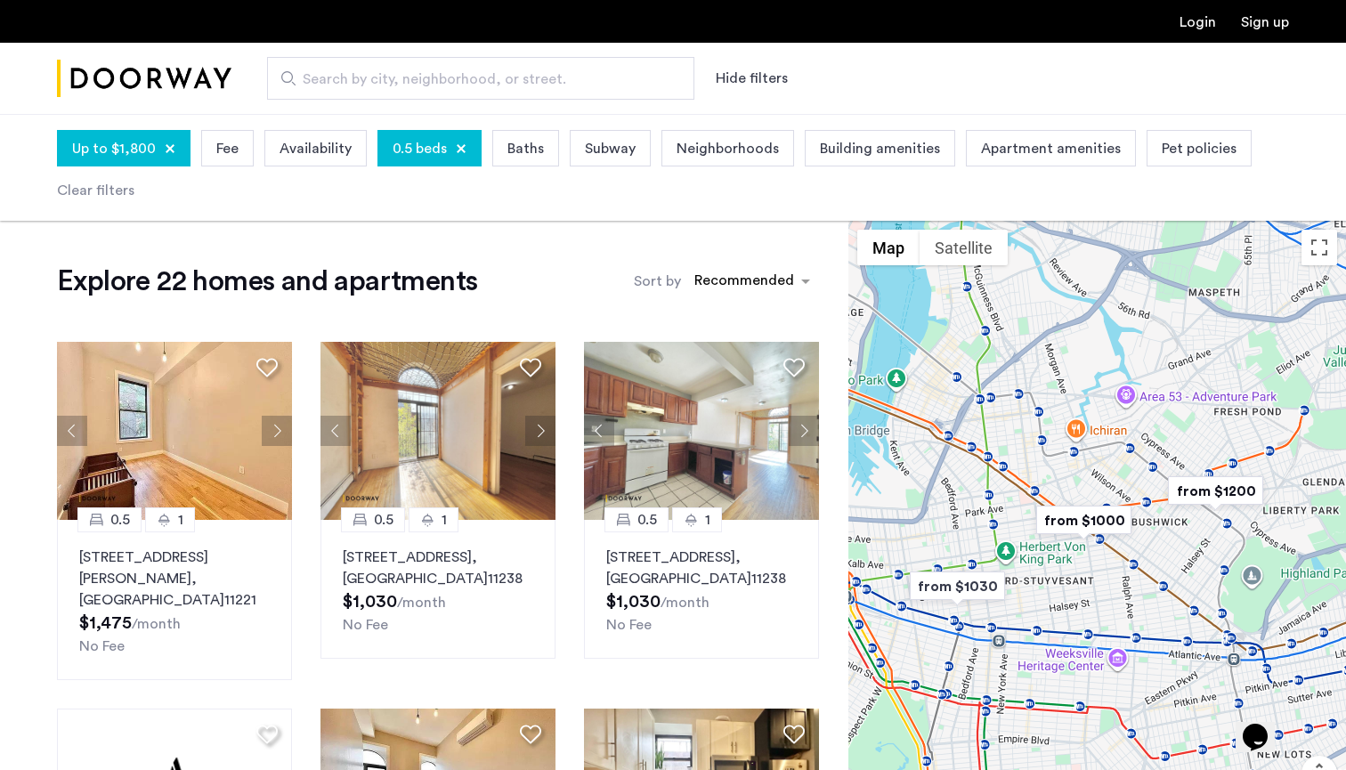
click at [463, 155] on div "0.5 beds" at bounding box center [429, 148] width 104 height 37
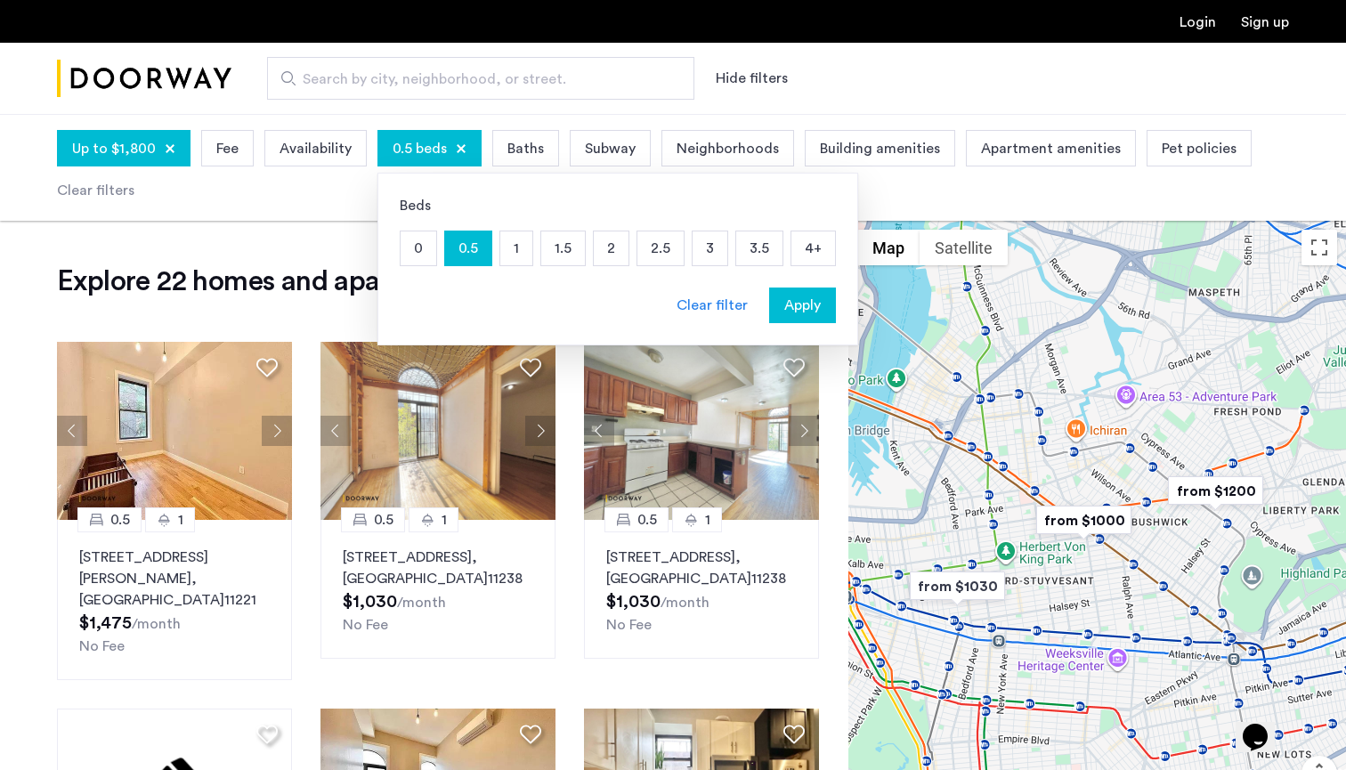
click at [807, 251] on p "4+" at bounding box center [813, 248] width 44 height 34
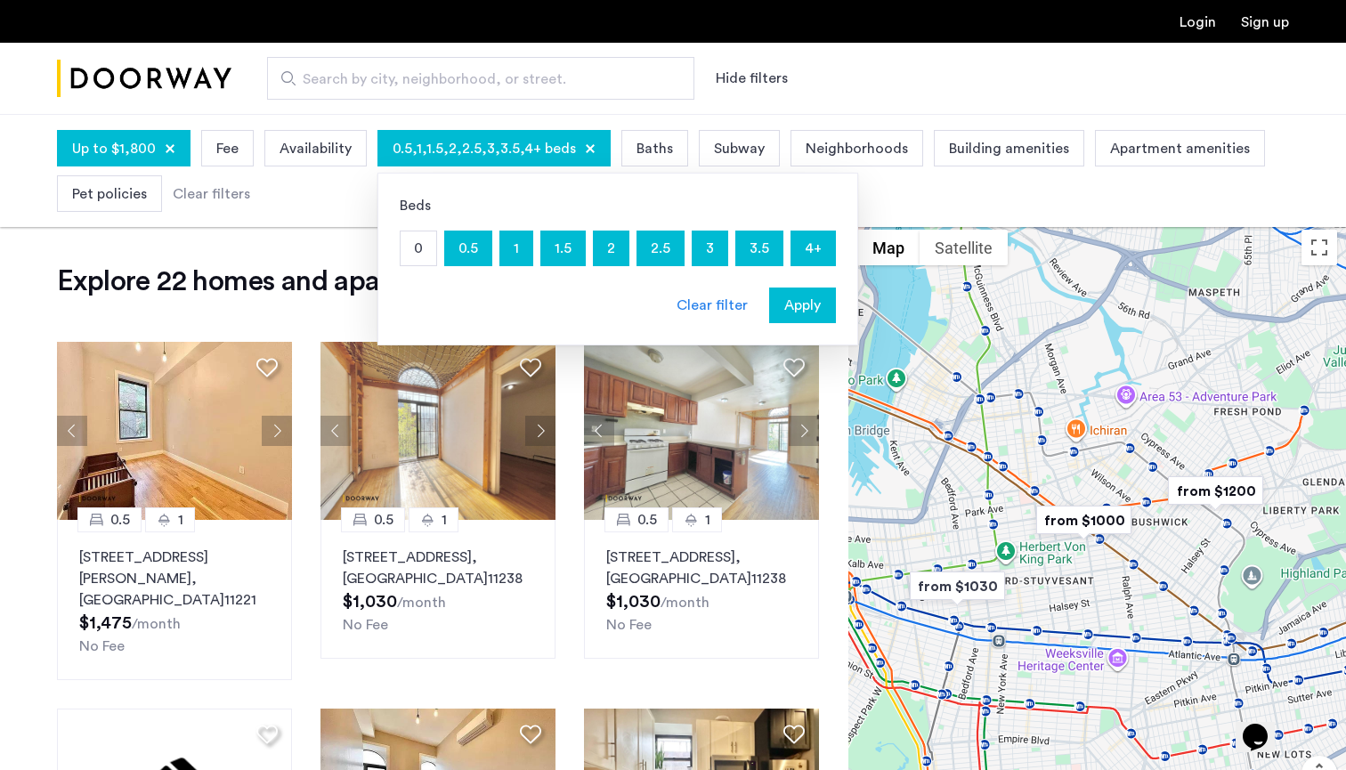
click at [166, 157] on div "Up to $1,800" at bounding box center [124, 148] width 134 height 37
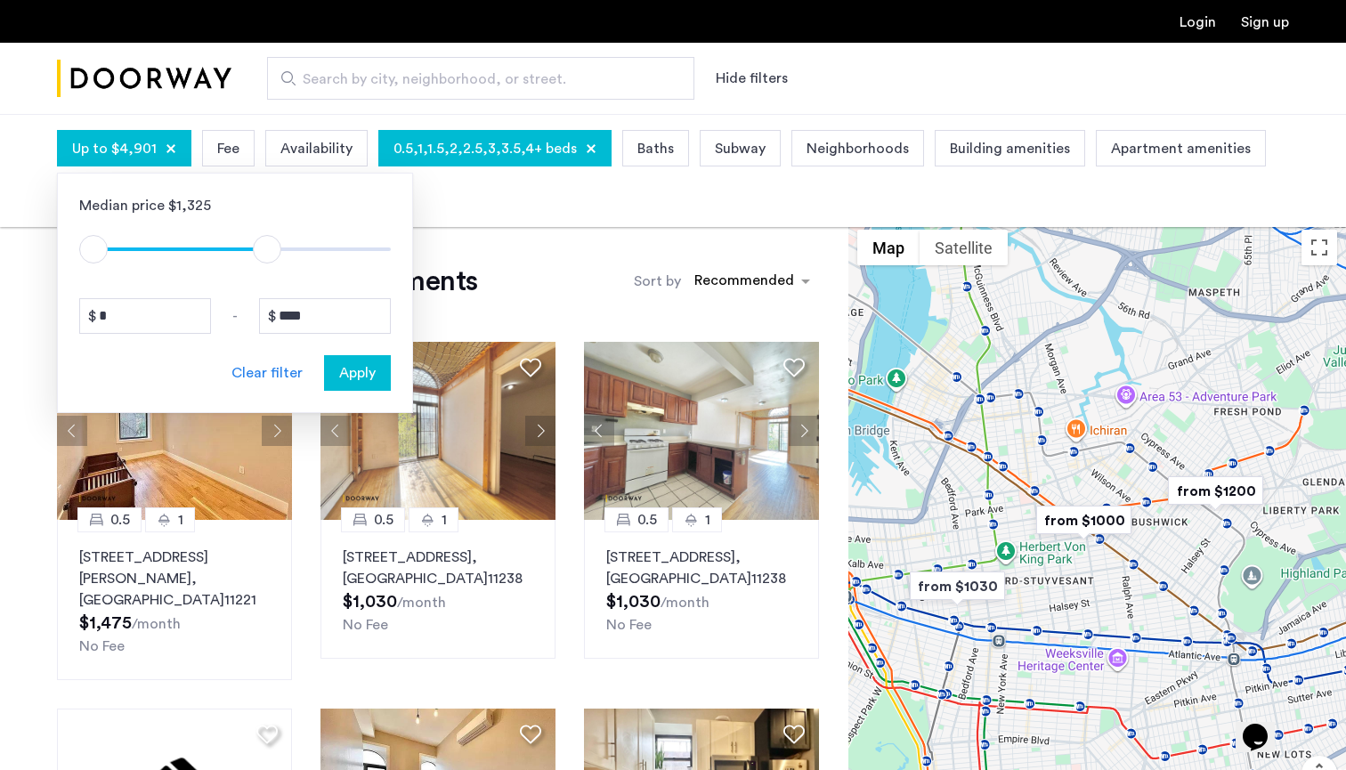
type input "****"
drag, startPoint x: 155, startPoint y: 252, endPoint x: 270, endPoint y: 253, distance: 114.8
click at [270, 253] on span "ngx-slider-max" at bounding box center [270, 249] width 28 height 28
click at [353, 386] on button "Apply" at bounding box center [357, 373] width 67 height 36
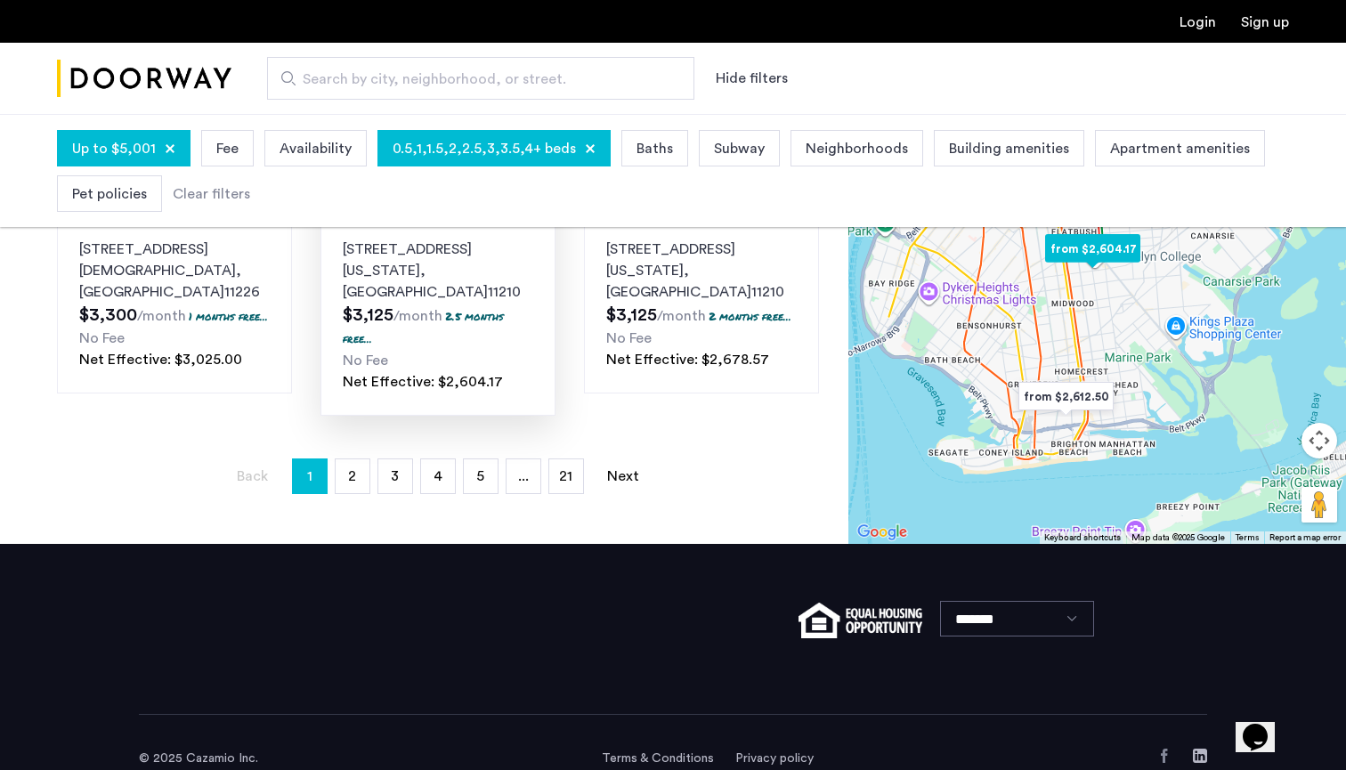
scroll to position [1494, 0]
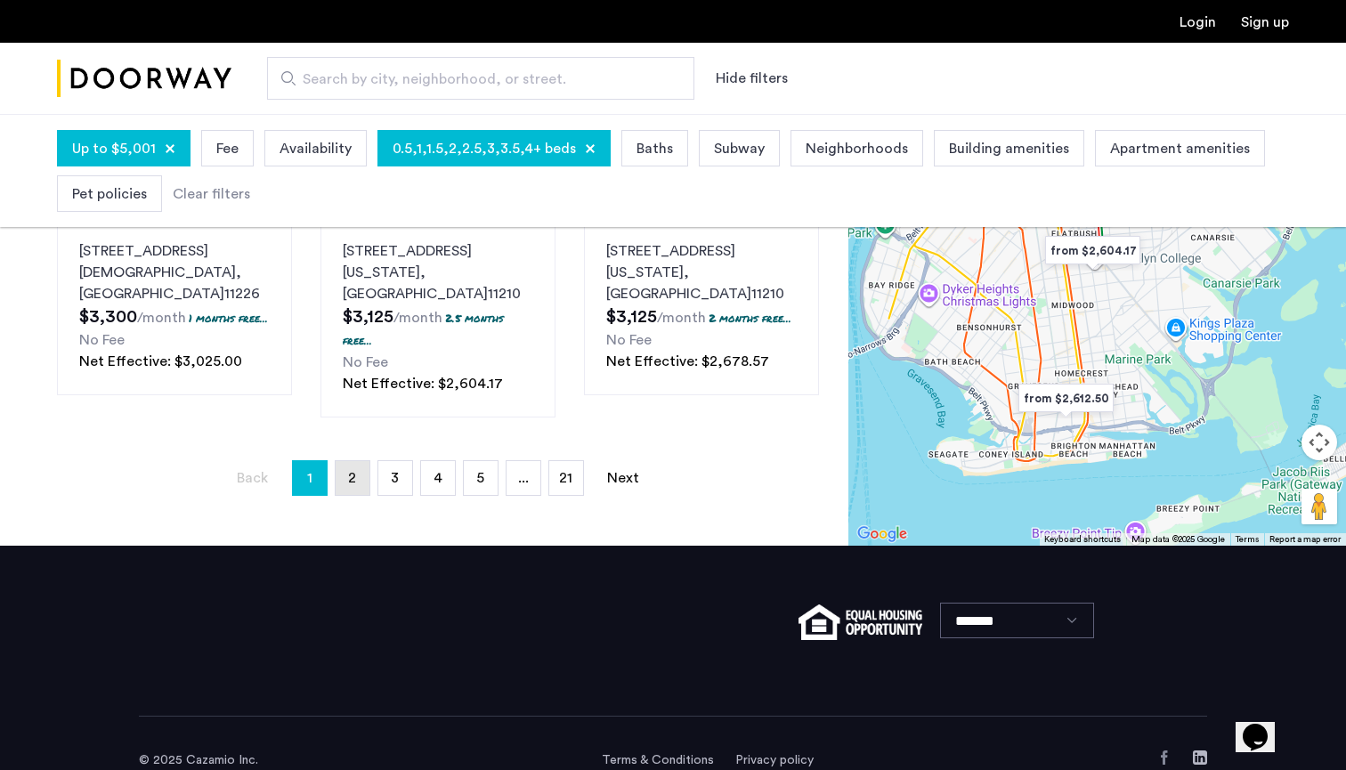
click at [362, 461] on link "page 2" at bounding box center [353, 478] width 34 height 34
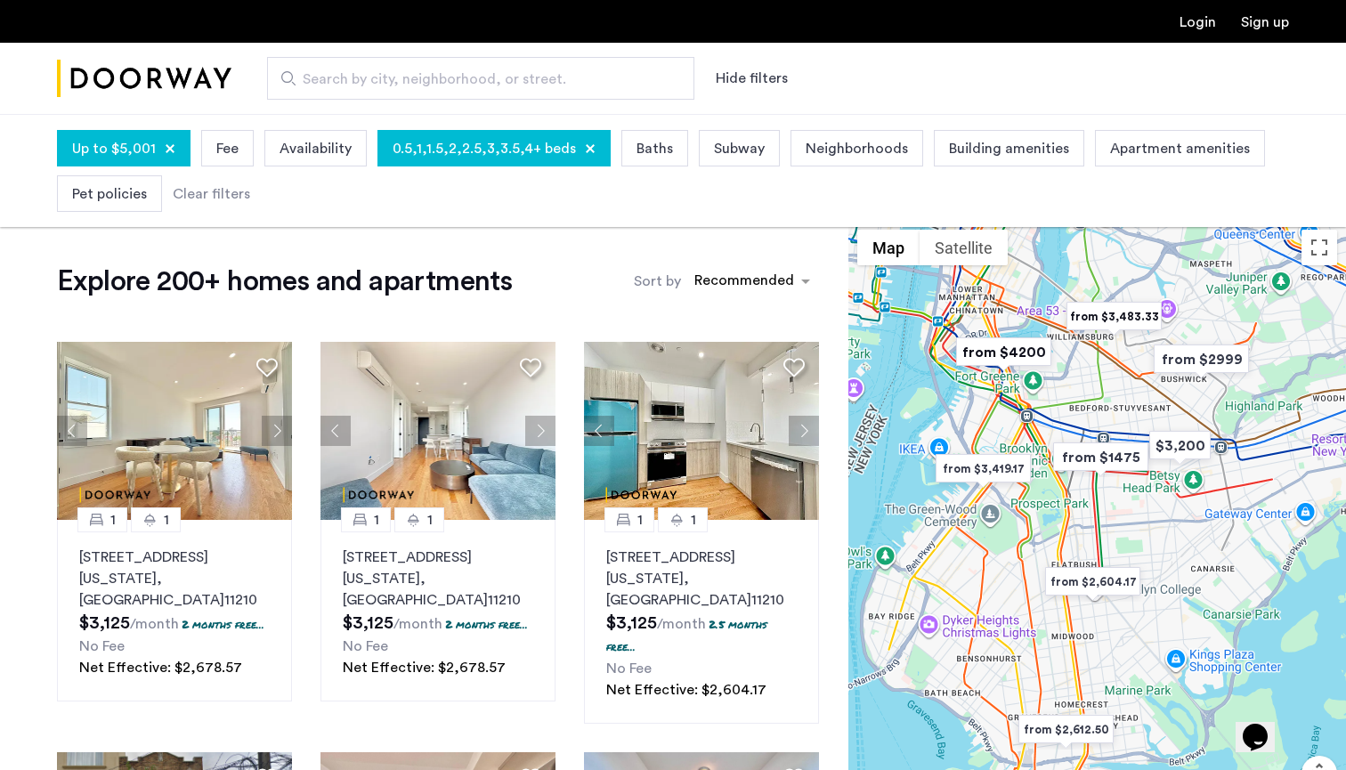
click at [527, 143] on span "0.5,1,1.5,2,2.5,3,3.5,4+ beds" at bounding box center [484, 148] width 183 height 21
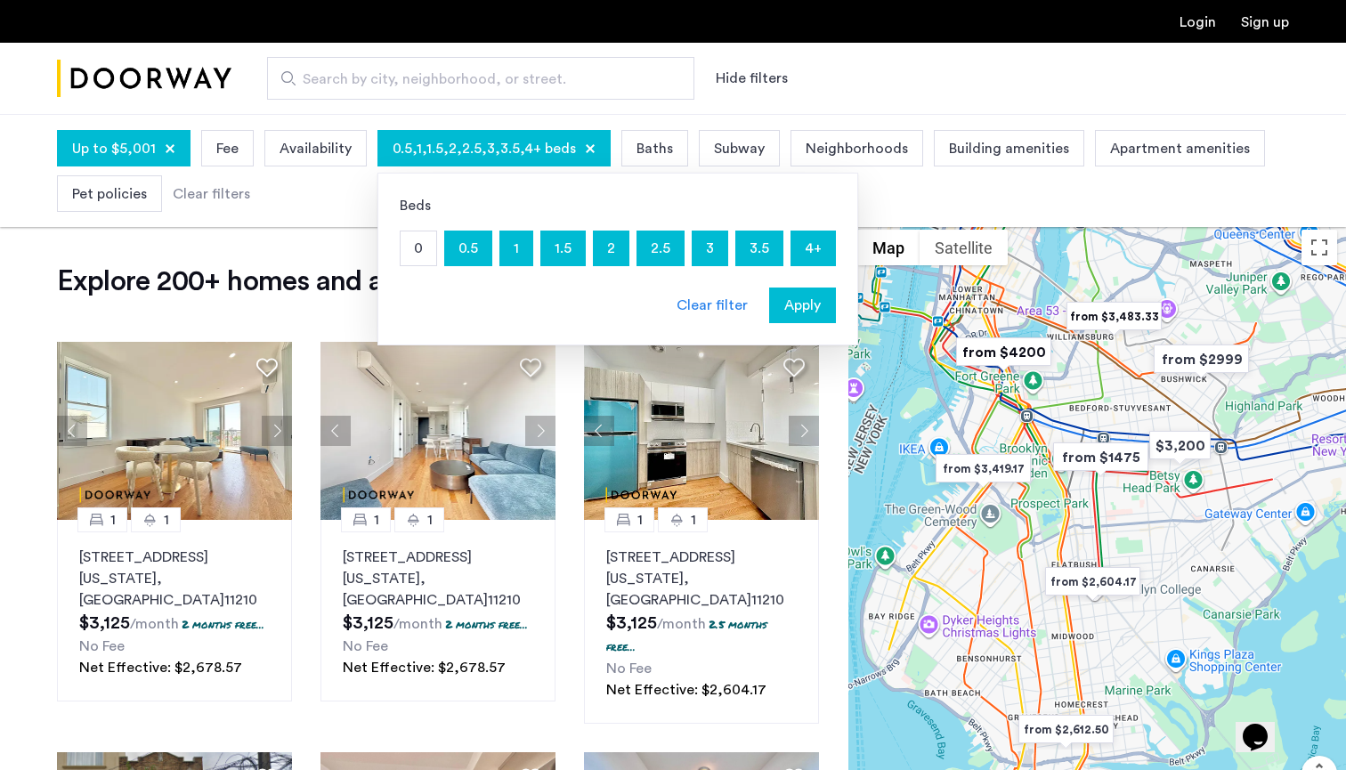
click at [483, 258] on p "0.5" at bounding box center [468, 248] width 46 height 34
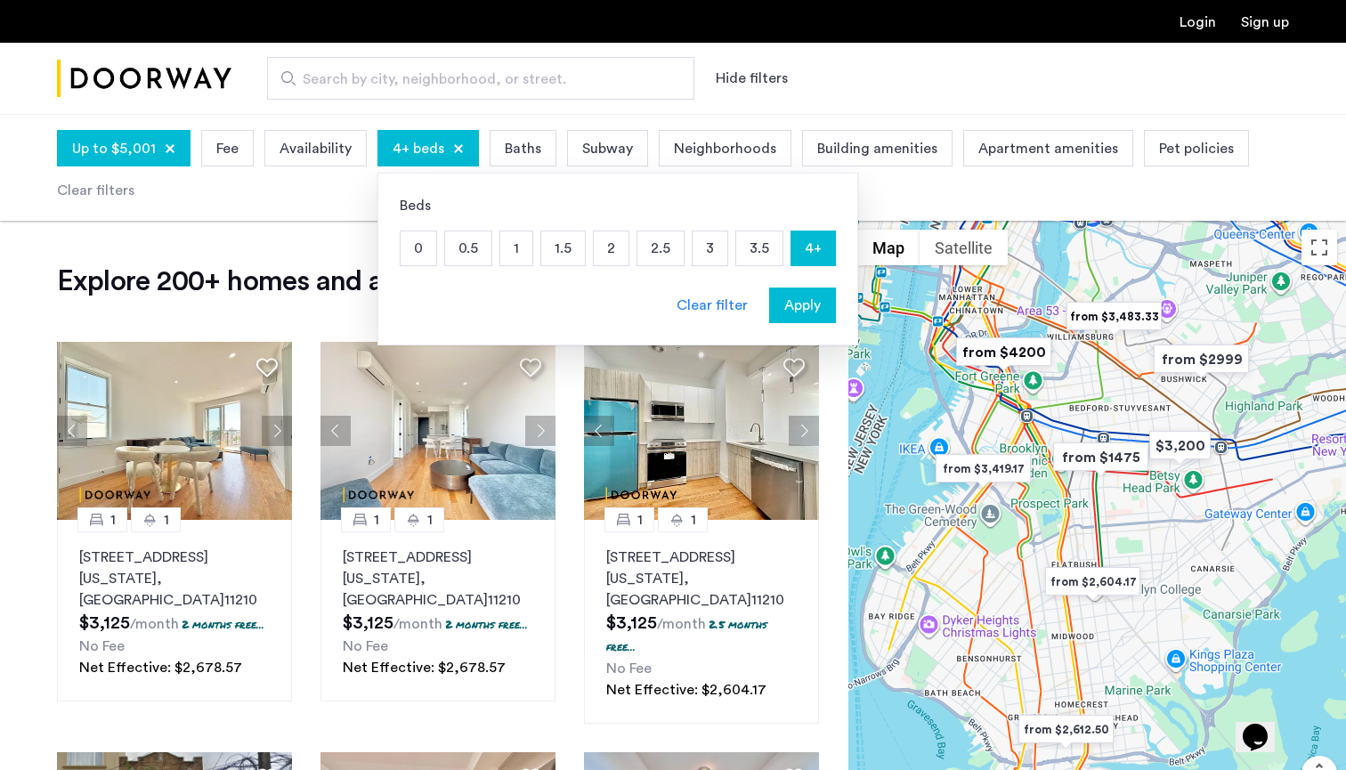
click at [511, 255] on p "1" at bounding box center [516, 248] width 32 height 34
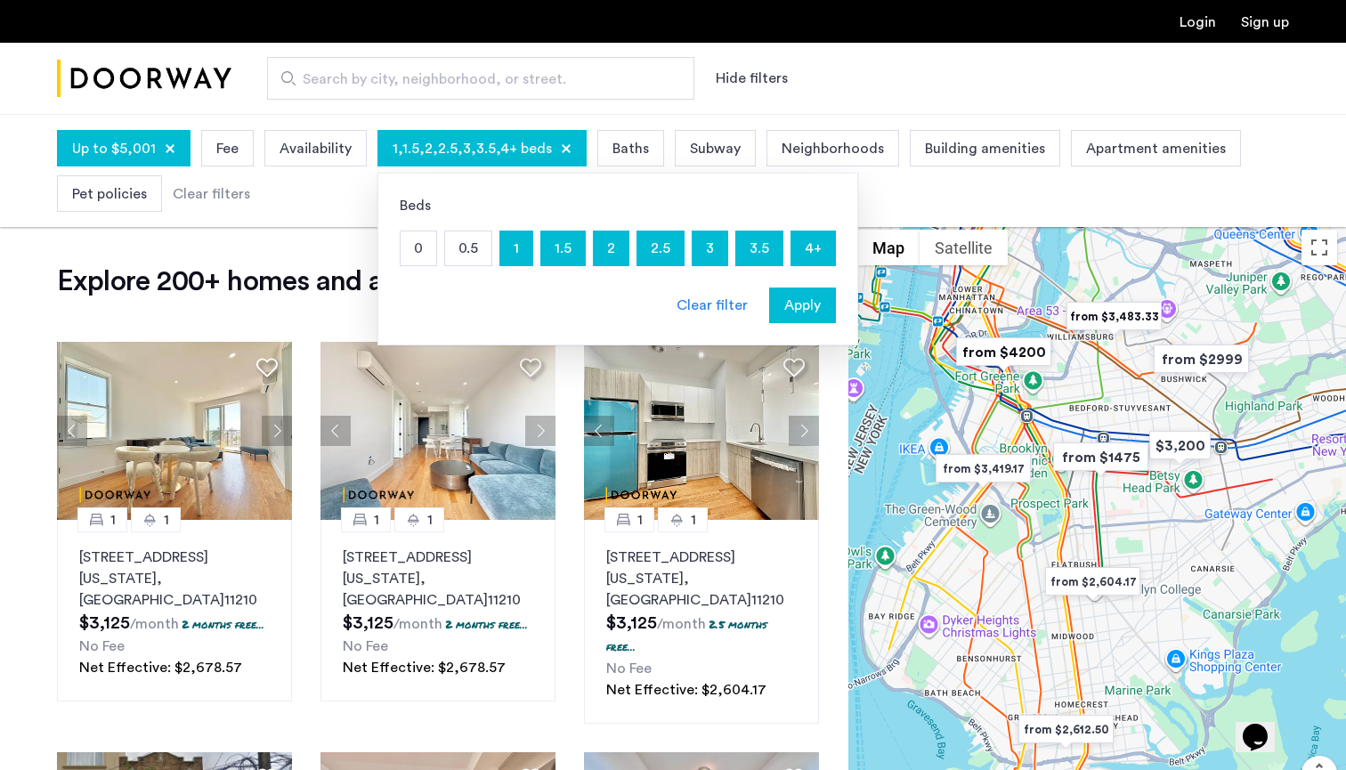
click at [511, 255] on p "1" at bounding box center [516, 248] width 32 height 34
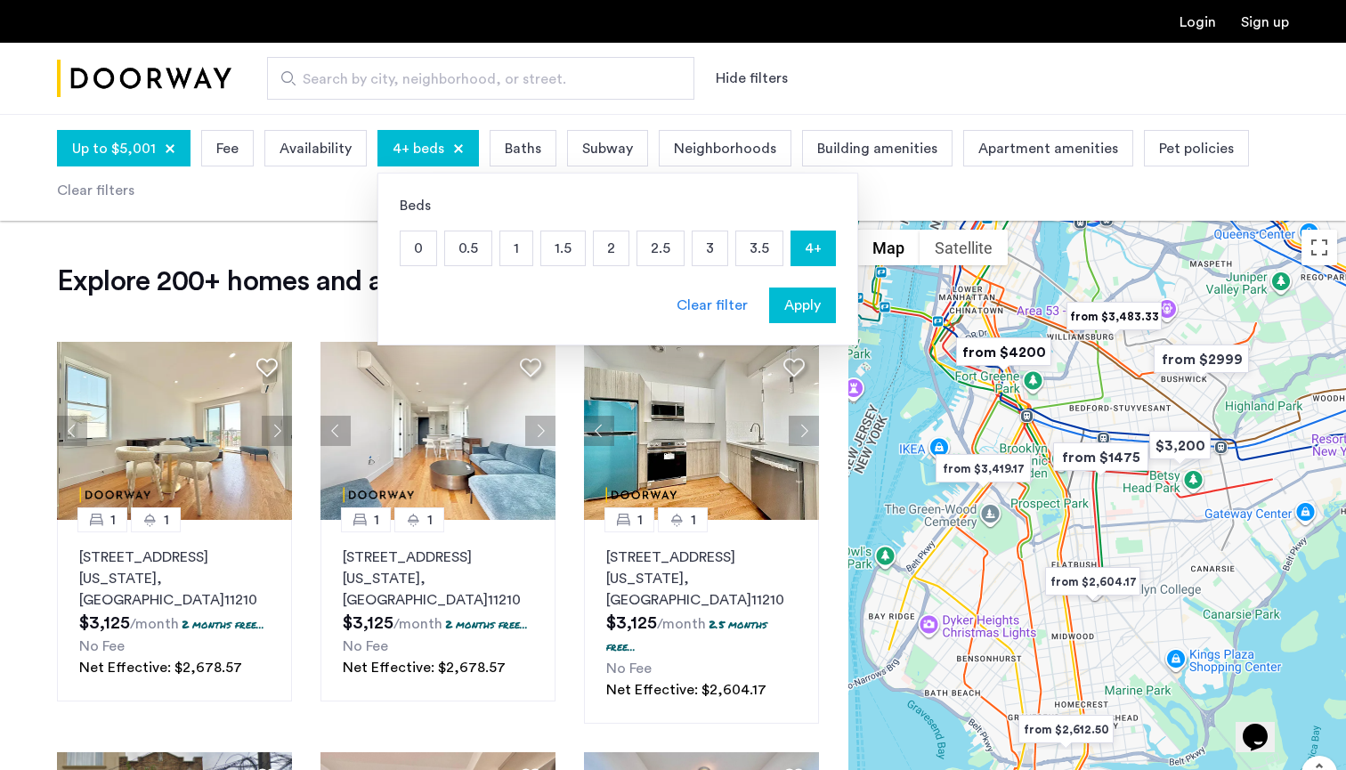
click at [801, 304] on span "Apply" at bounding box center [802, 305] width 37 height 21
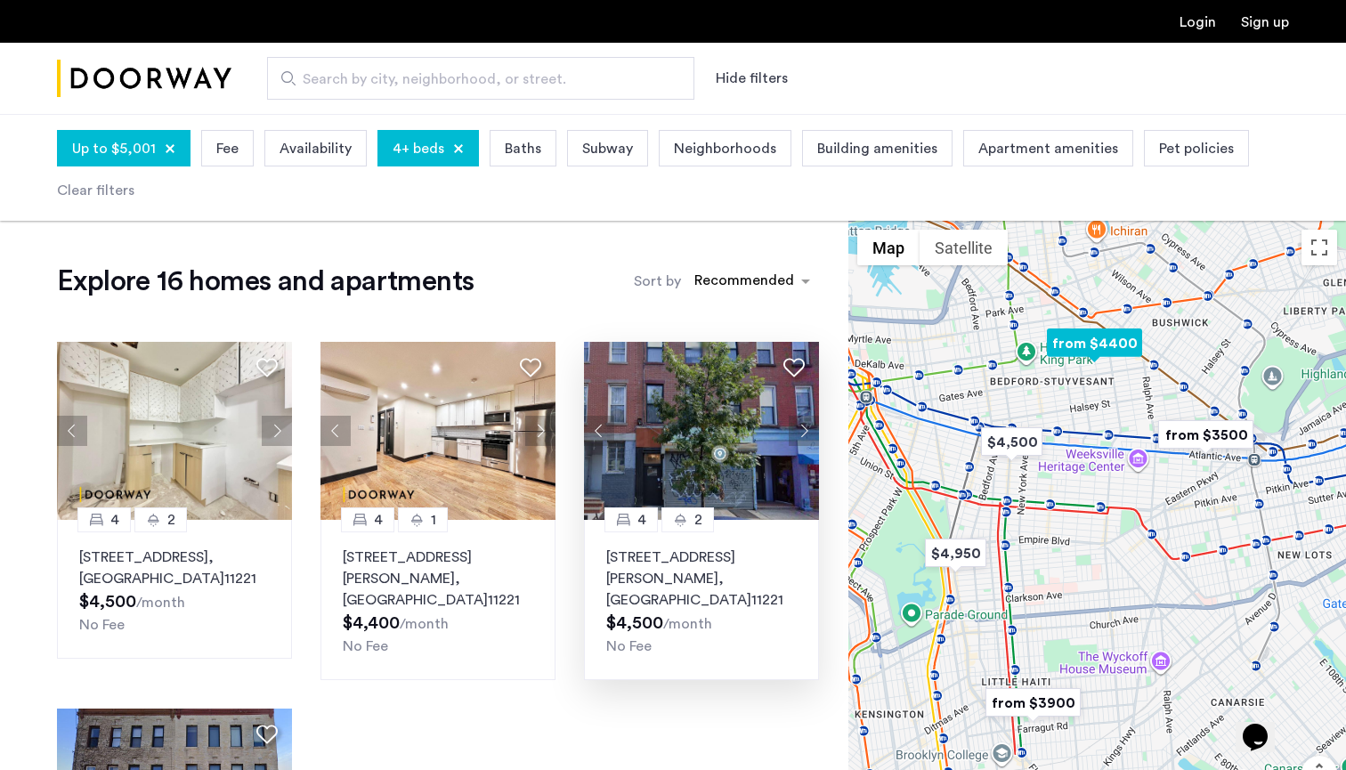
click at [669, 457] on img at bounding box center [701, 431] width 235 height 178
click at [434, 142] on span "4+ beds" at bounding box center [419, 148] width 52 height 21
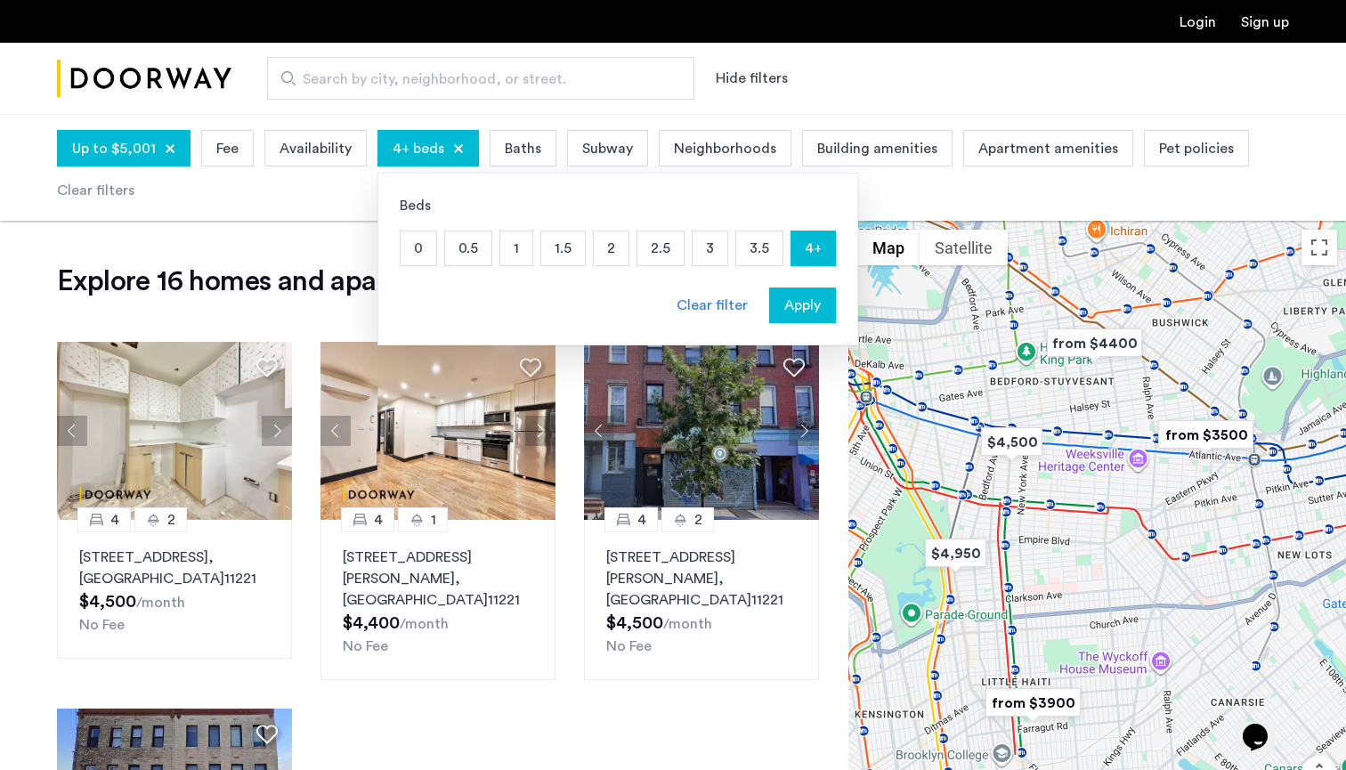
click at [717, 251] on p "3" at bounding box center [710, 248] width 35 height 34
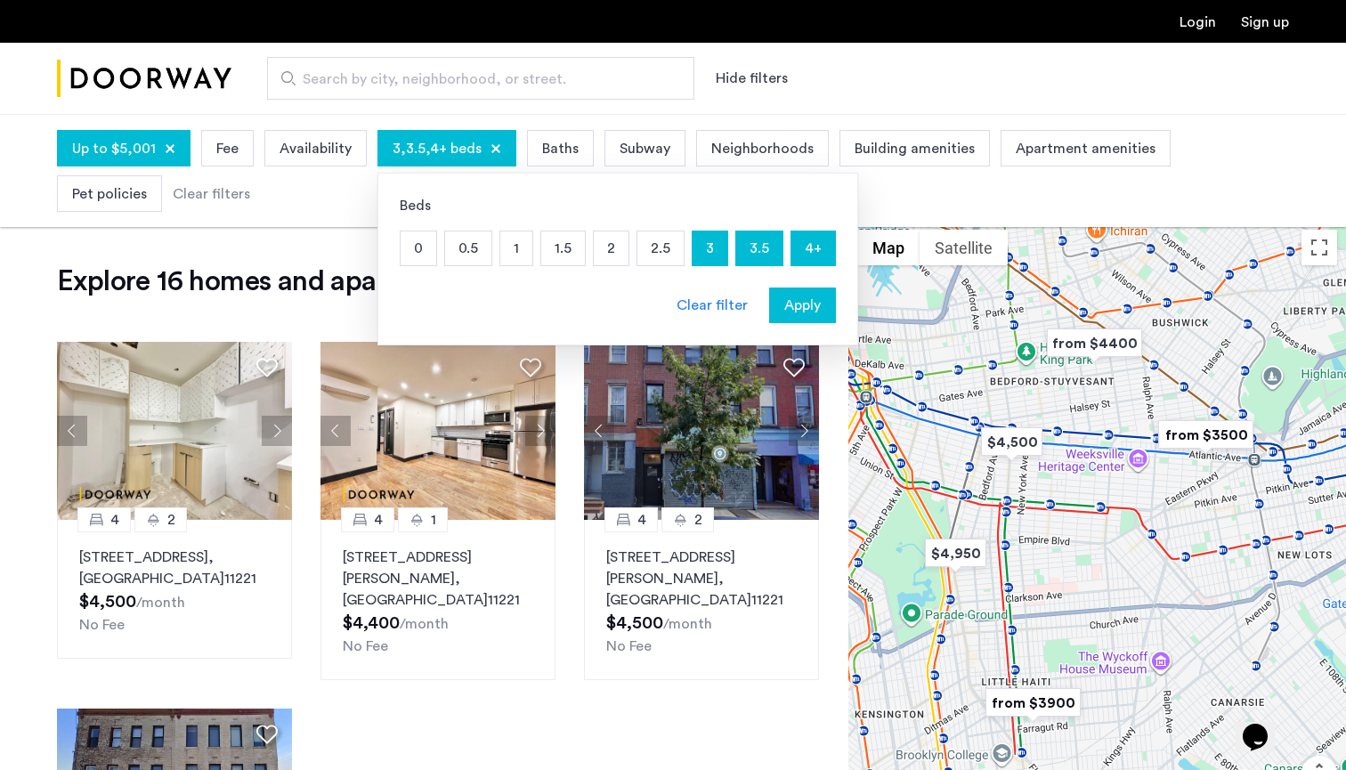
click at [808, 247] on p "4+" at bounding box center [813, 248] width 44 height 34
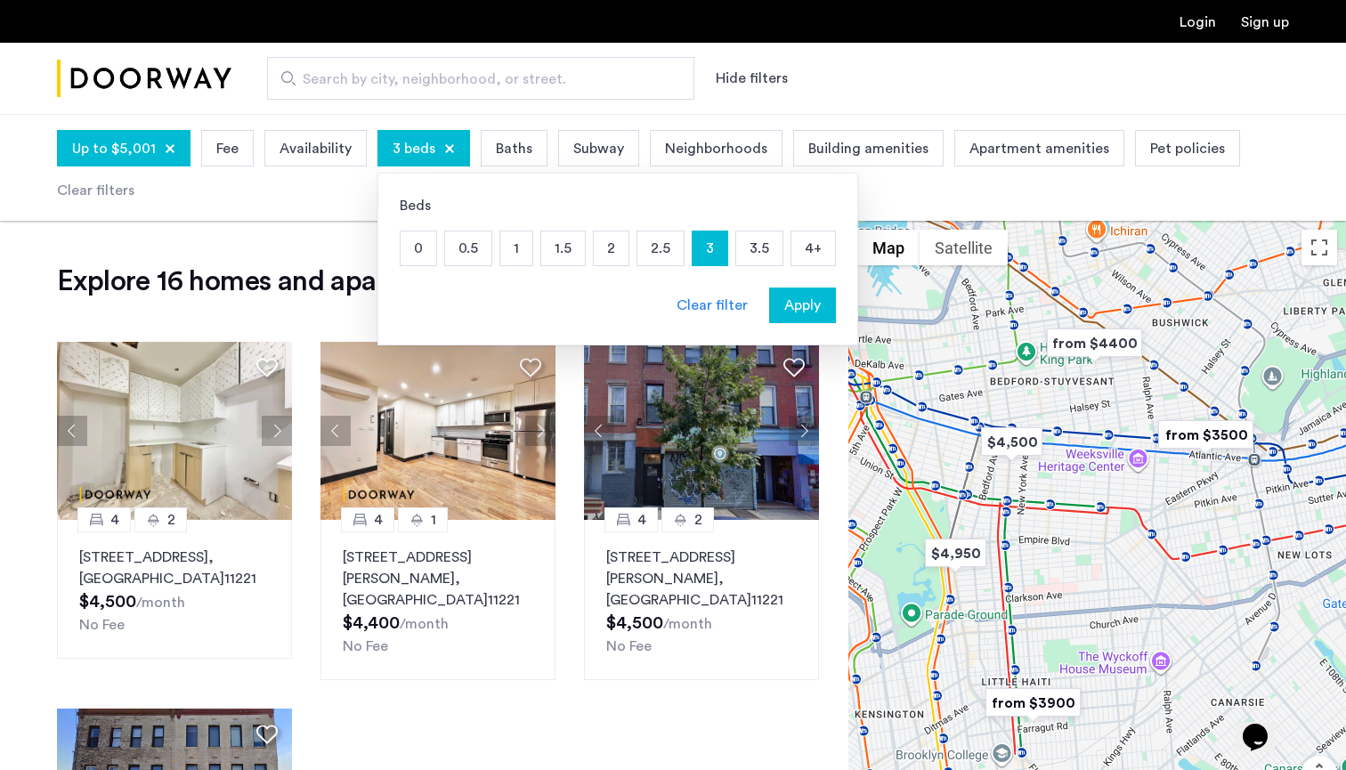
click at [790, 309] on span "Apply" at bounding box center [802, 305] width 37 height 21
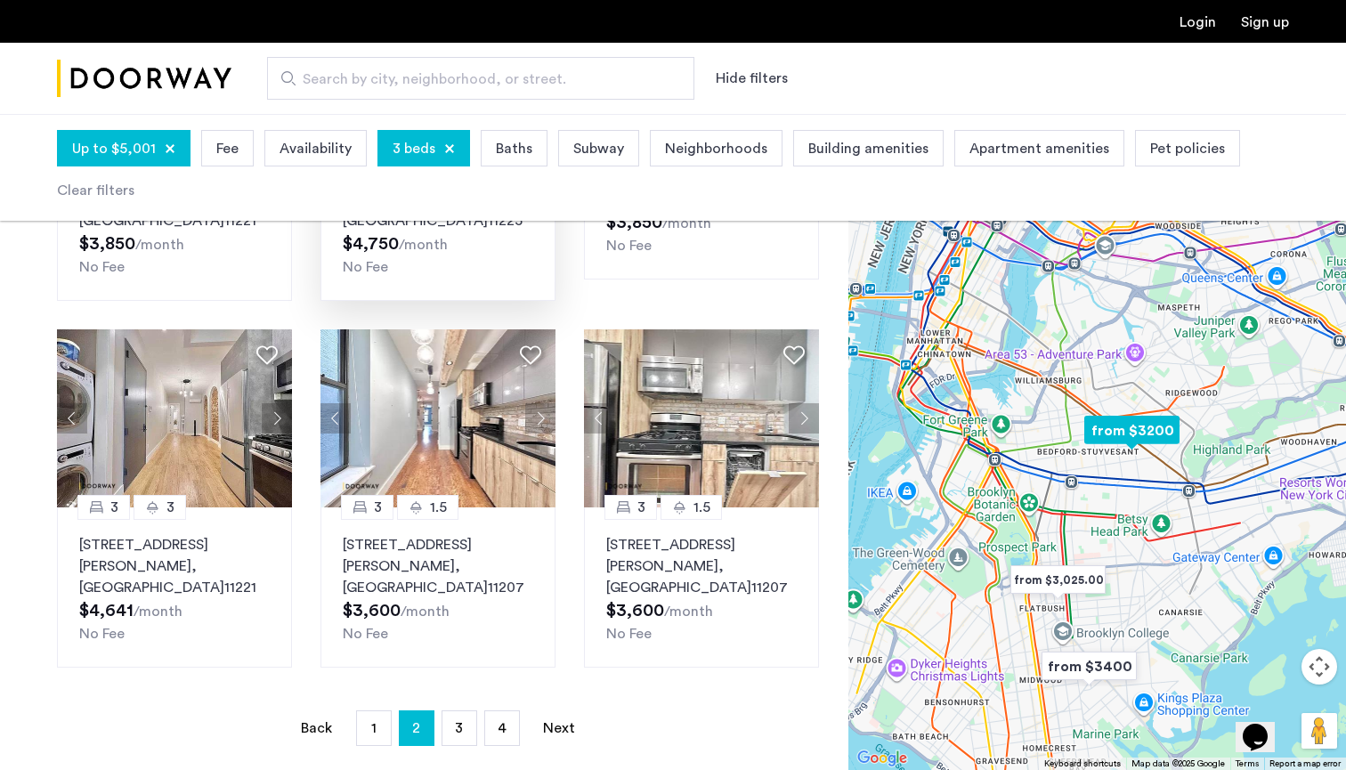
scroll to position [1109, 0]
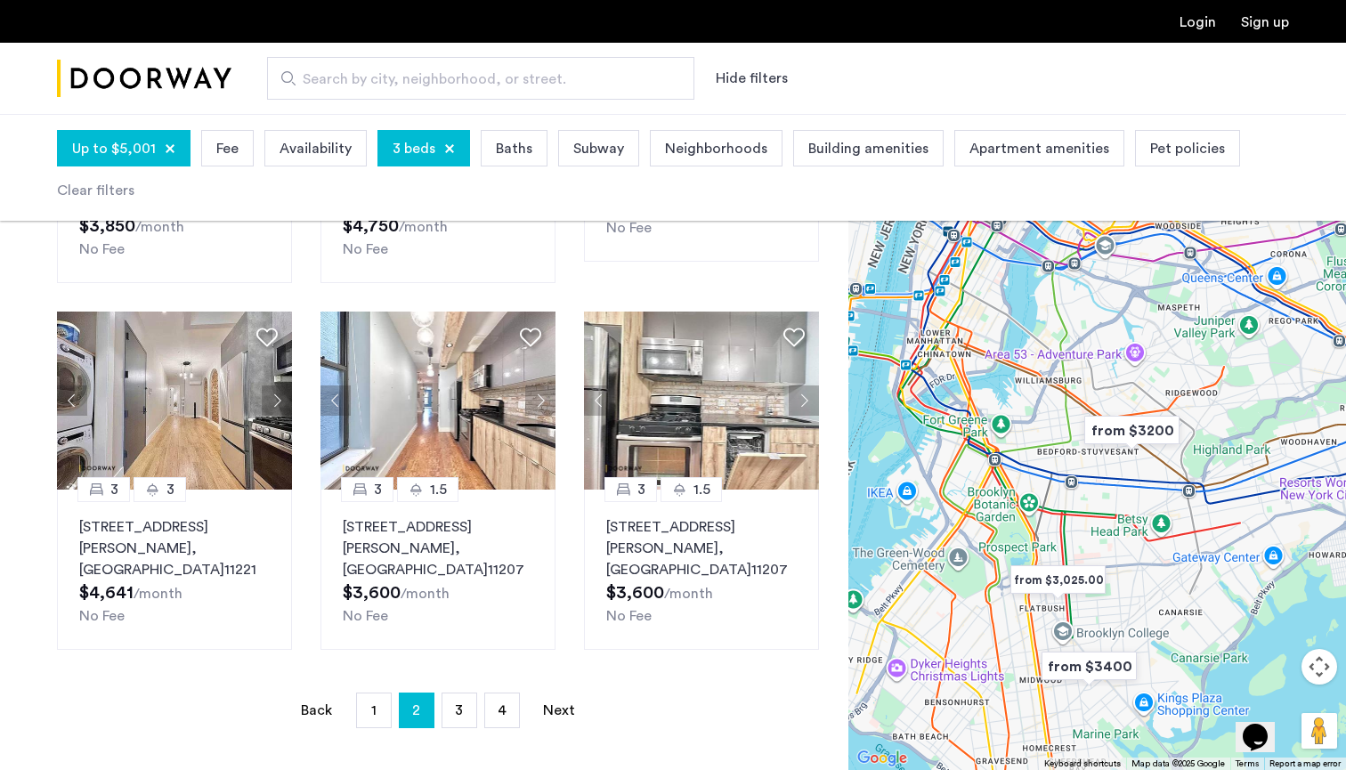
click at [438, 151] on div "3 beds" at bounding box center [423, 148] width 93 height 37
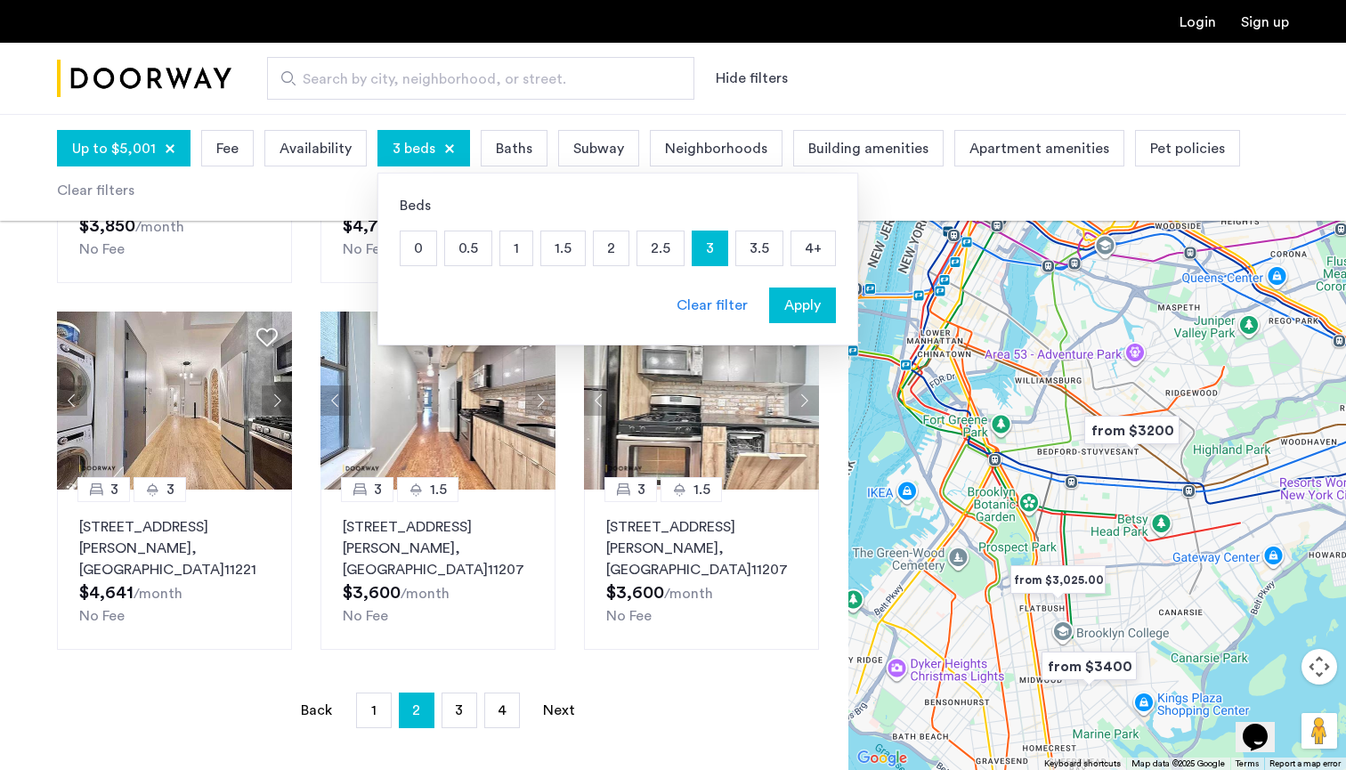
click at [795, 256] on p "4+" at bounding box center [813, 248] width 44 height 34
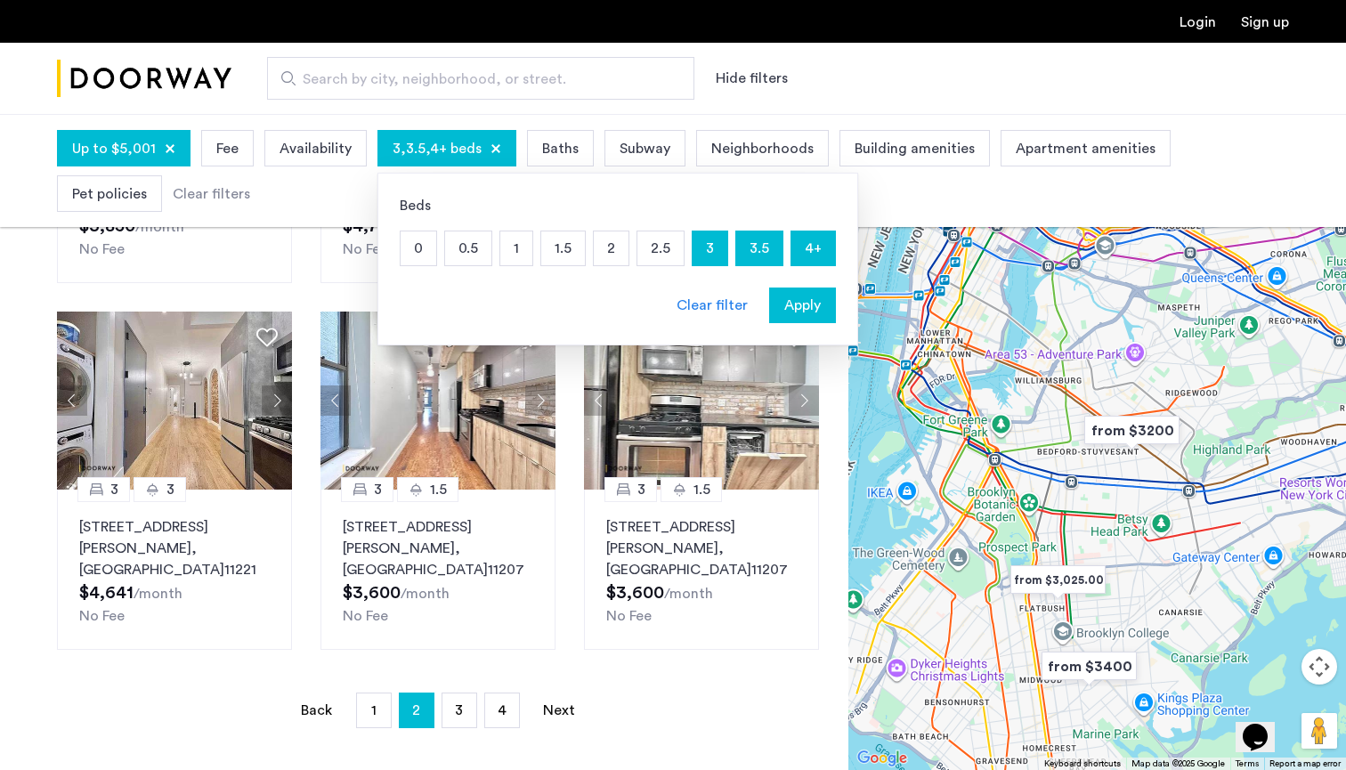
click at [797, 312] on span "Apply" at bounding box center [802, 305] width 37 height 21
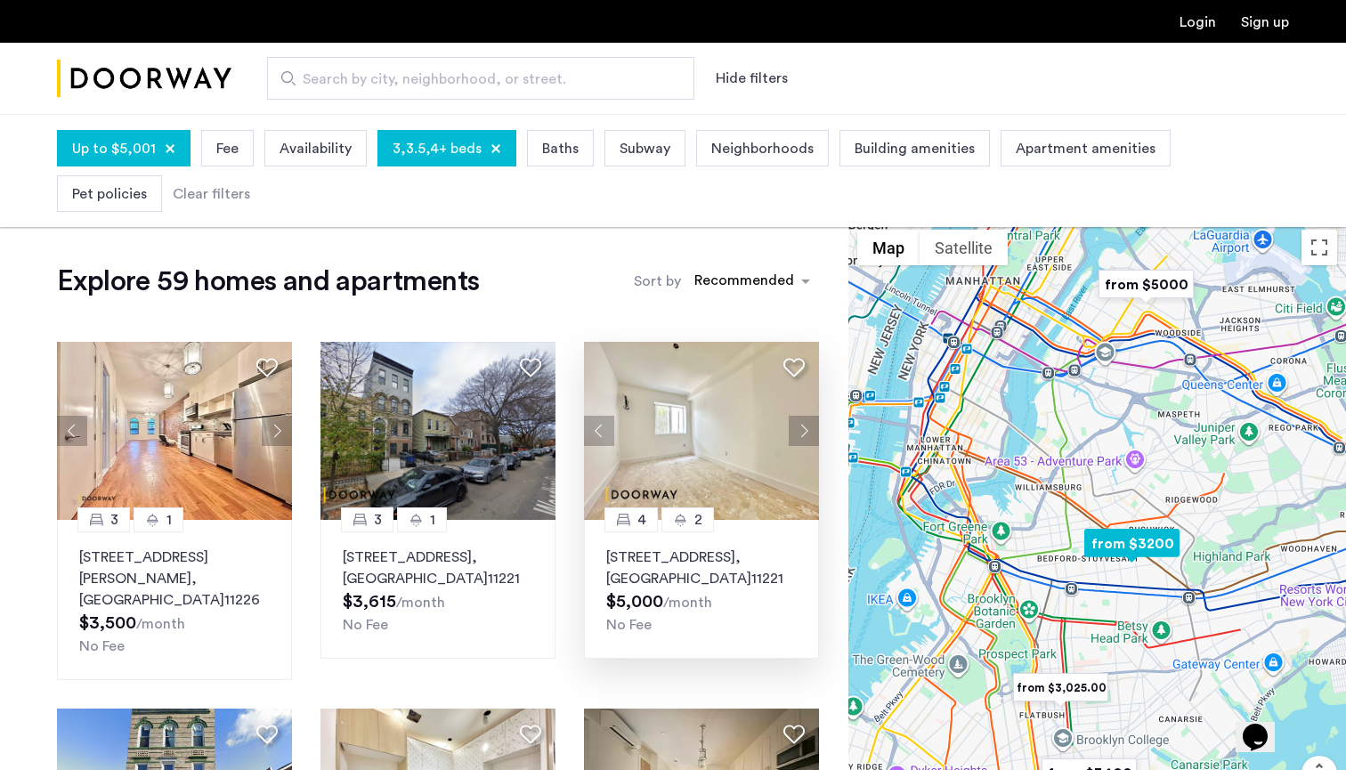
click at [660, 448] on img at bounding box center [701, 431] width 235 height 178
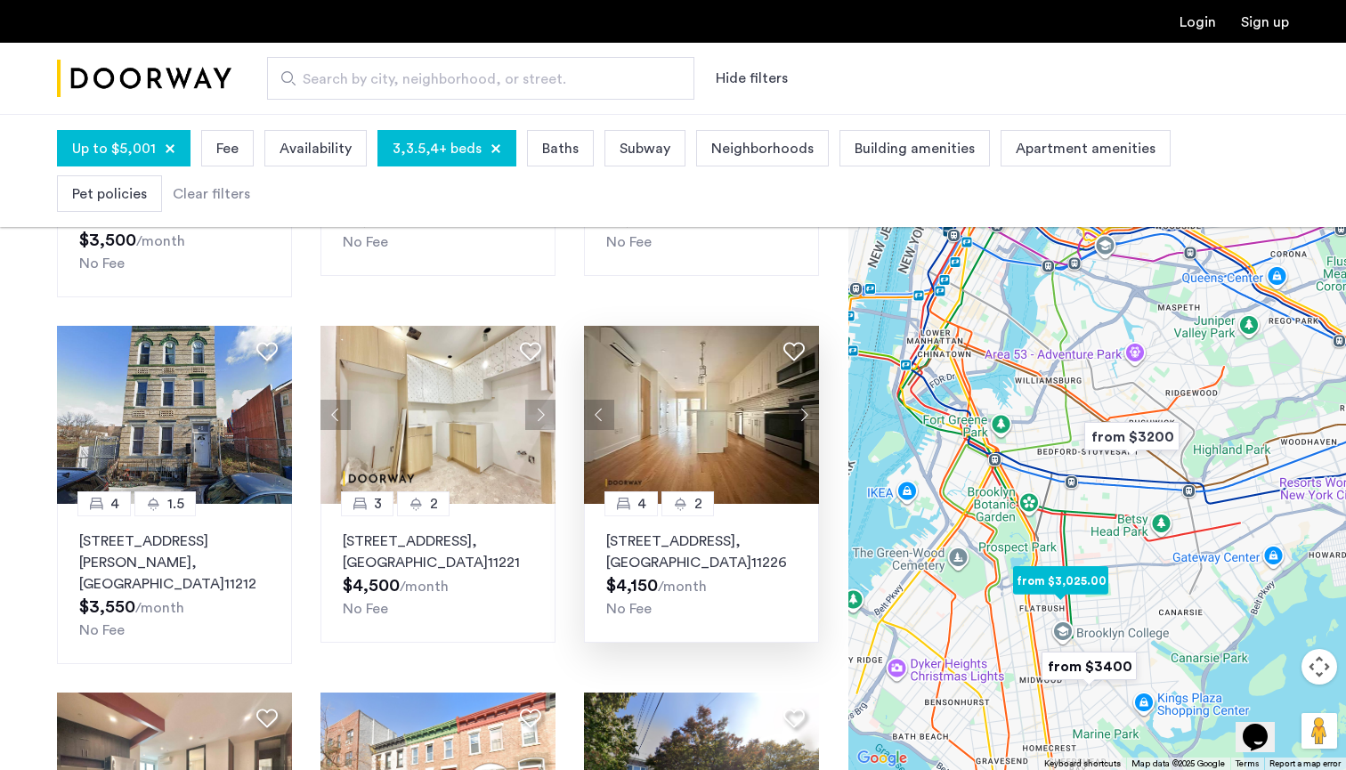
click at [646, 431] on img at bounding box center [701, 415] width 235 height 178
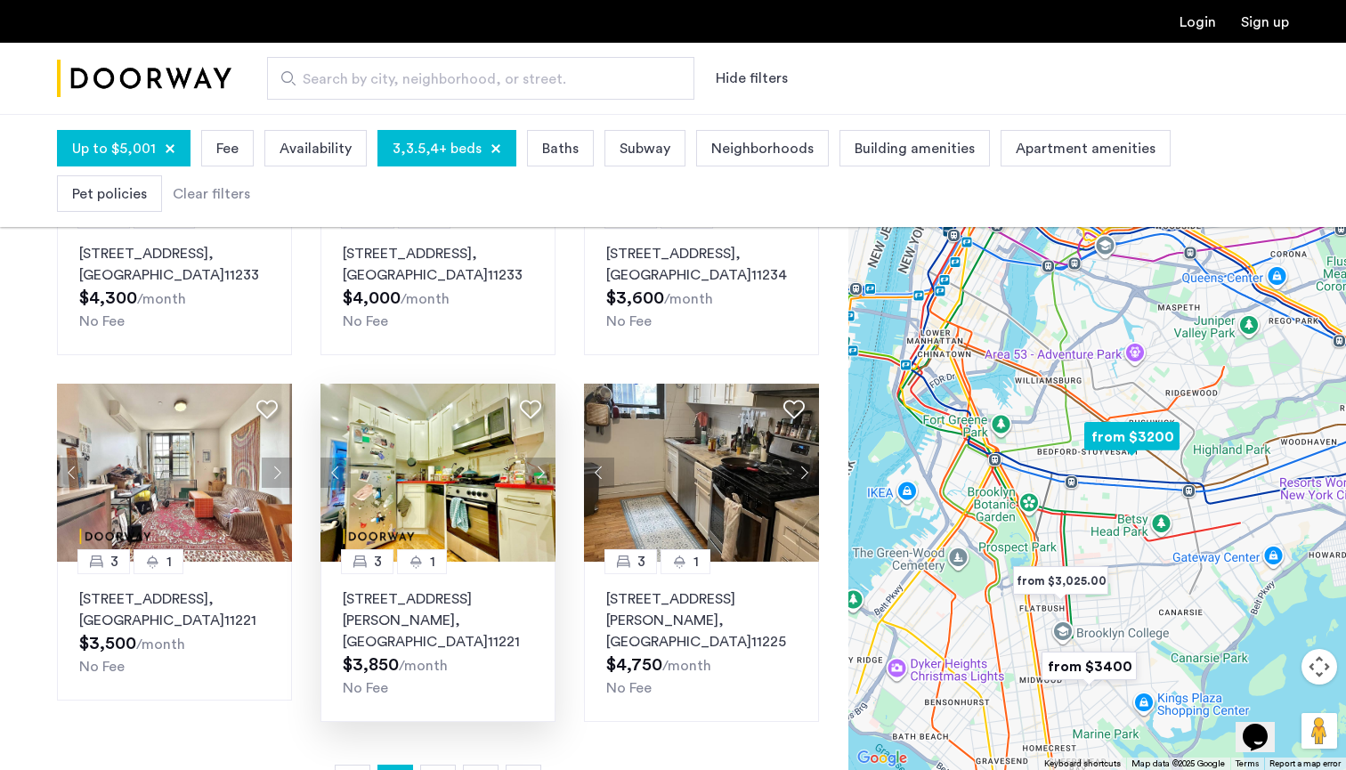
scroll to position [1038, 0]
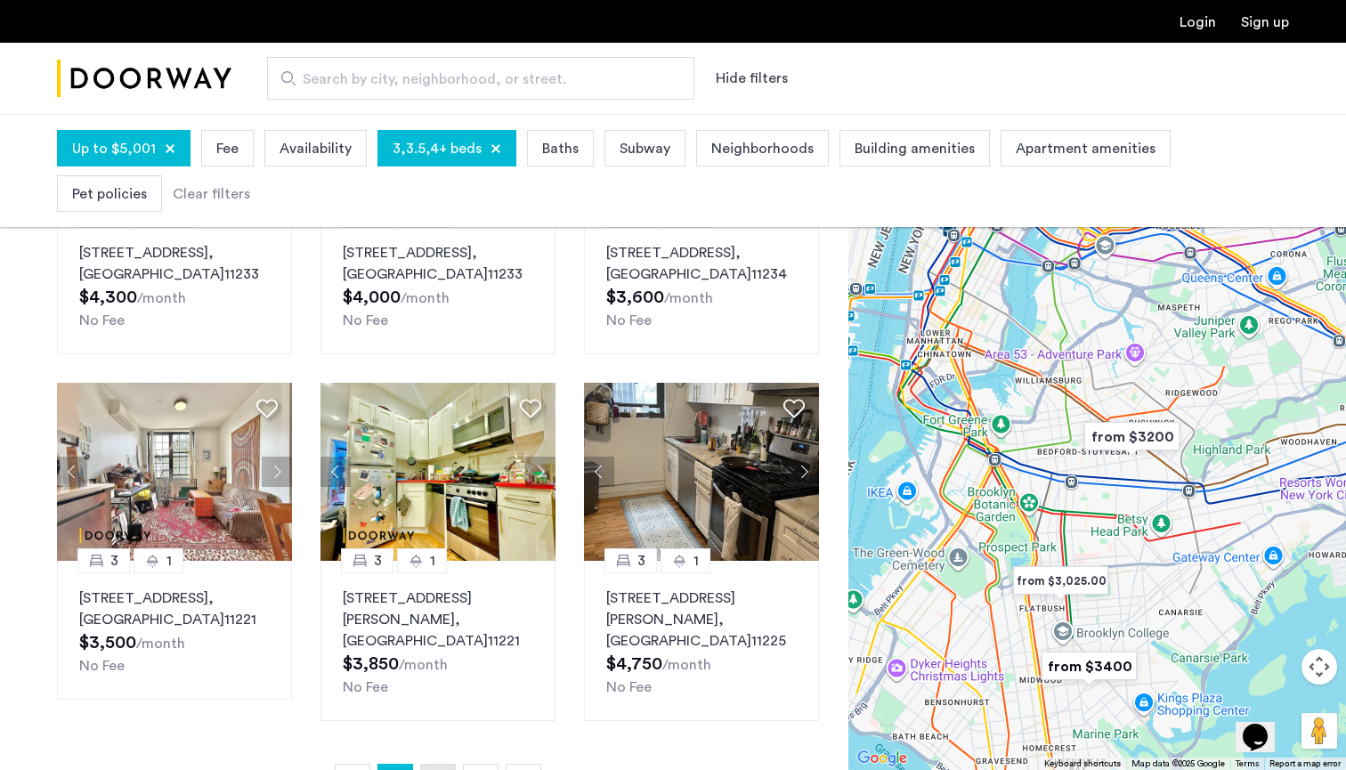
click at [442, 765] on link "page 3" at bounding box center [438, 782] width 34 height 34
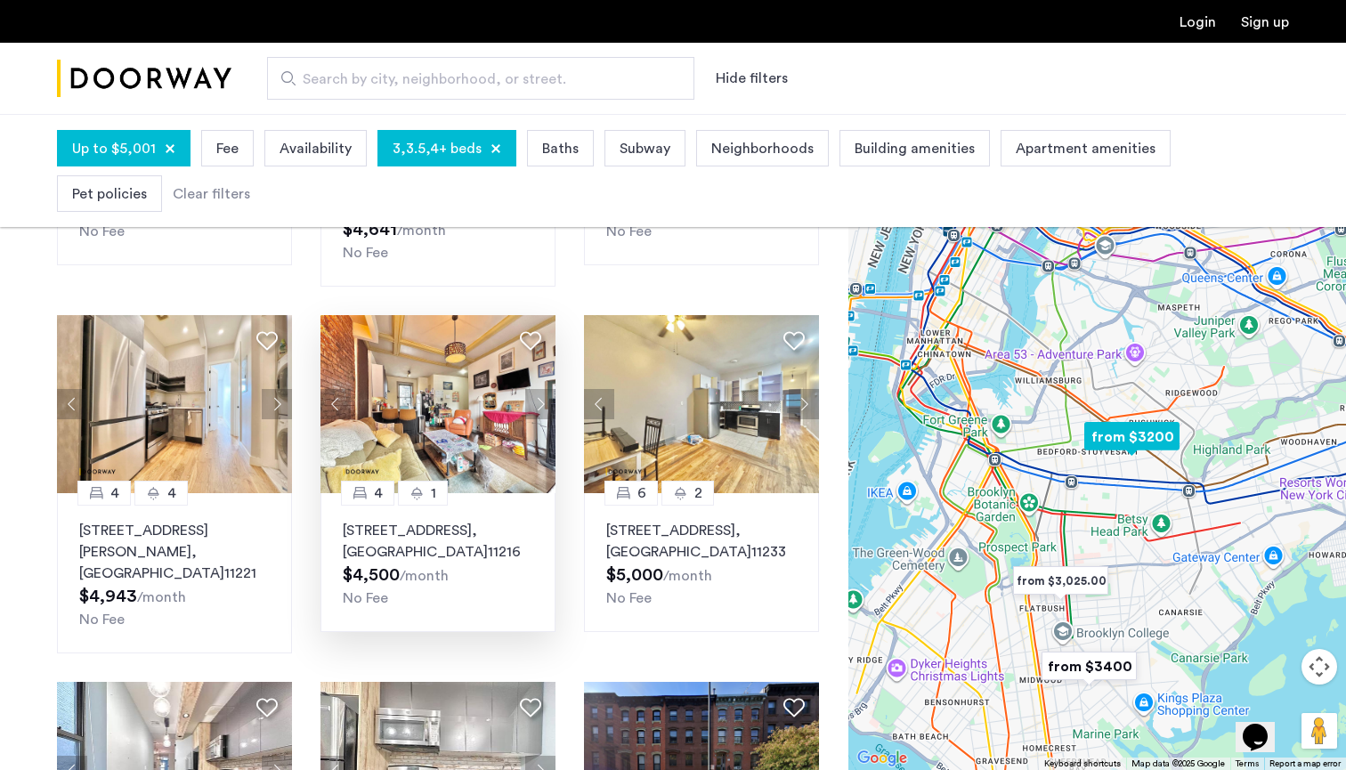
scroll to position [403, 0]
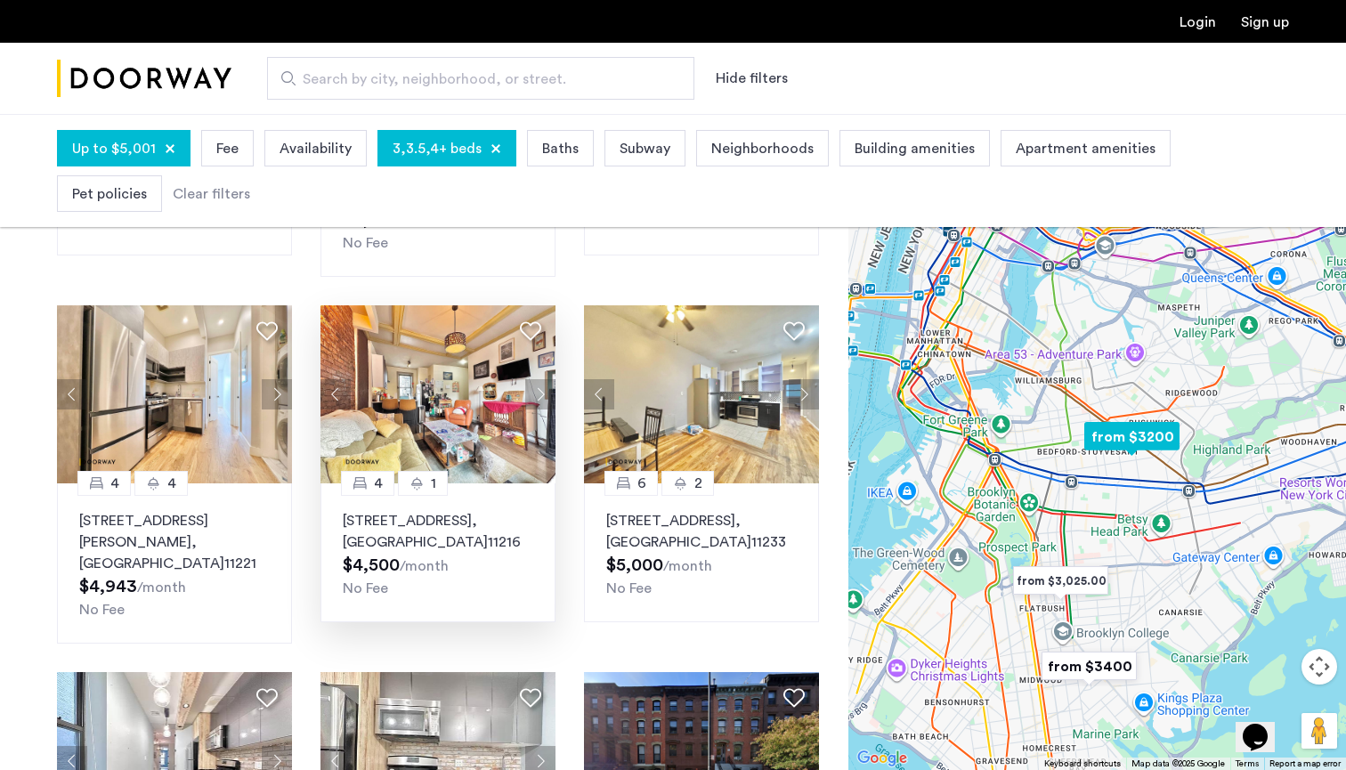
click at [511, 538] on div "705 Saint Marks Avenue, Unit 4A, Brooklyn , NY 11216 $4,500 /month No Fee" at bounding box center [438, 554] width 191 height 89
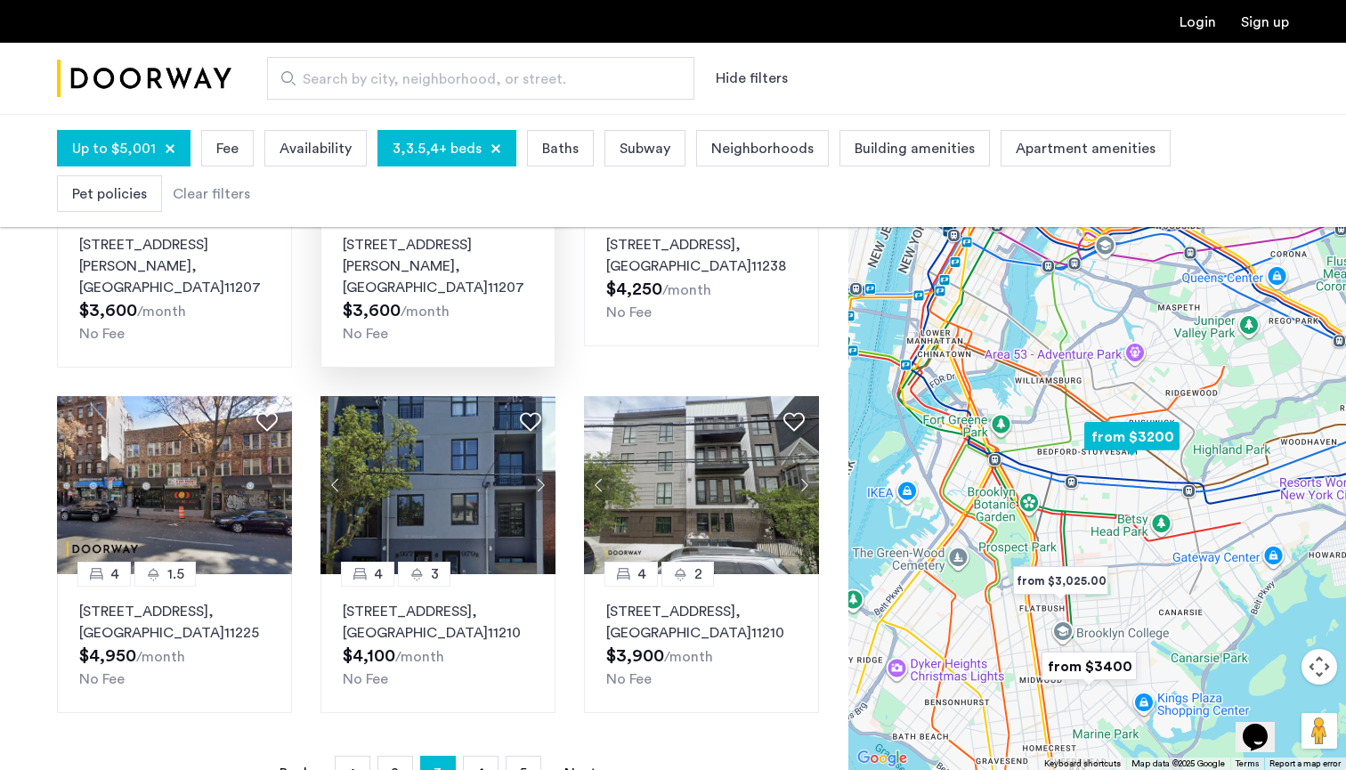
scroll to position [1039, 0]
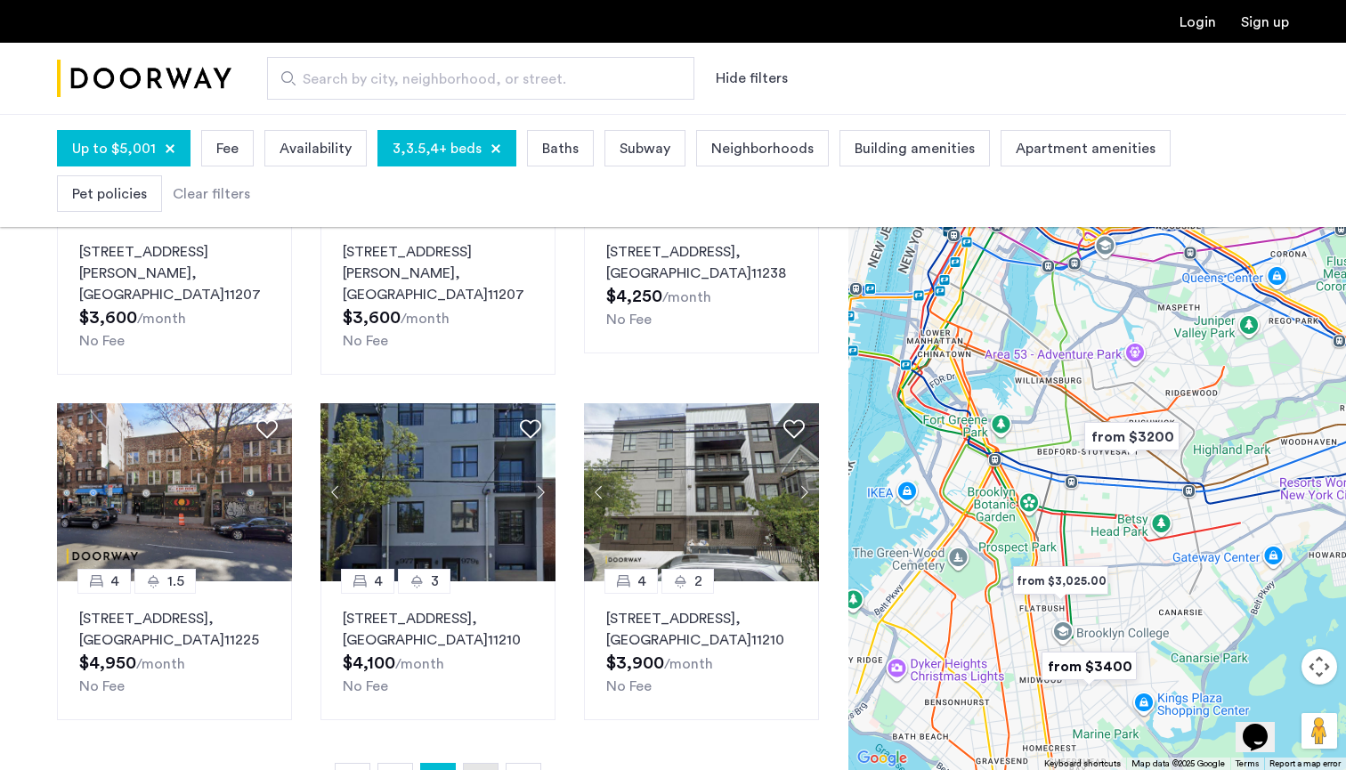
click at [484, 769] on span "4" at bounding box center [480, 781] width 9 height 14
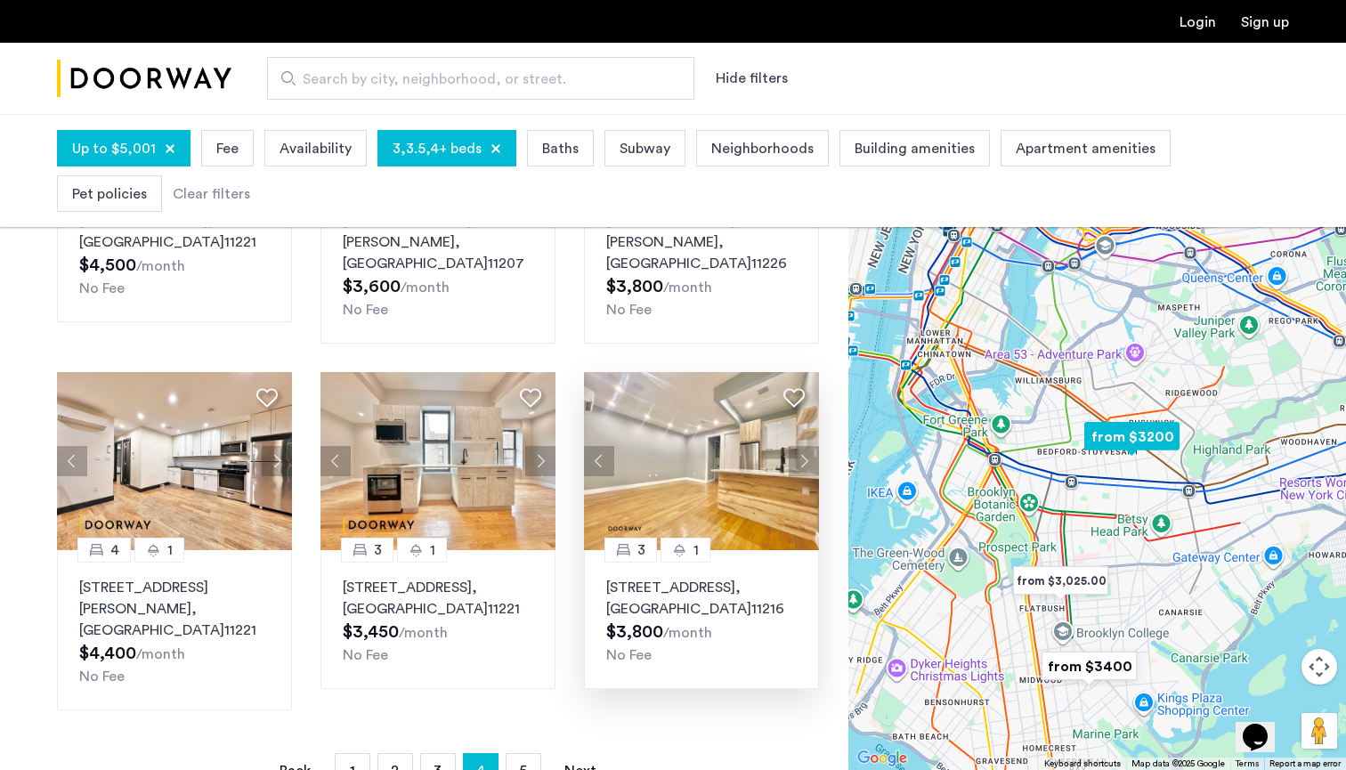
scroll to position [1074, 0]
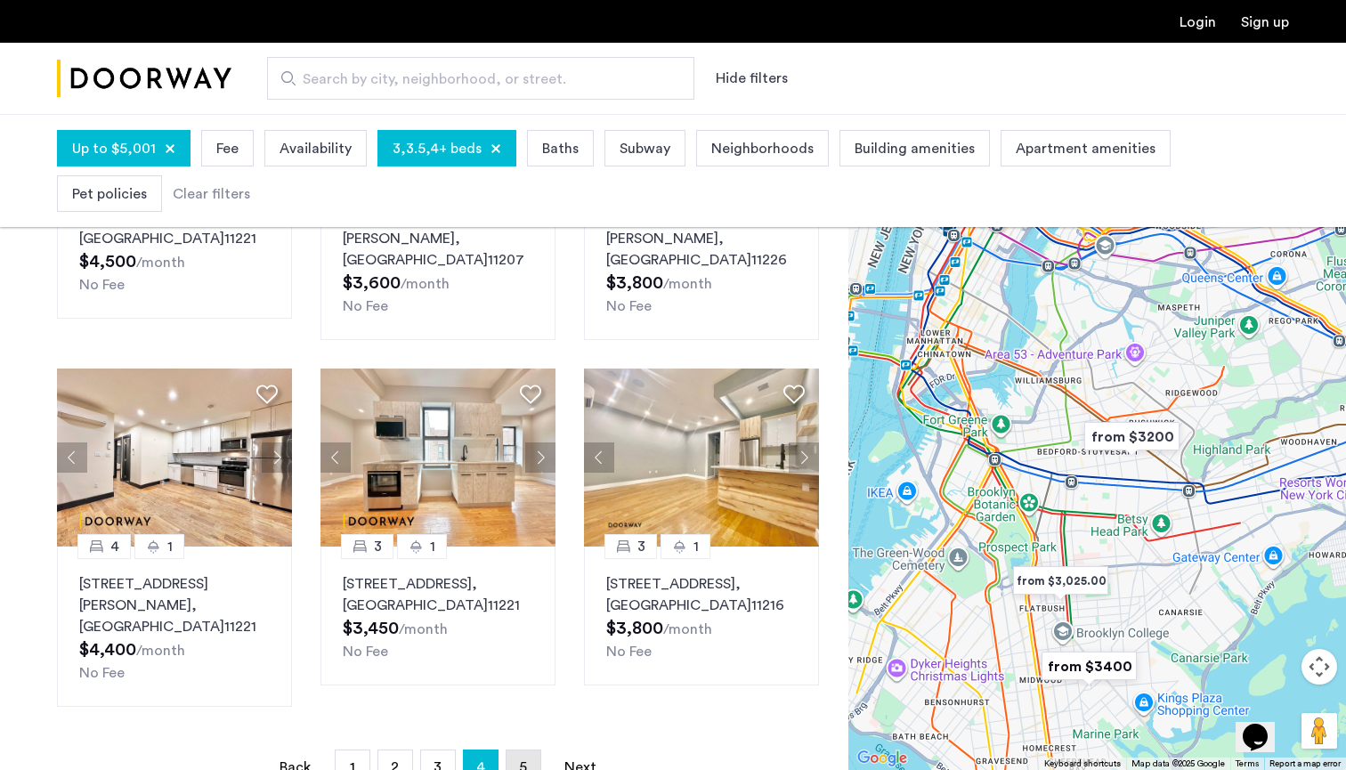
click at [519, 760] on span "5" at bounding box center [523, 767] width 8 height 14
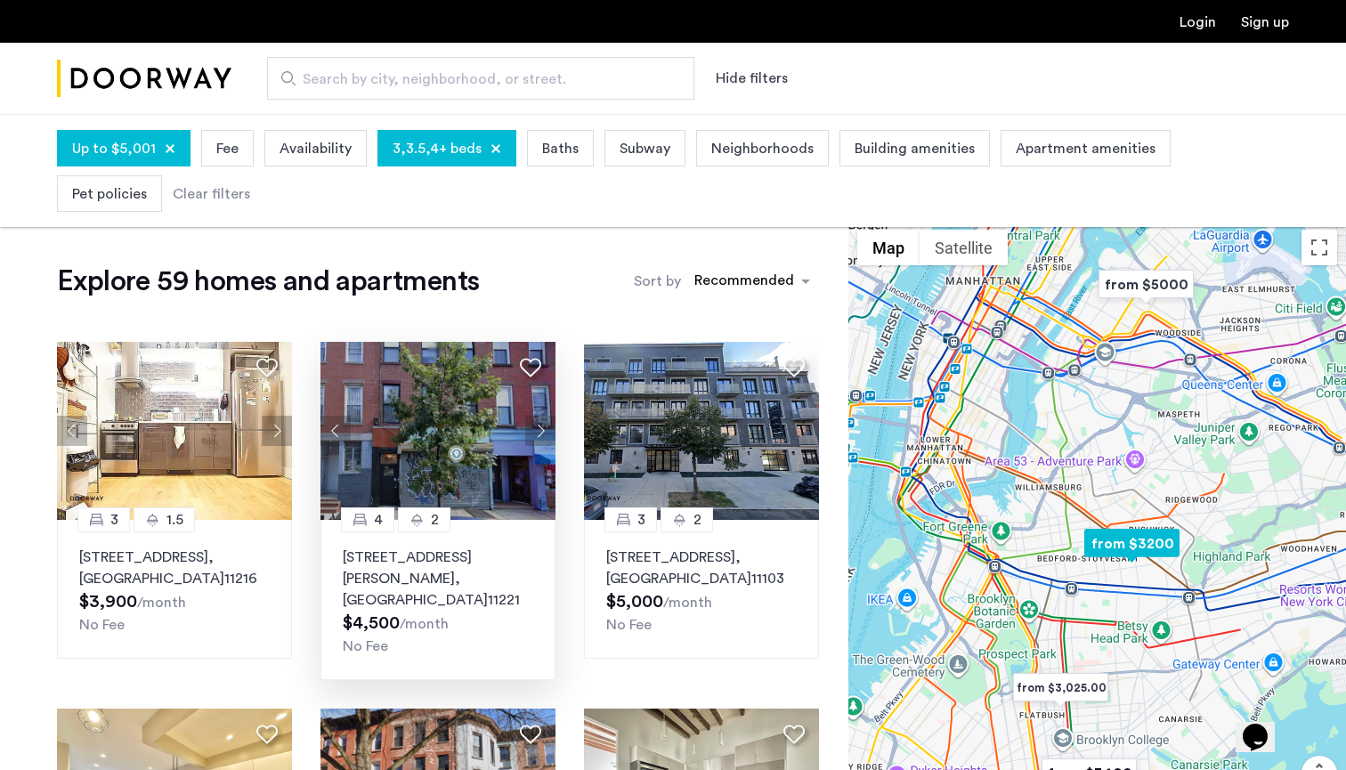
click at [458, 557] on p "173 Malcolm X Boulevard, Unit 2, Brooklyn , NY 11221" at bounding box center [438, 579] width 191 height 64
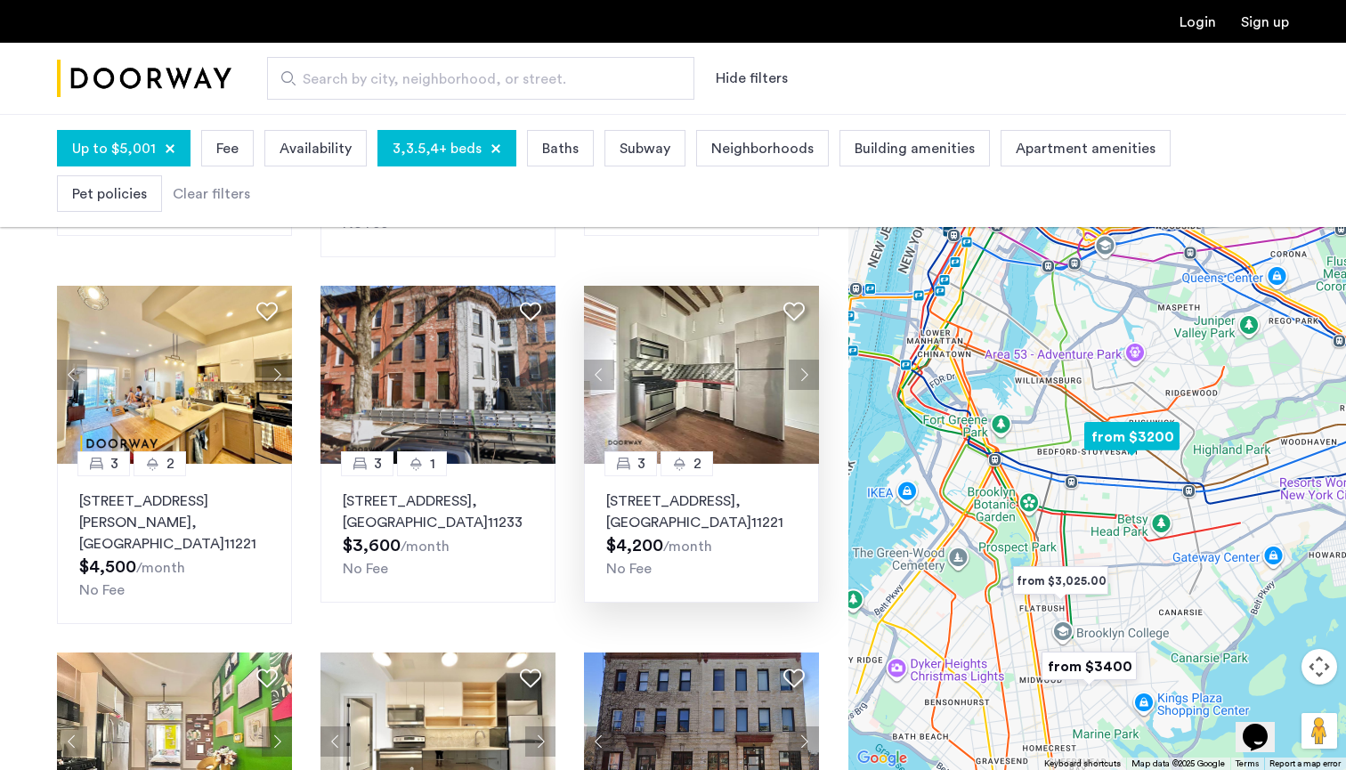
scroll to position [442, 0]
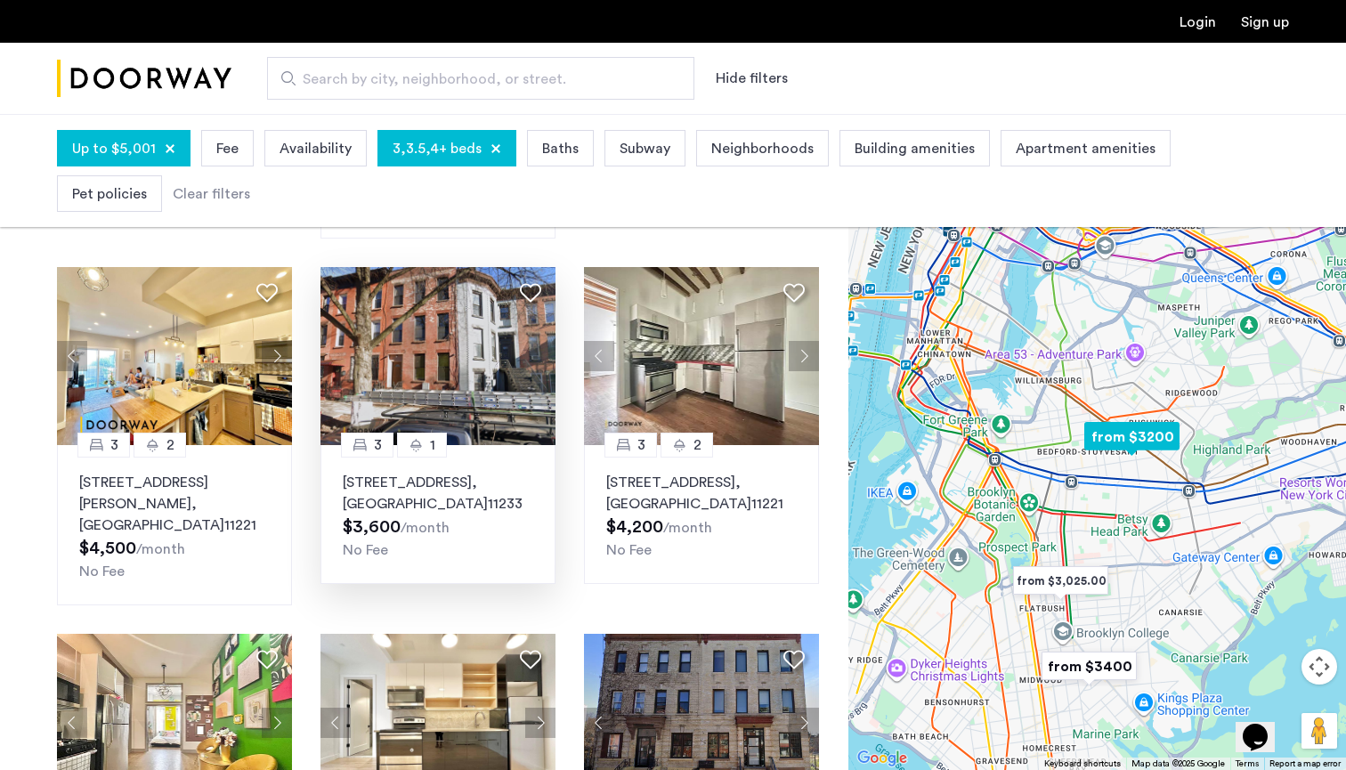
click at [484, 511] on div "15 Pleasant Place, Unit 1, Brooklyn , NY 11233 $3,600 /month No Fee" at bounding box center [438, 516] width 191 height 89
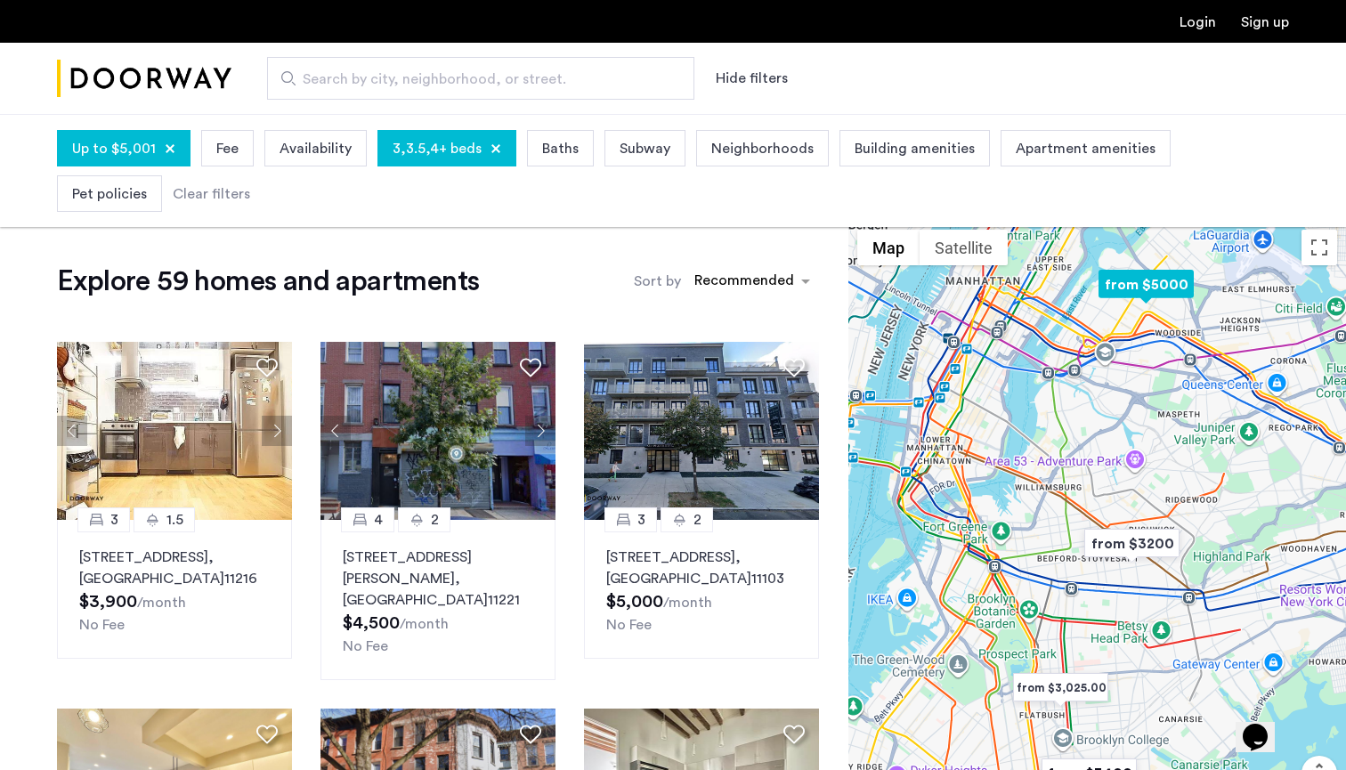
scroll to position [0, 0]
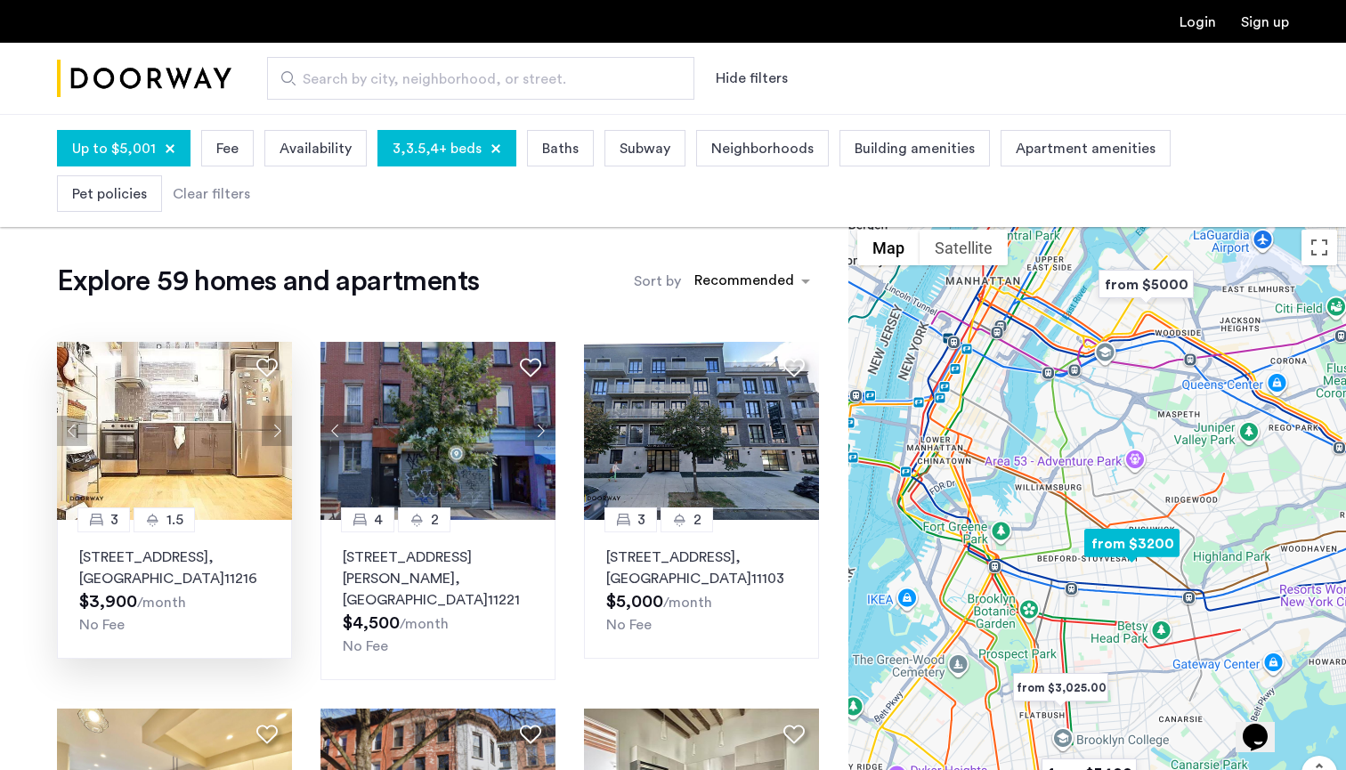
click at [199, 406] on img at bounding box center [174, 431] width 235 height 178
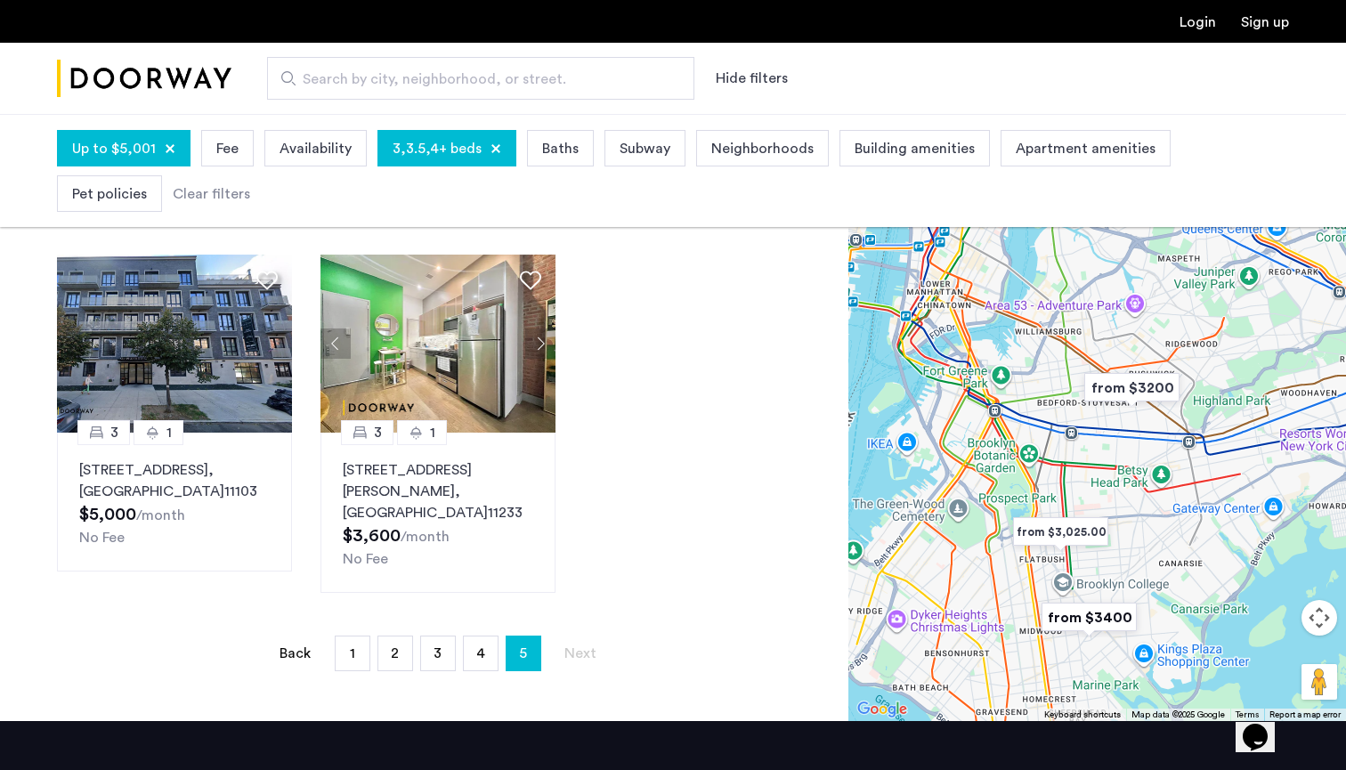
scroll to position [1145, 0]
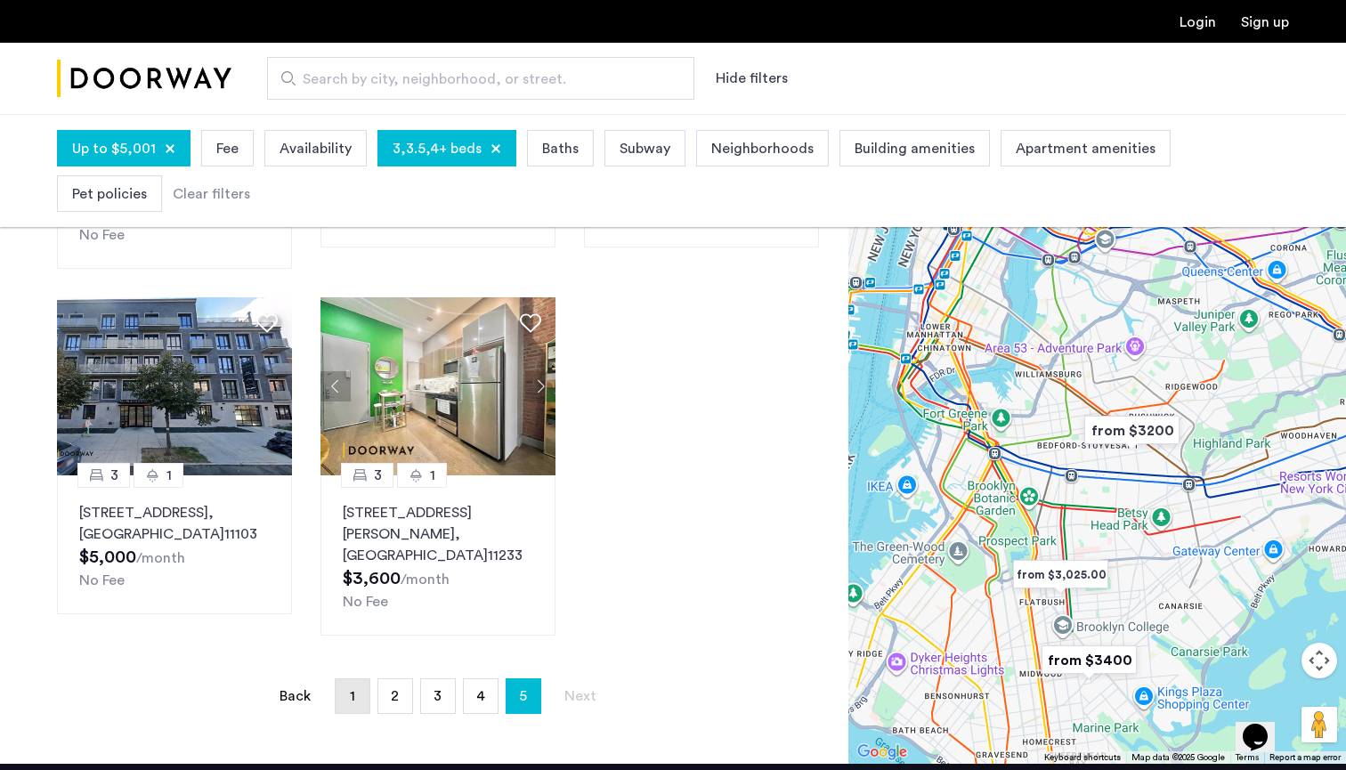
click at [348, 679] on link "page 1" at bounding box center [353, 696] width 34 height 34
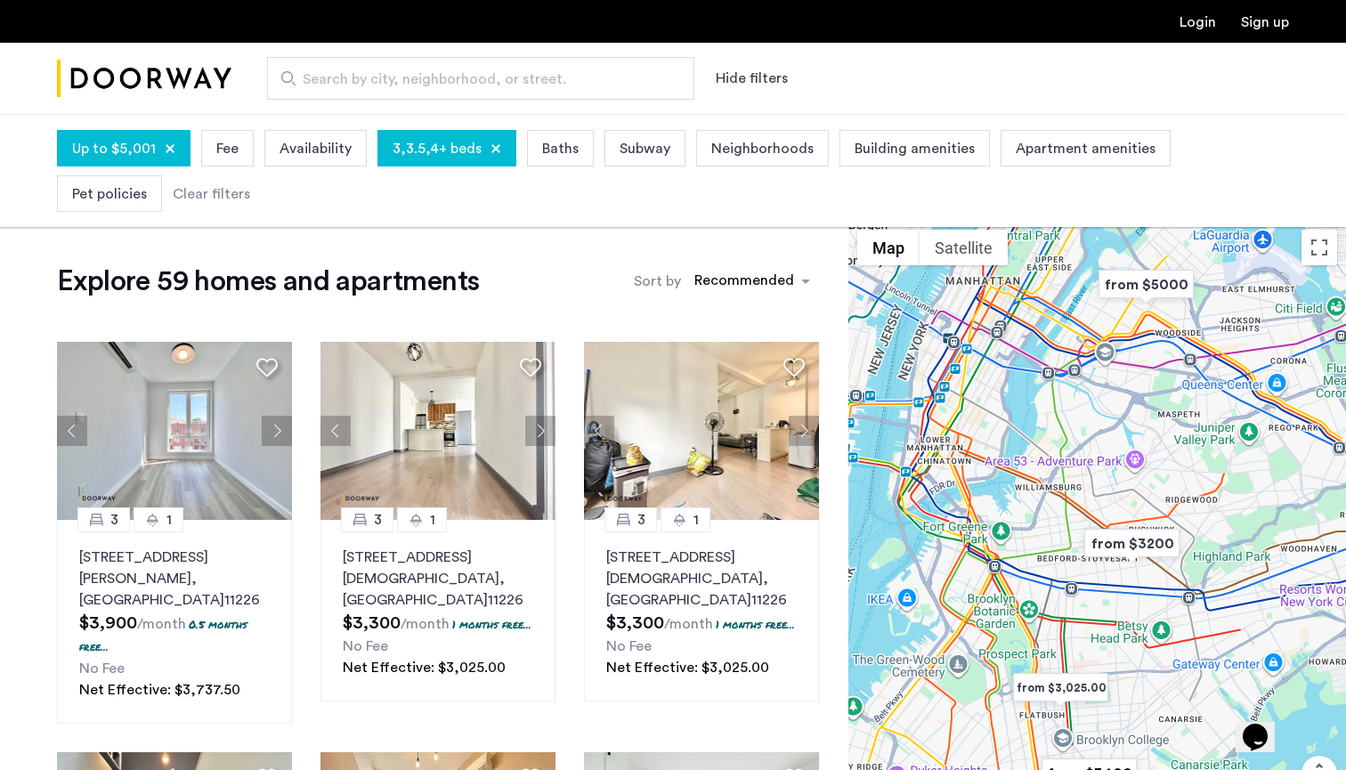
click at [555, 158] on span "Baths" at bounding box center [560, 148] width 37 height 21
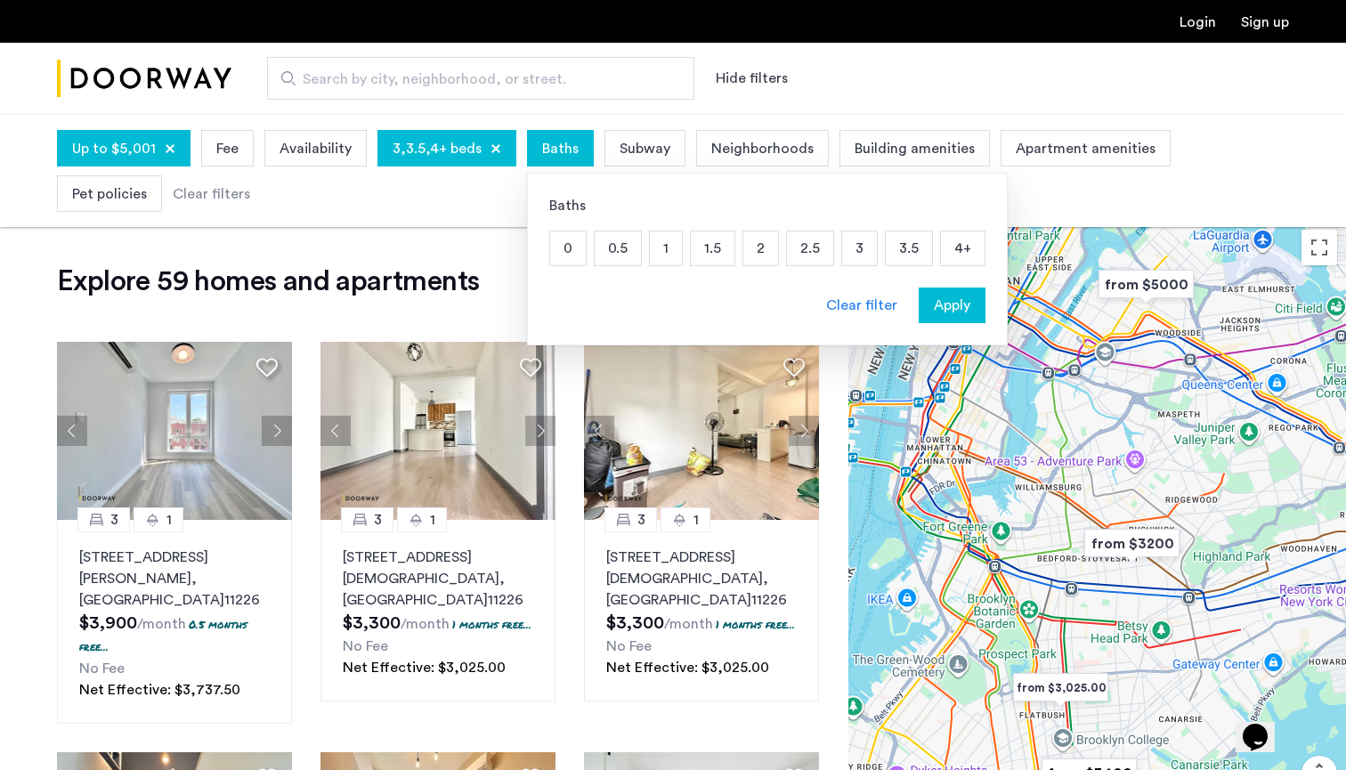
click at [704, 249] on p "1.5" at bounding box center [713, 248] width 44 height 34
click at [662, 248] on p "1" at bounding box center [666, 248] width 32 height 34
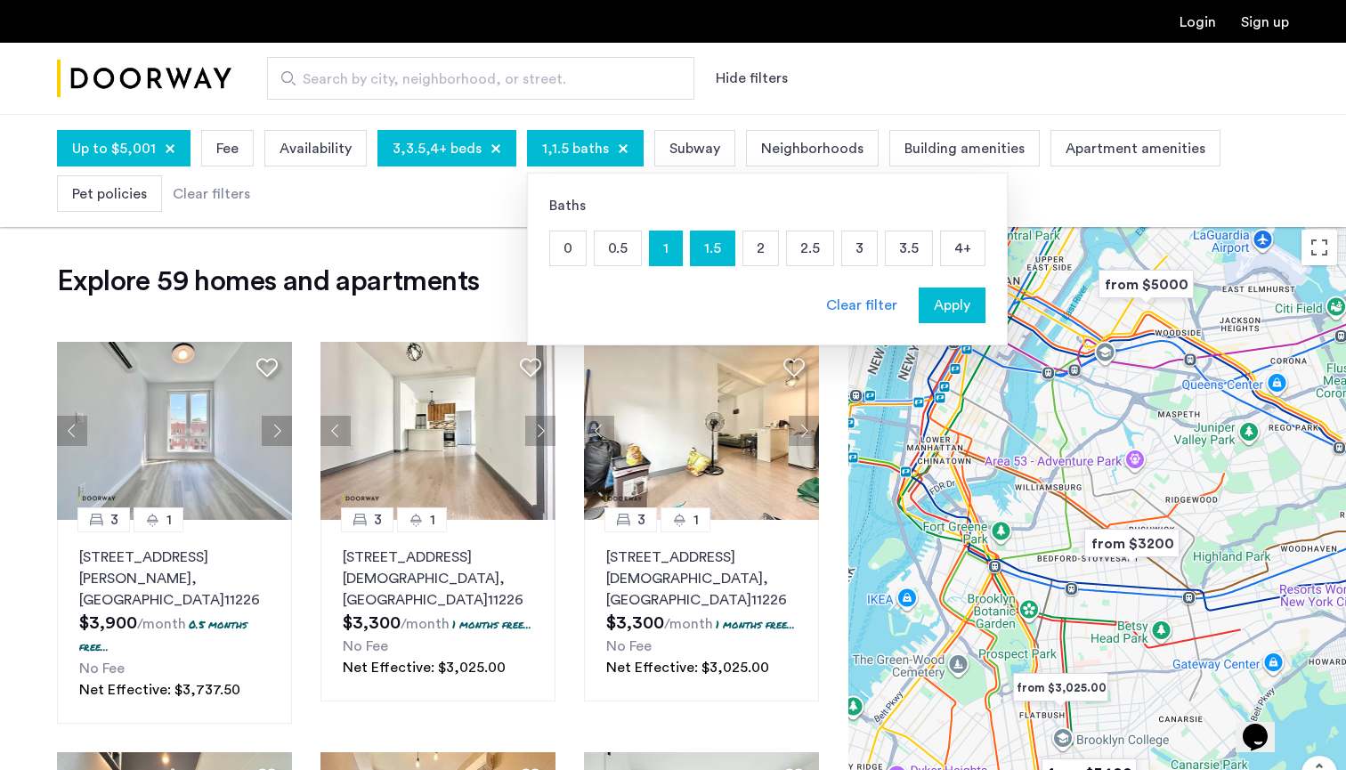
click at [953, 316] on button "Apply" at bounding box center [952, 306] width 67 height 36
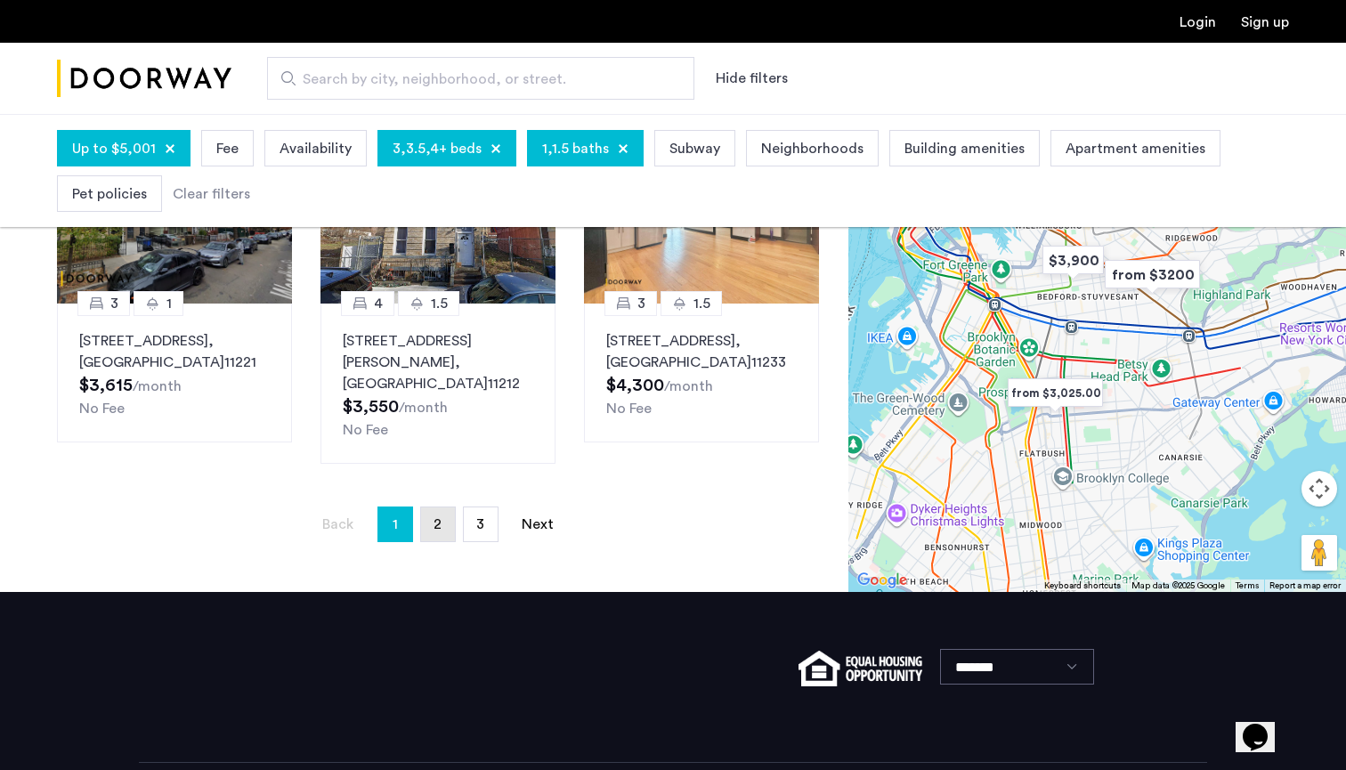
scroll to position [1403, 0]
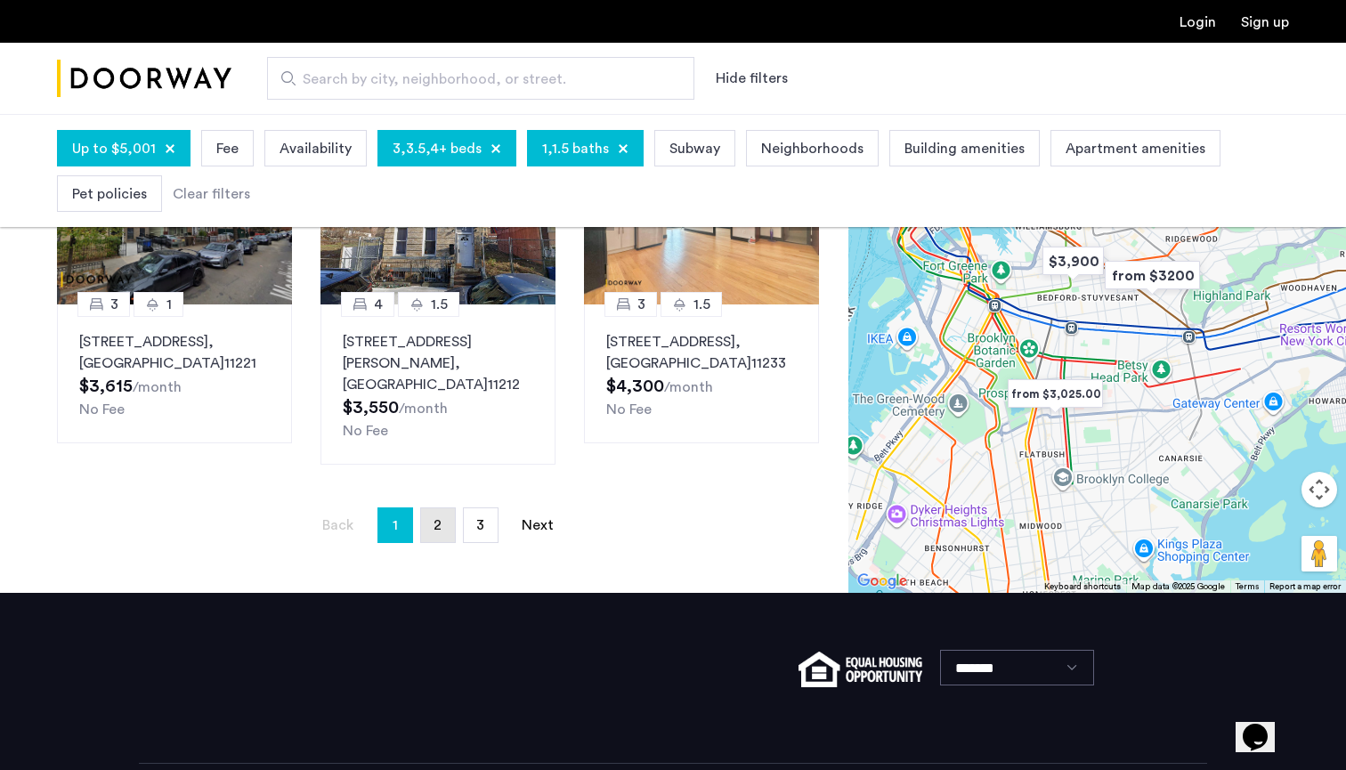
click at [433, 508] on link "page 2" at bounding box center [438, 525] width 34 height 34
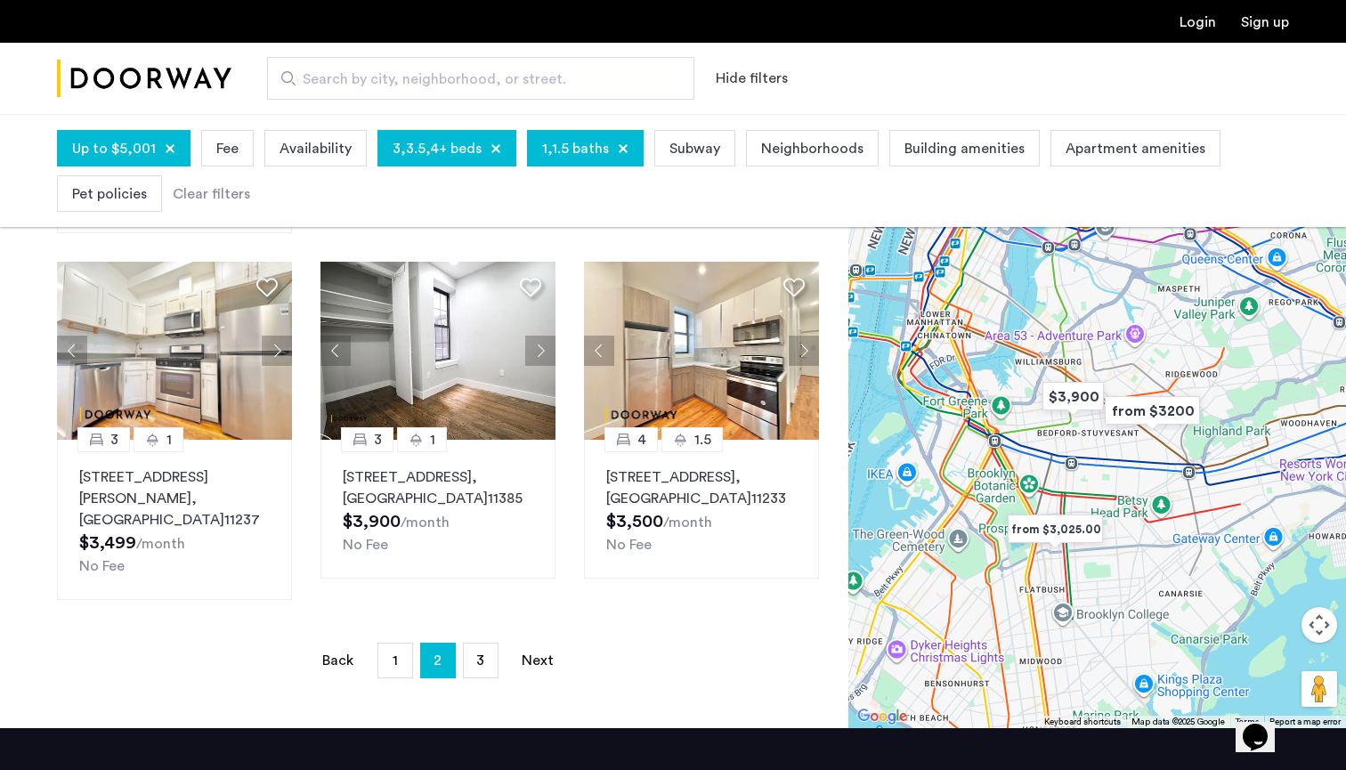
scroll to position [1128, 0]
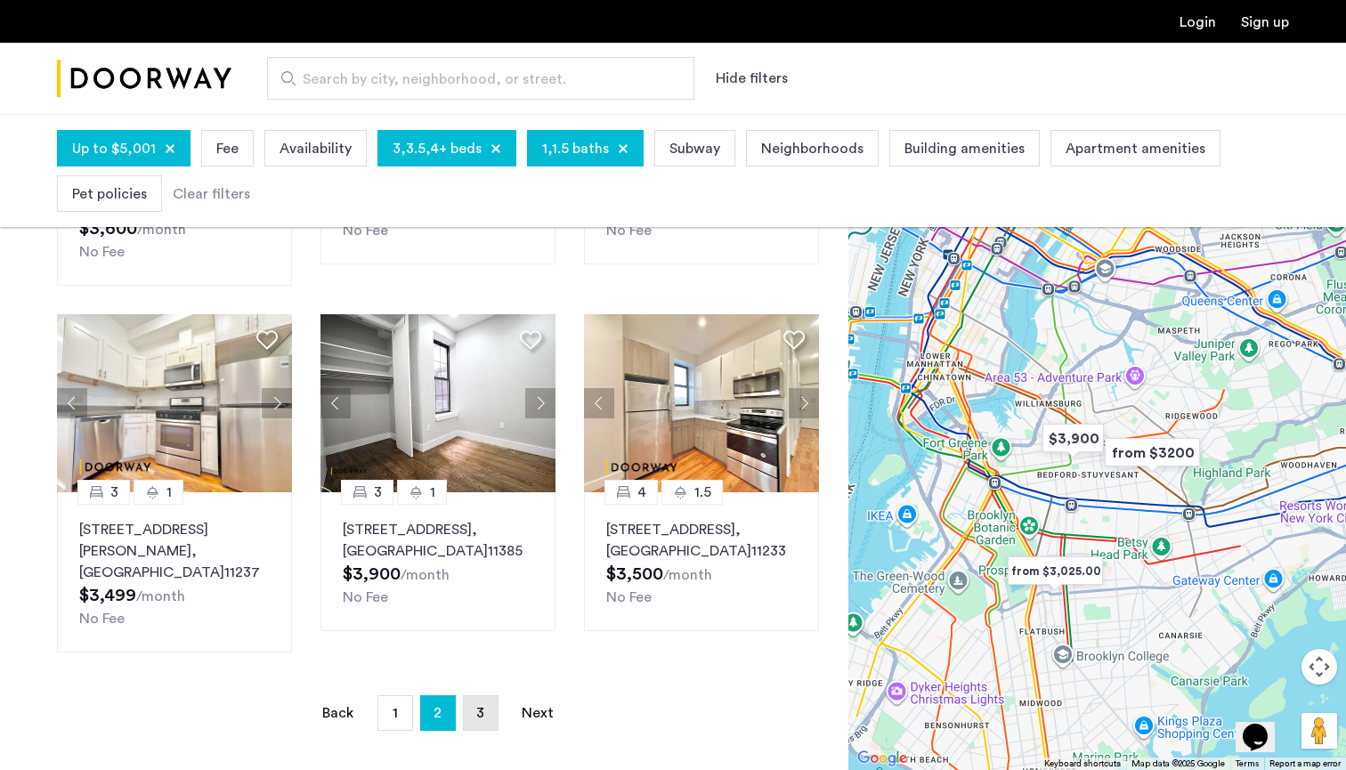
click at [482, 696] on link "page 3" at bounding box center [481, 713] width 34 height 34
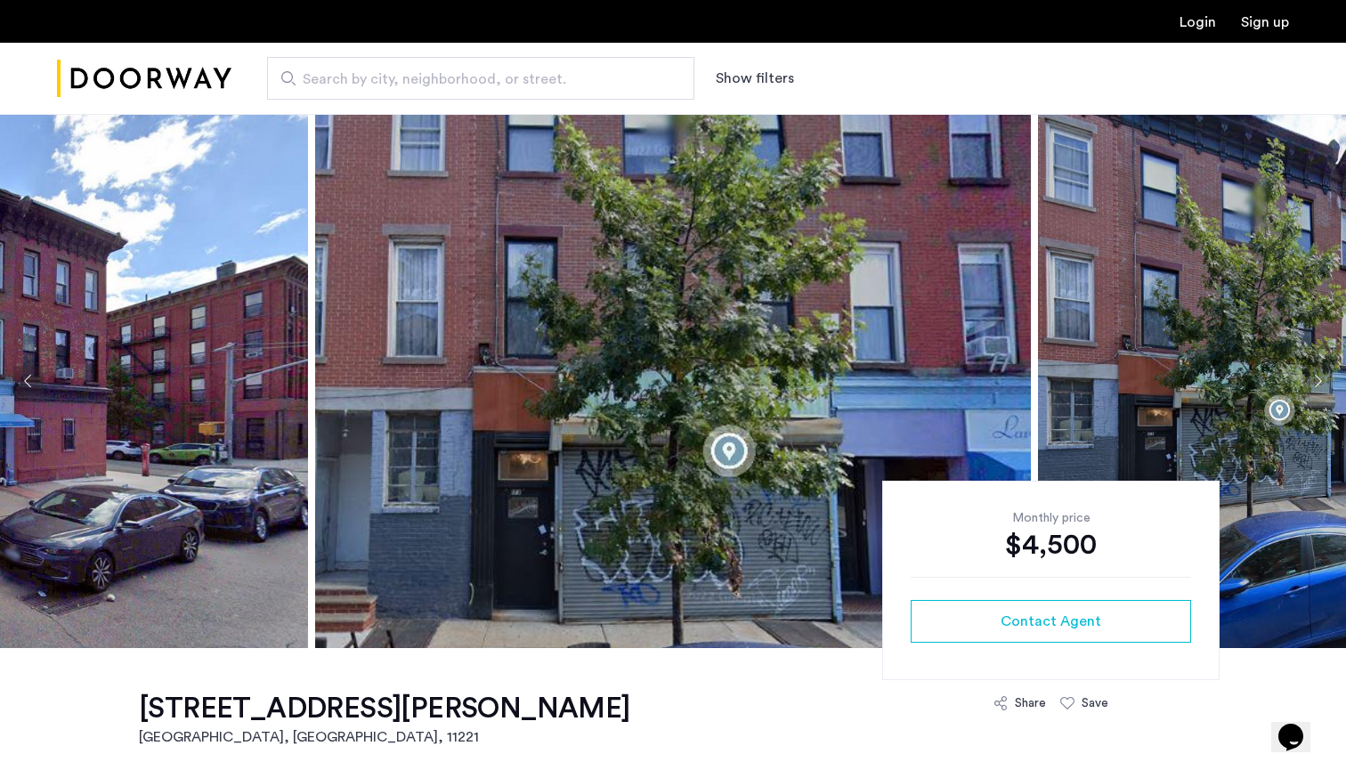
click at [1327, 381] on button "Next apartment" at bounding box center [1317, 381] width 30 height 30
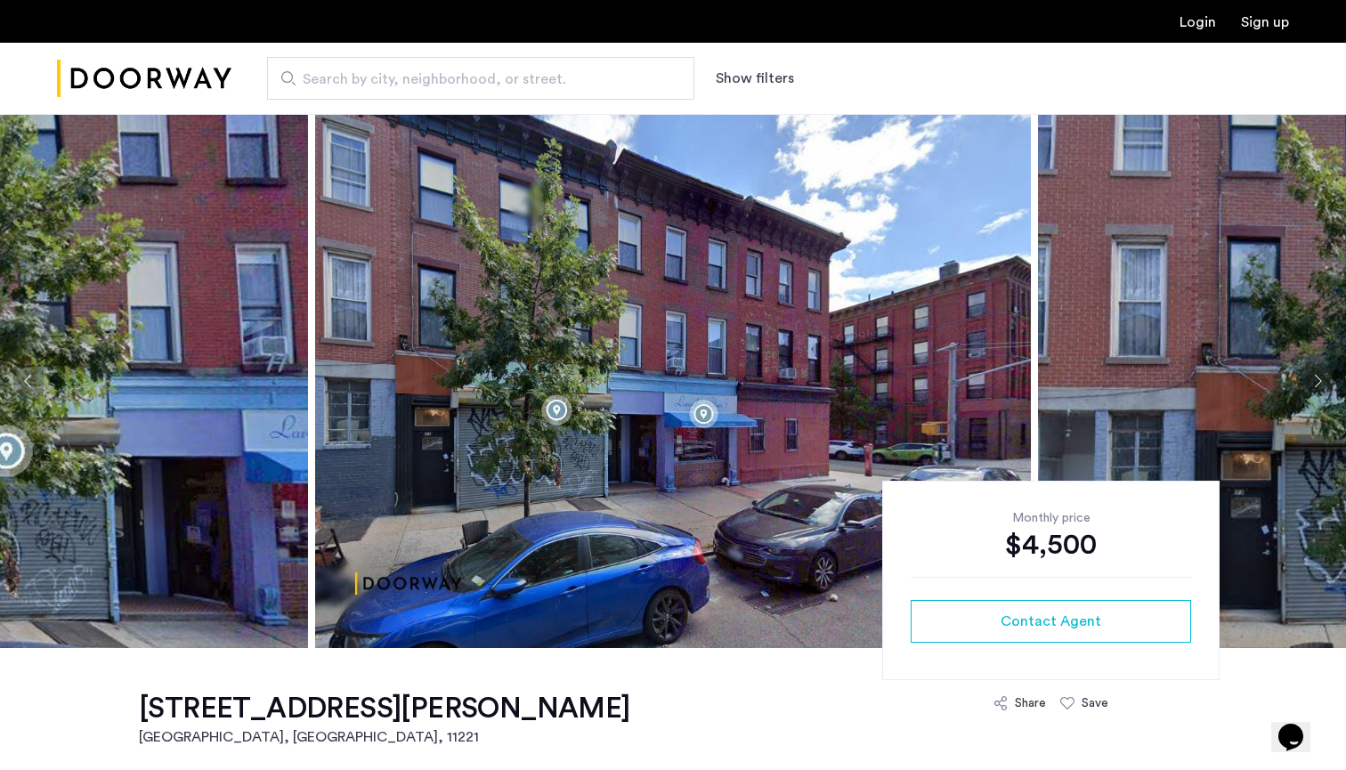
click at [1327, 381] on button "Next apartment" at bounding box center [1317, 381] width 30 height 30
click at [1316, 379] on button "Next apartment" at bounding box center [1317, 381] width 30 height 30
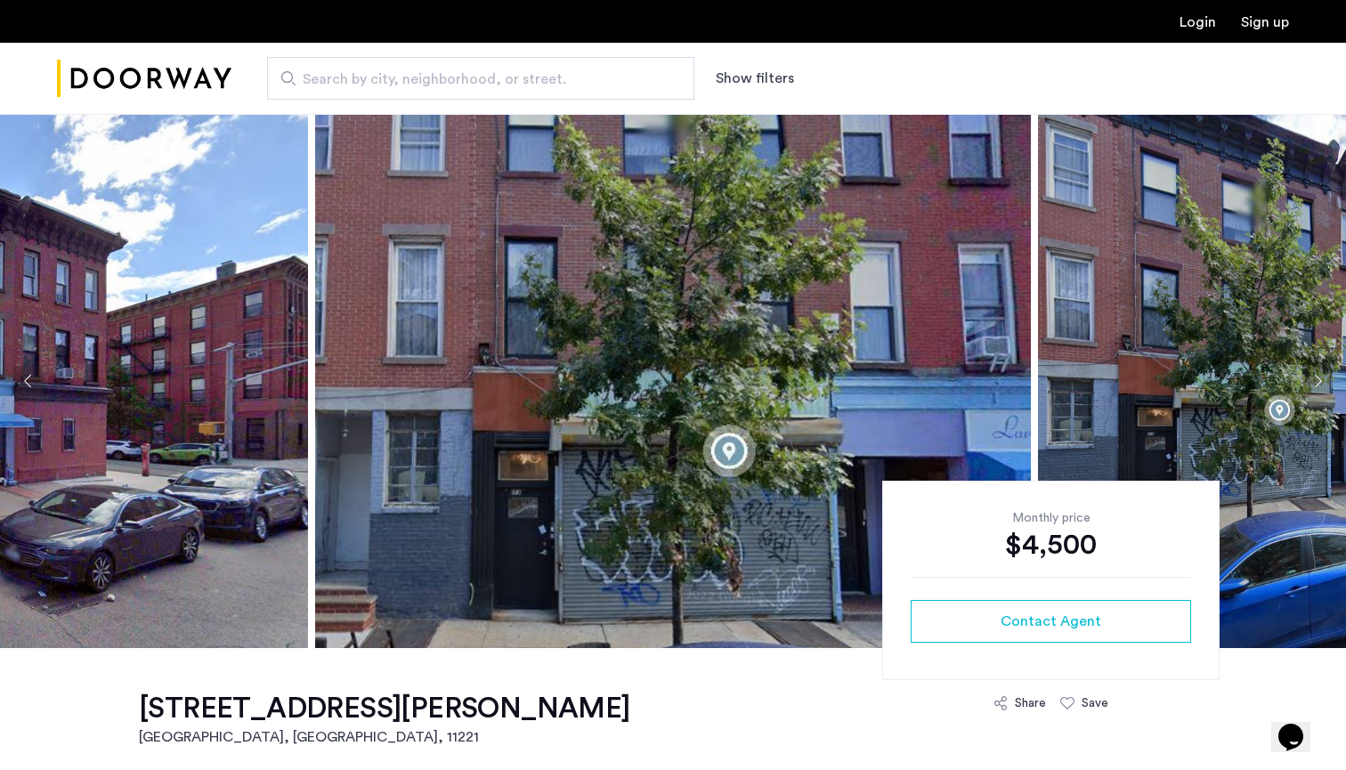
click at [1316, 379] on button "Next apartment" at bounding box center [1317, 381] width 30 height 30
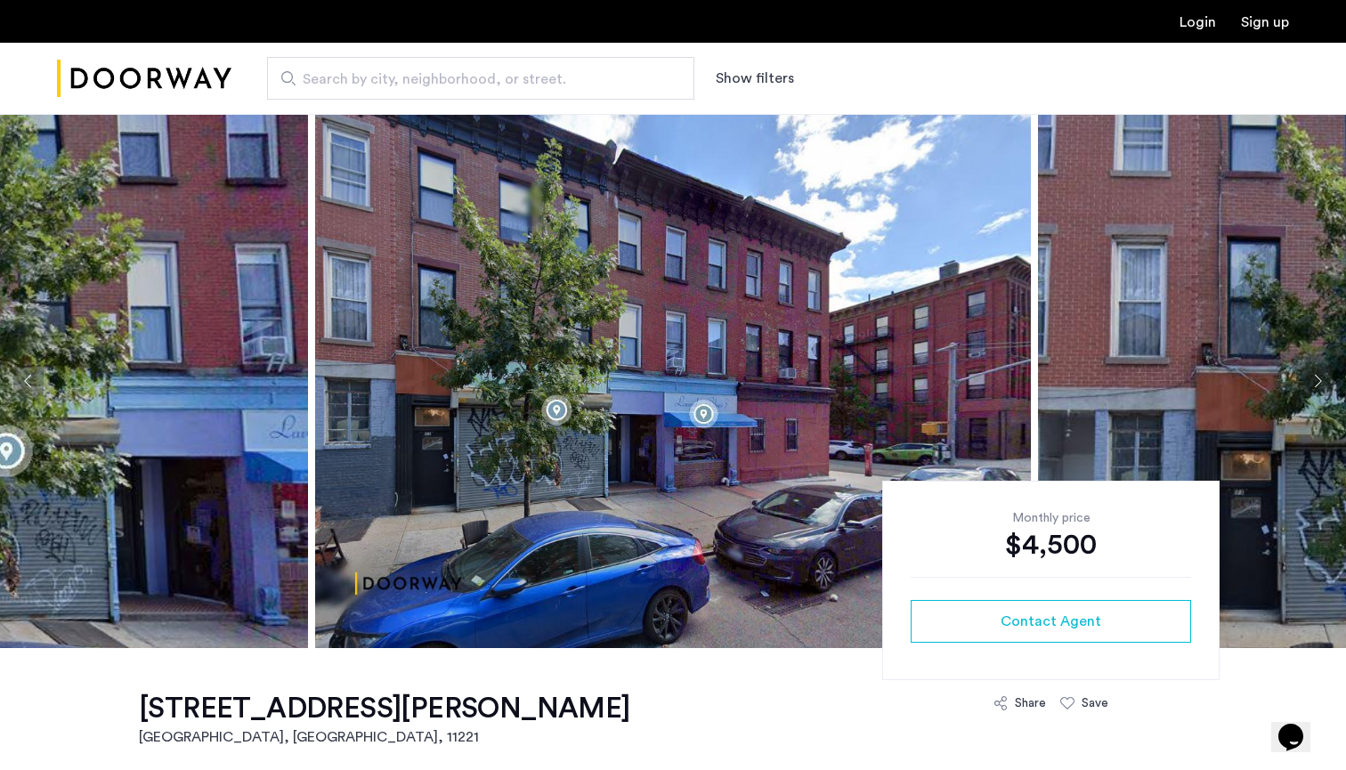
click at [1316, 379] on button "Next apartment" at bounding box center [1317, 381] width 30 height 30
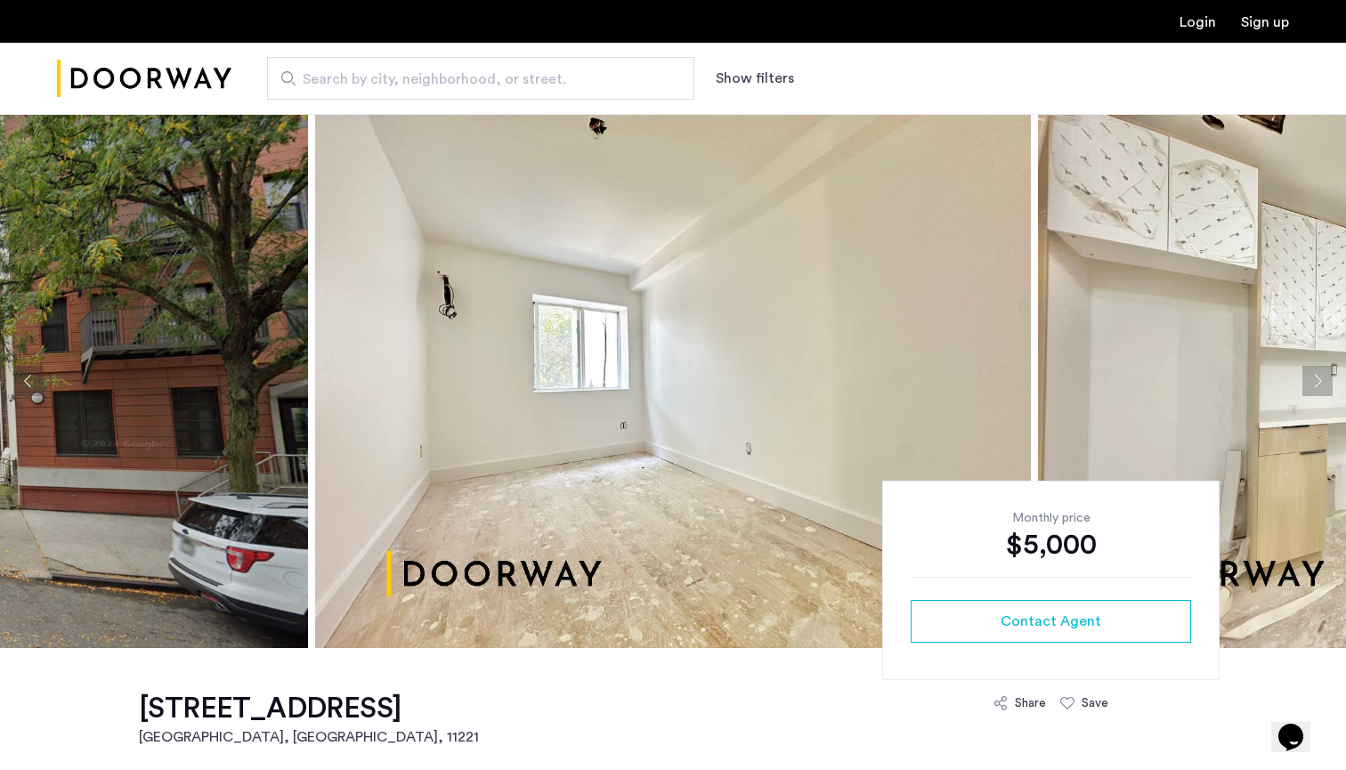
click at [1320, 383] on button "Next apartment" at bounding box center [1317, 381] width 30 height 30
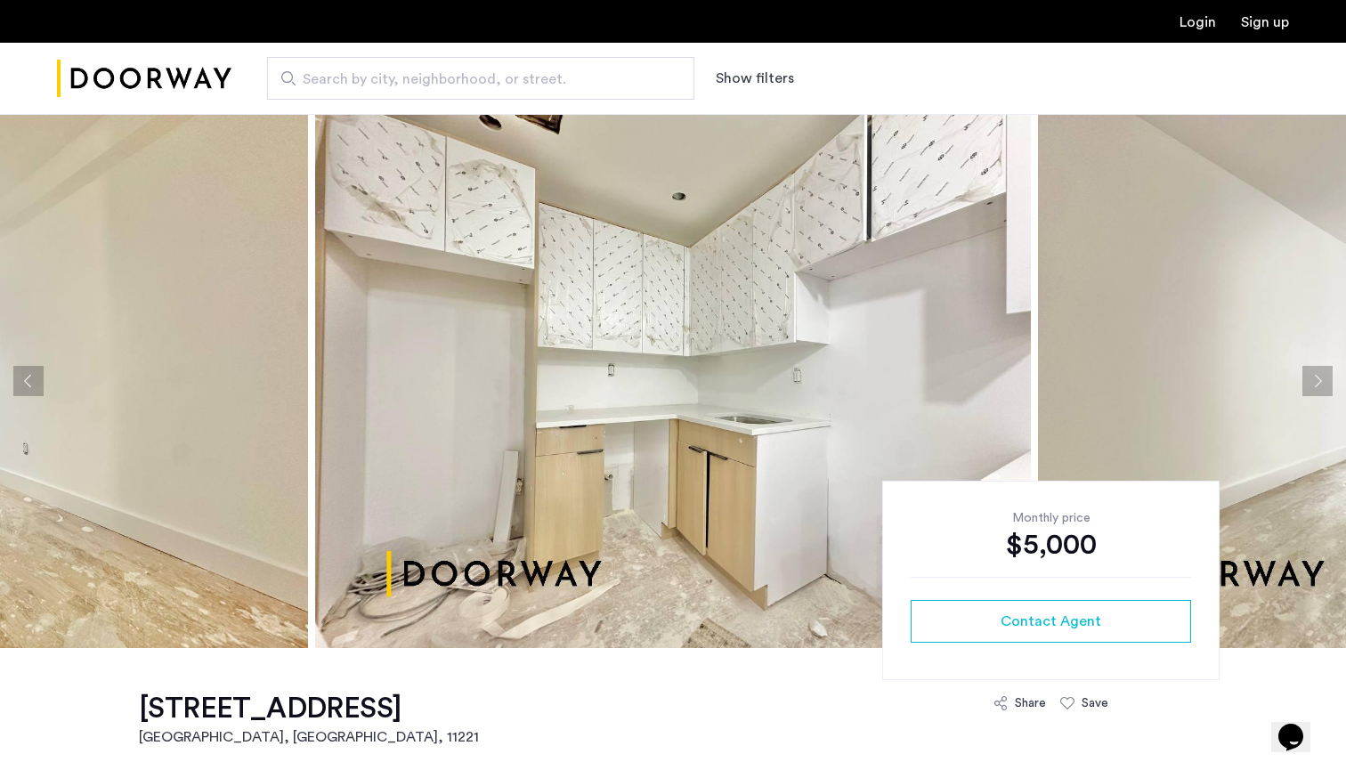
click at [1320, 383] on button "Next apartment" at bounding box center [1317, 381] width 30 height 30
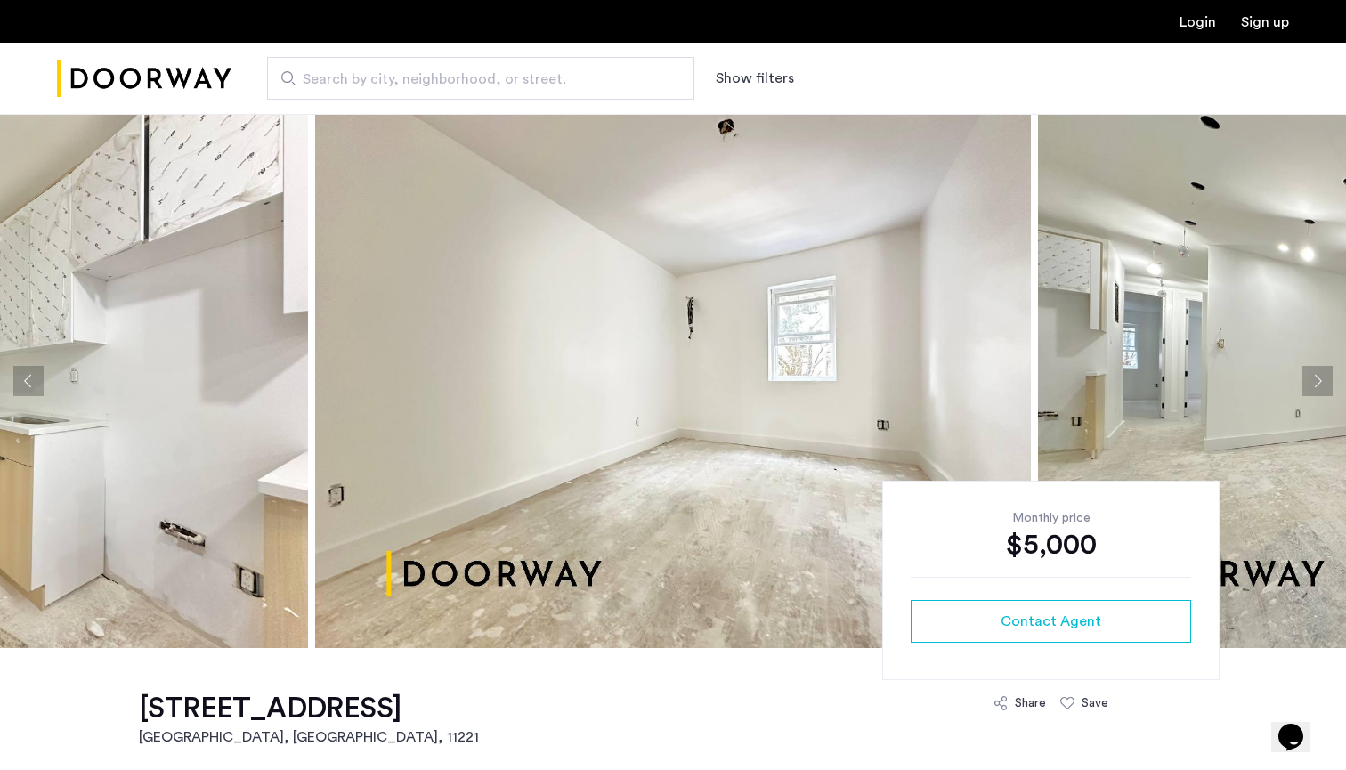
click at [1320, 383] on button "Next apartment" at bounding box center [1317, 381] width 30 height 30
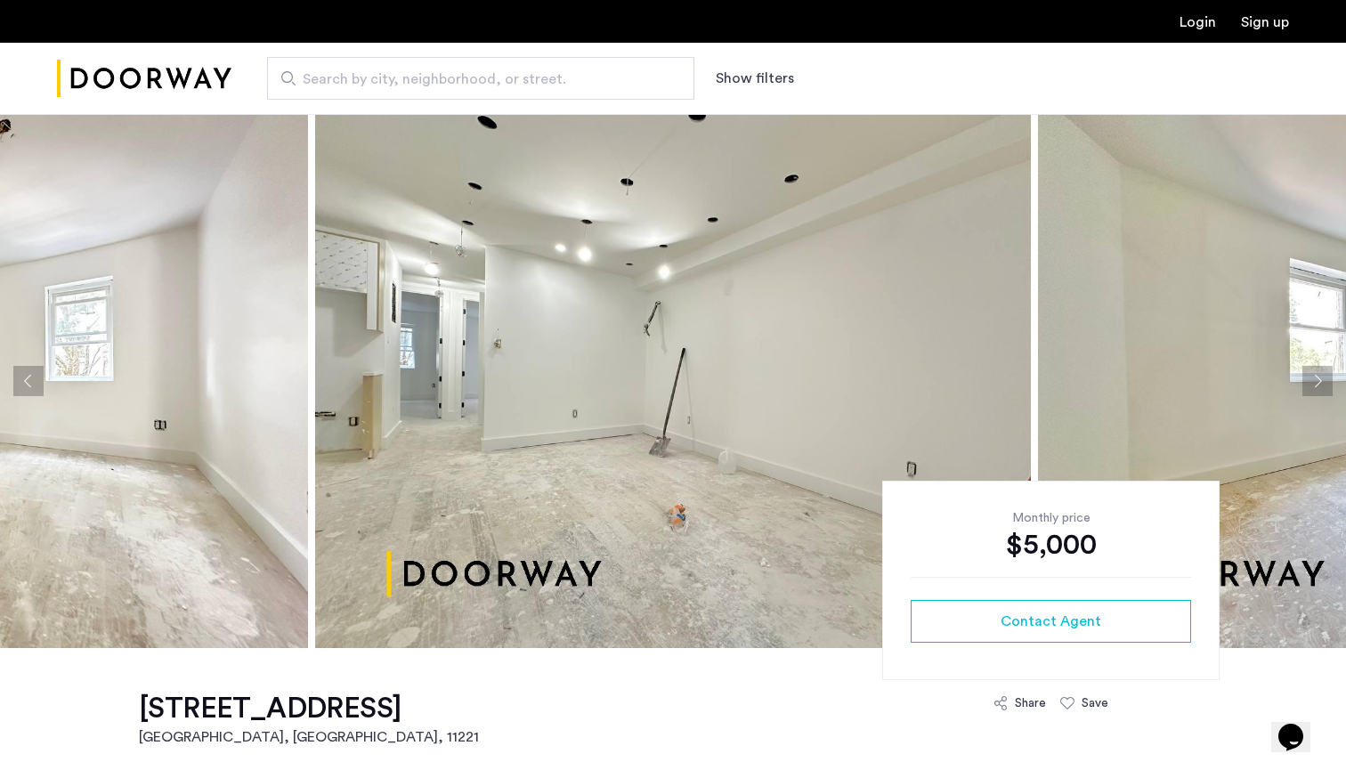
click at [1320, 383] on button "Next apartment" at bounding box center [1317, 381] width 30 height 30
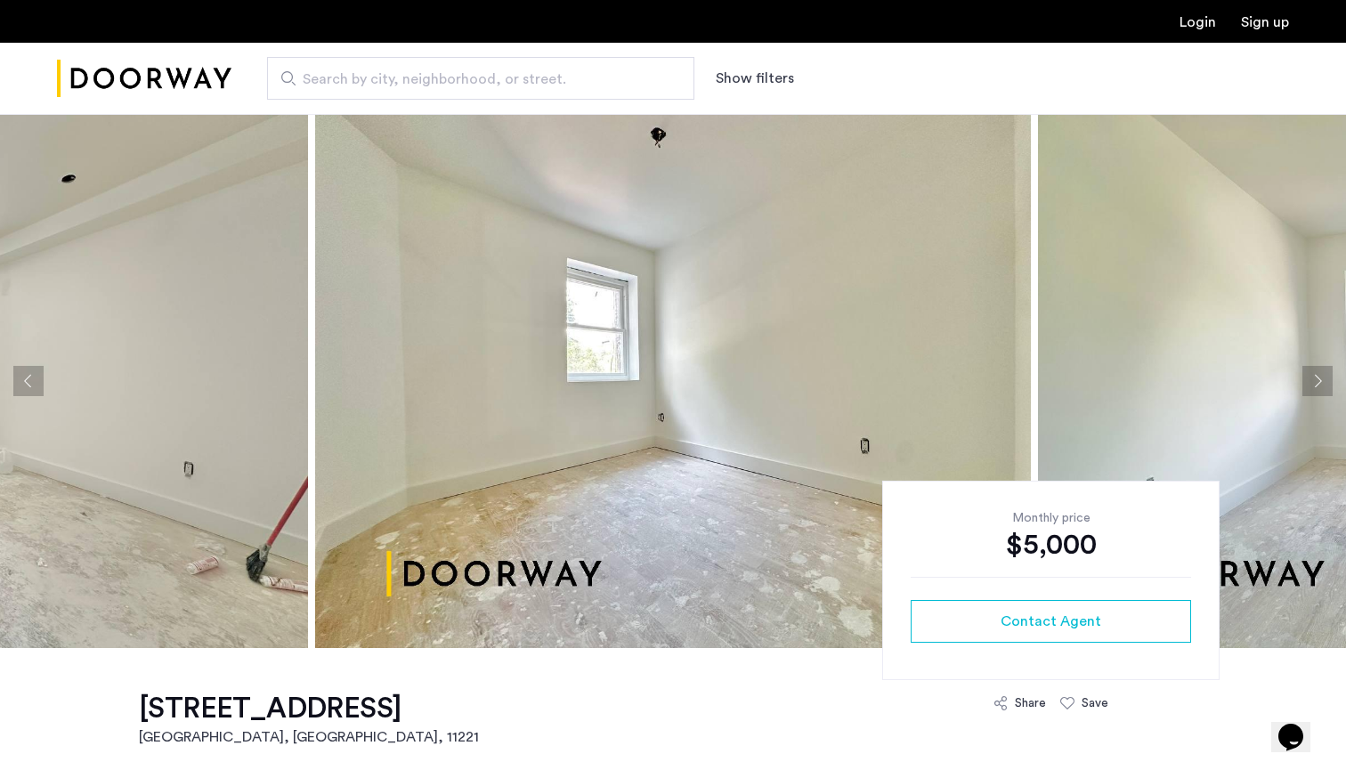
click at [1320, 383] on button "Next apartment" at bounding box center [1317, 381] width 30 height 30
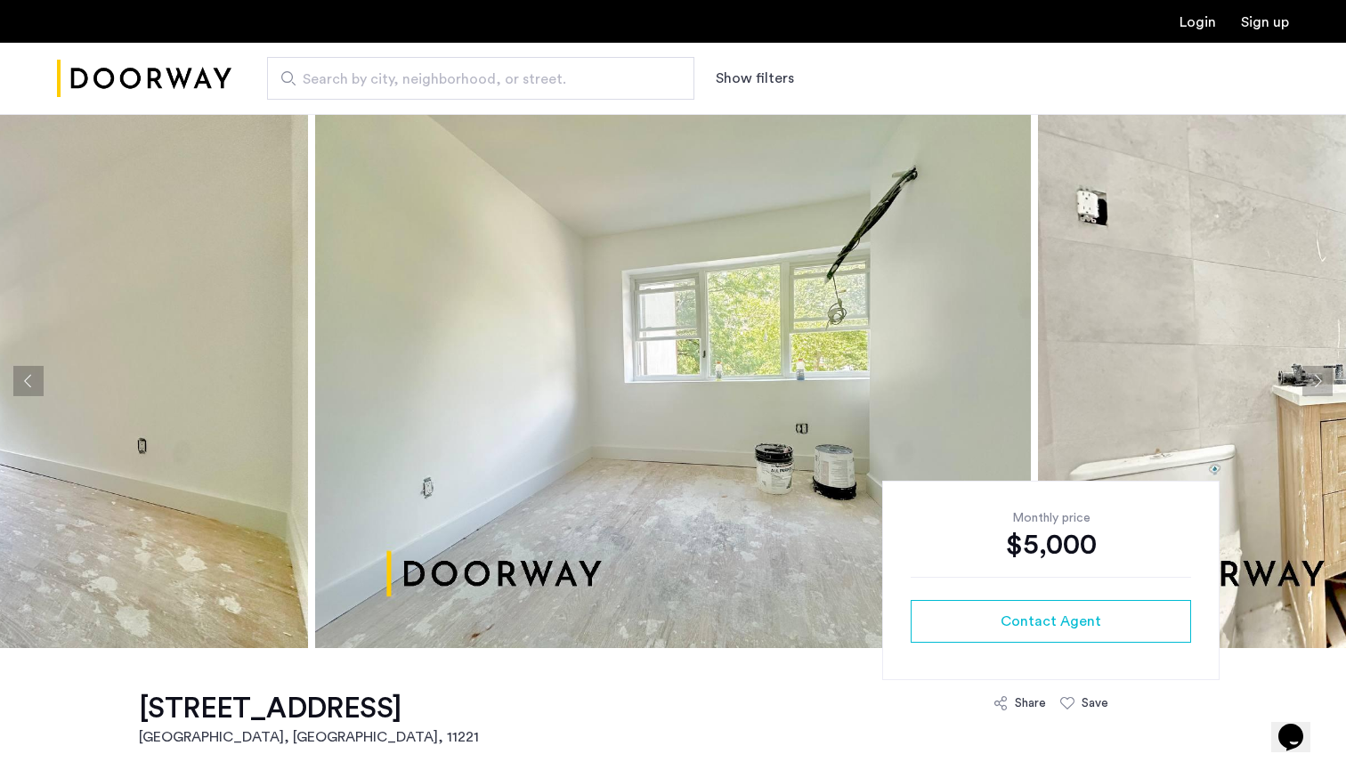
click at [987, 1] on div "Login Sign up" at bounding box center [673, 21] width 1346 height 43
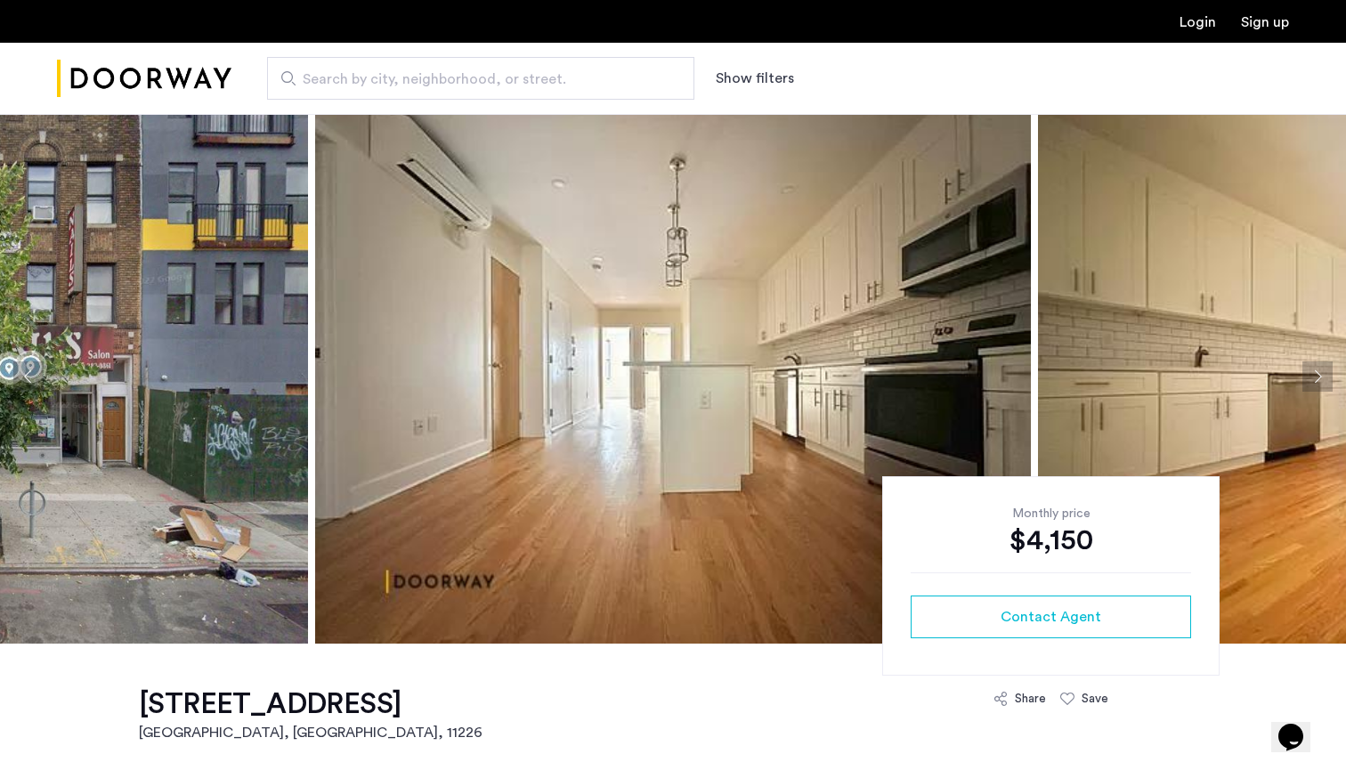
scroll to position [27, 0]
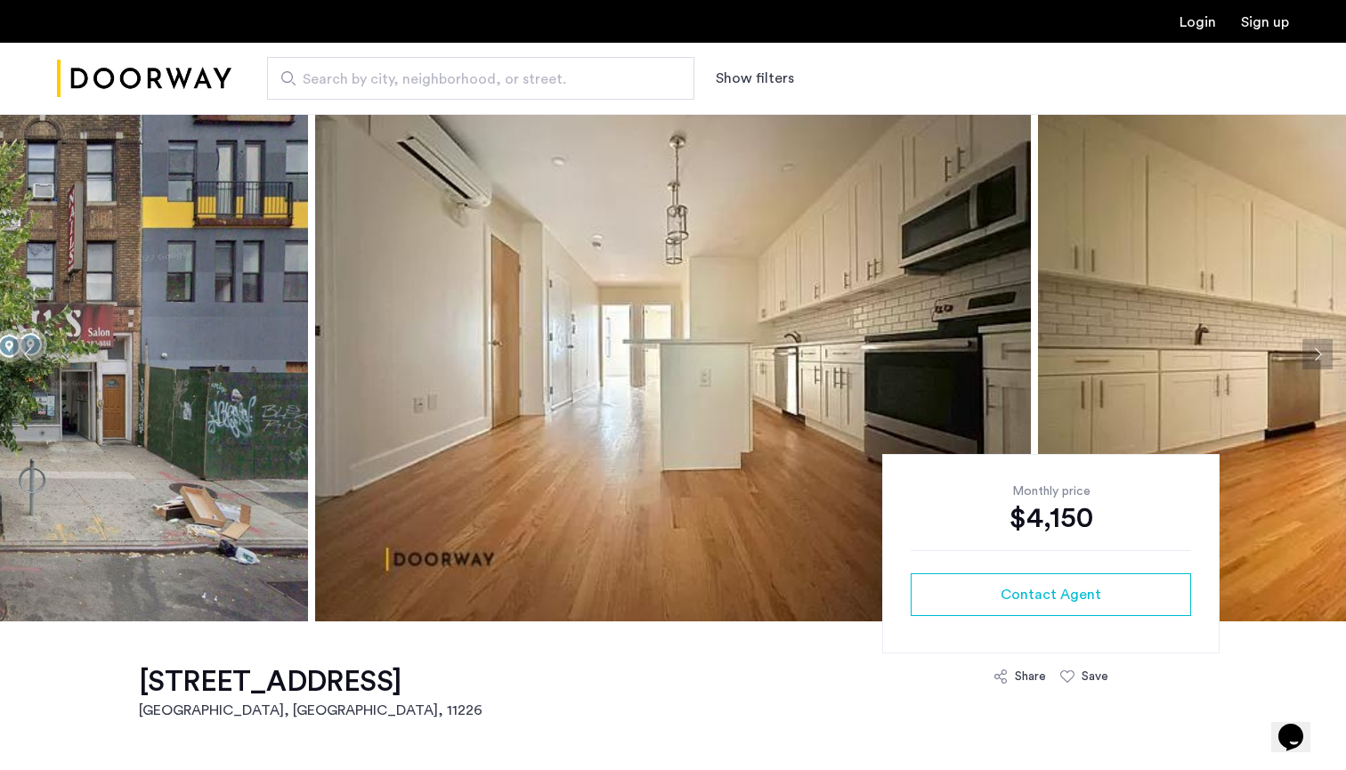
click at [1311, 353] on button "Next apartment" at bounding box center [1317, 354] width 30 height 30
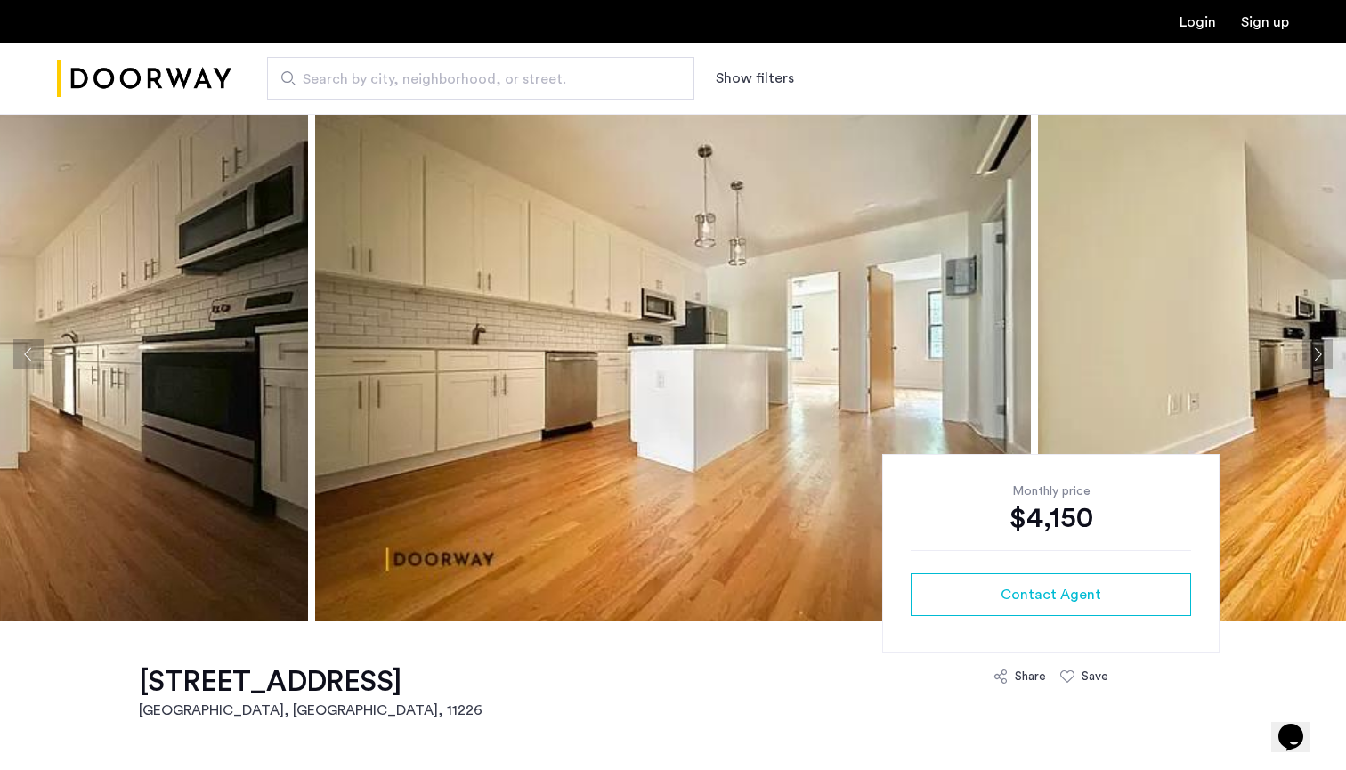
click at [1311, 353] on button "Next apartment" at bounding box center [1317, 354] width 30 height 30
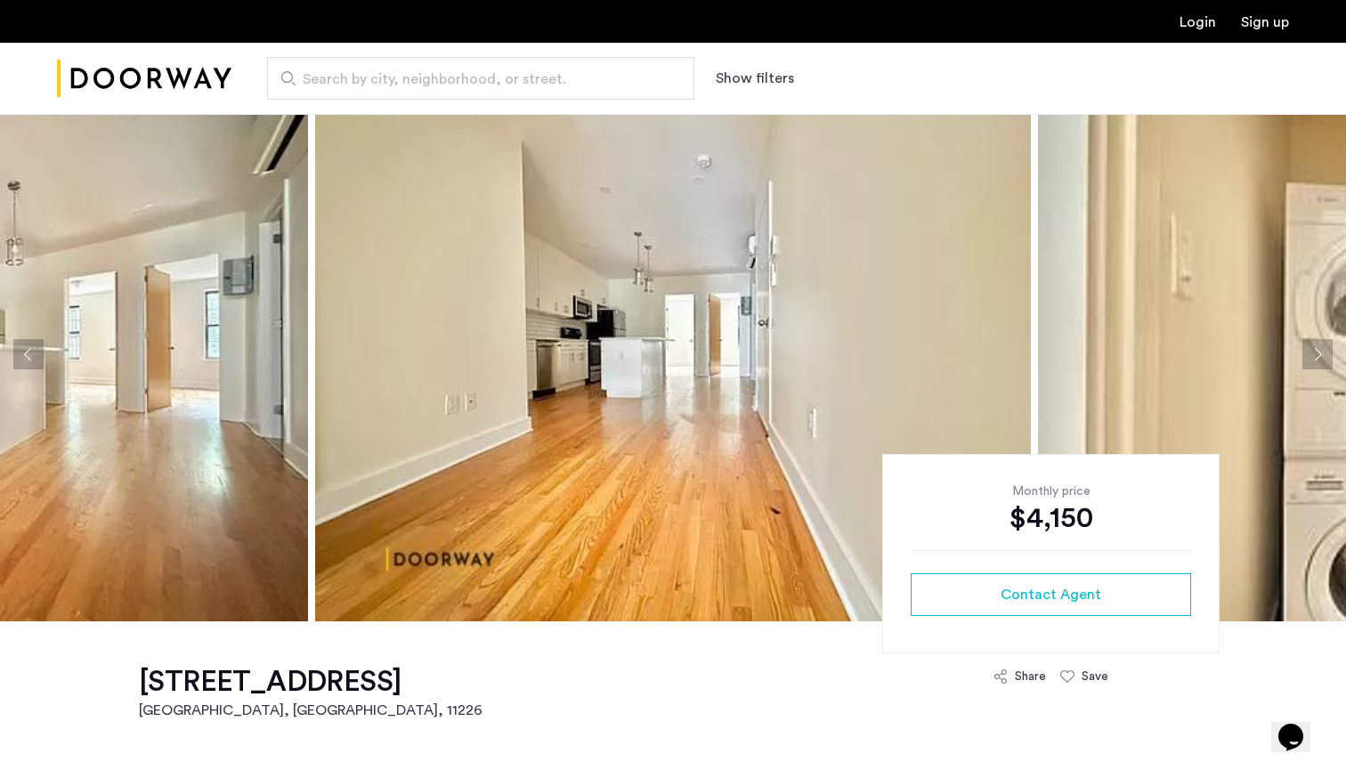
click at [1311, 353] on button "Next apartment" at bounding box center [1317, 354] width 30 height 30
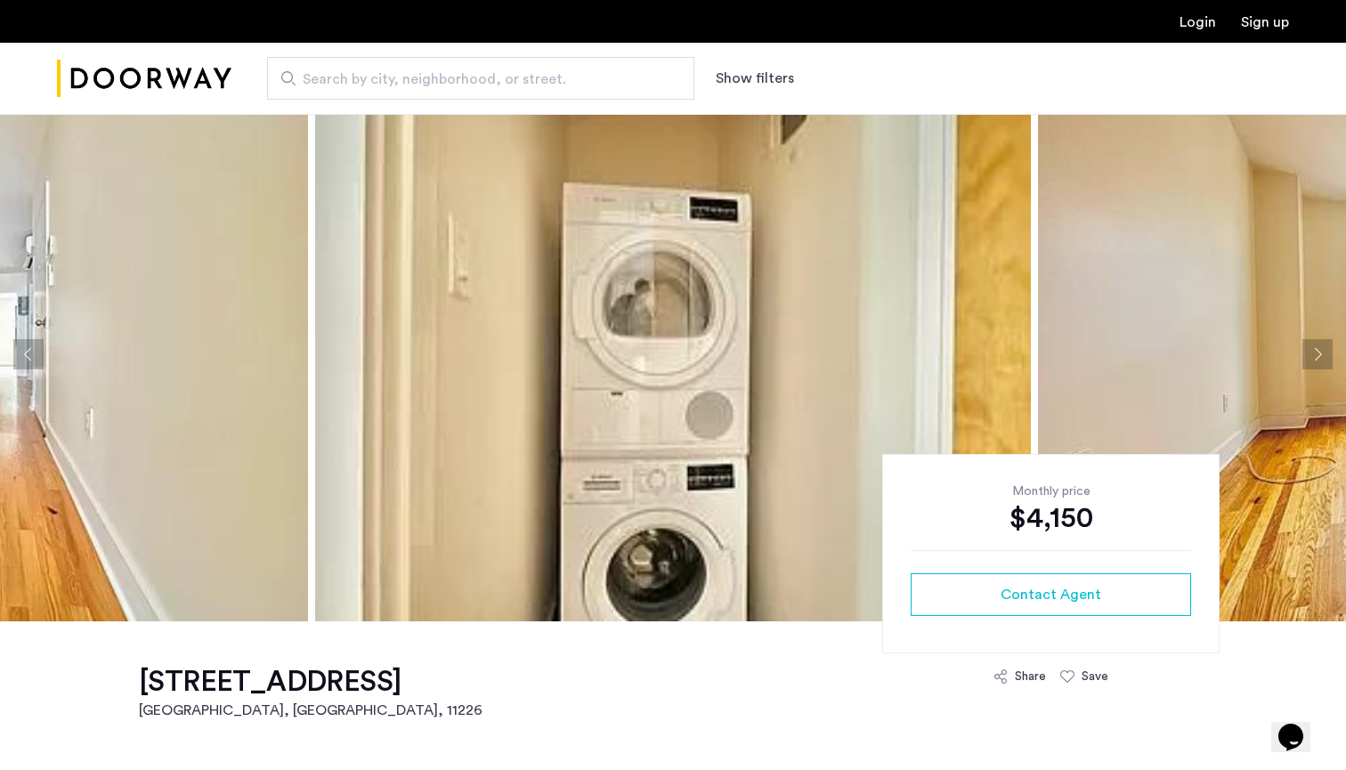
click at [1311, 353] on button "Next apartment" at bounding box center [1317, 354] width 30 height 30
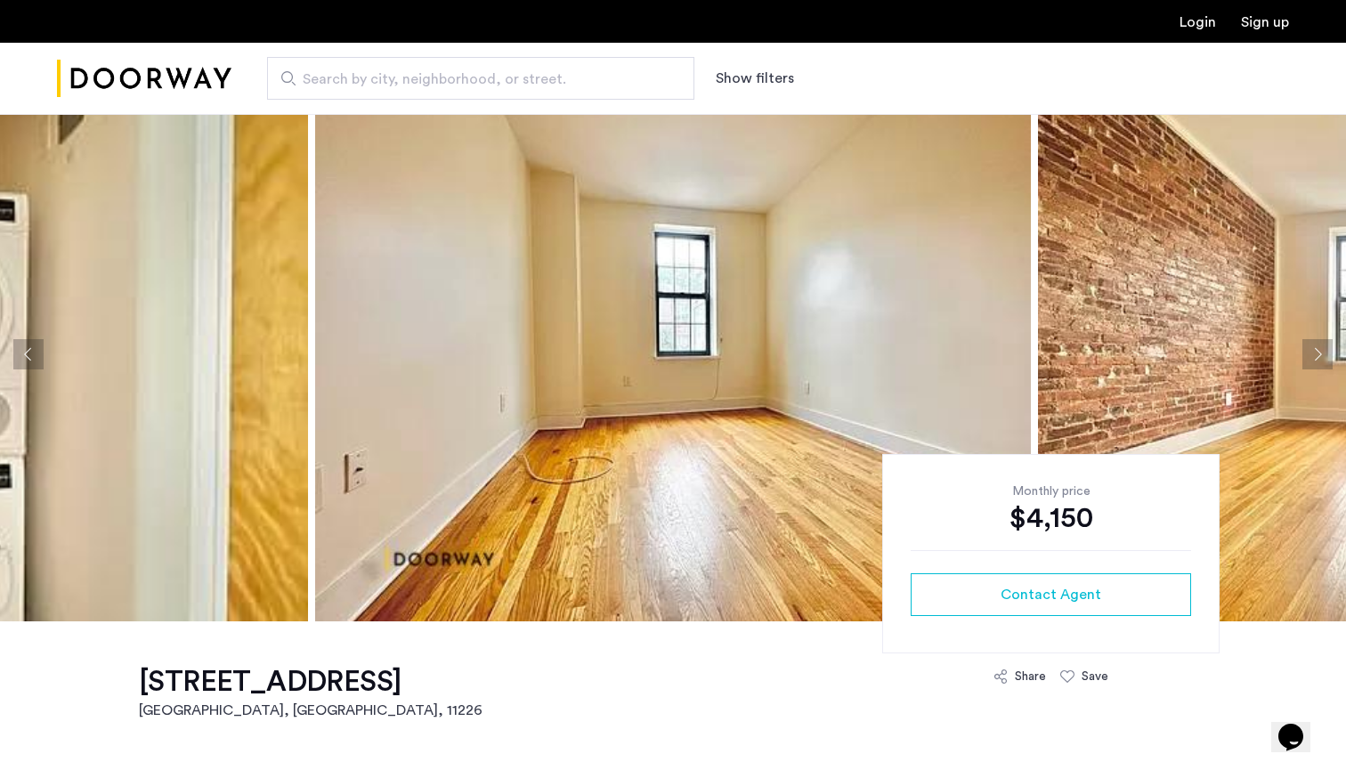
click at [1311, 353] on button "Next apartment" at bounding box center [1317, 354] width 30 height 30
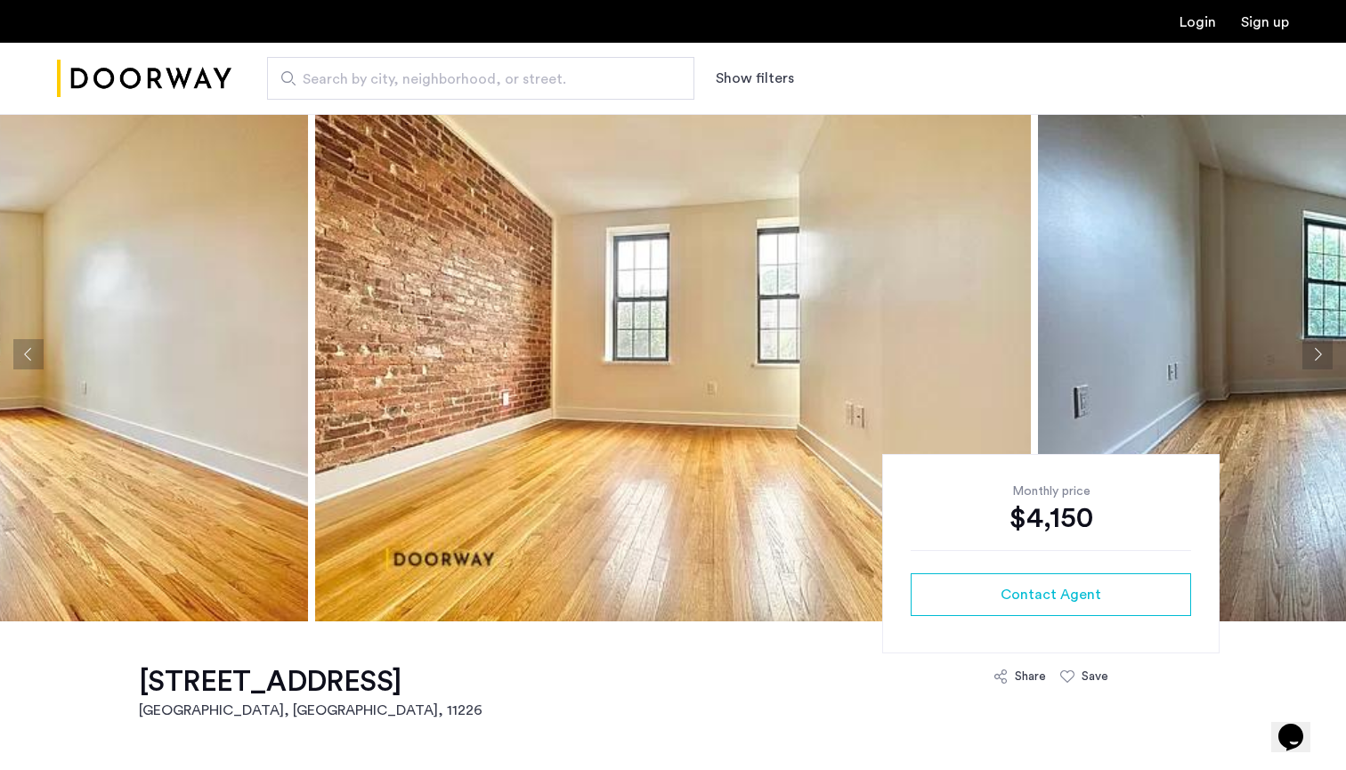
click at [1311, 353] on button "Next apartment" at bounding box center [1317, 354] width 30 height 30
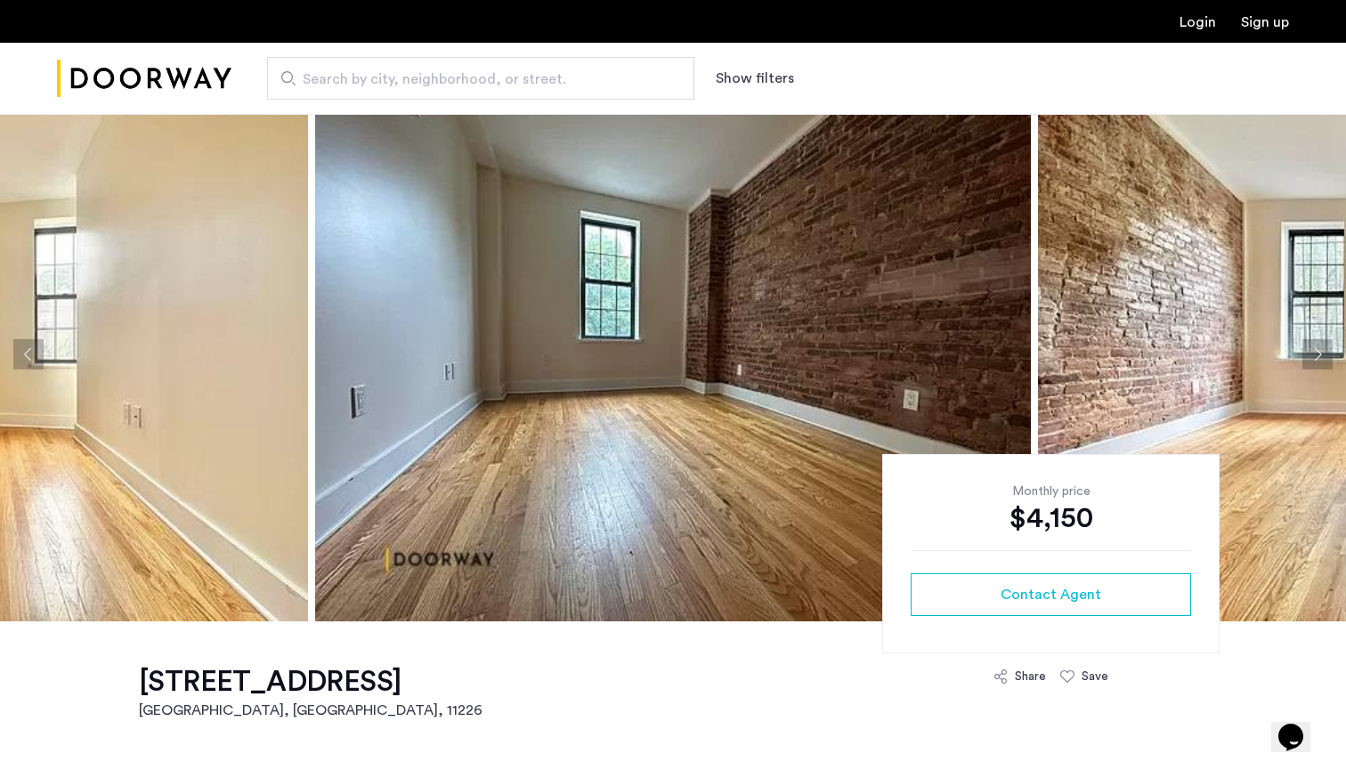
click at [1311, 353] on button "Next apartment" at bounding box center [1317, 354] width 30 height 30
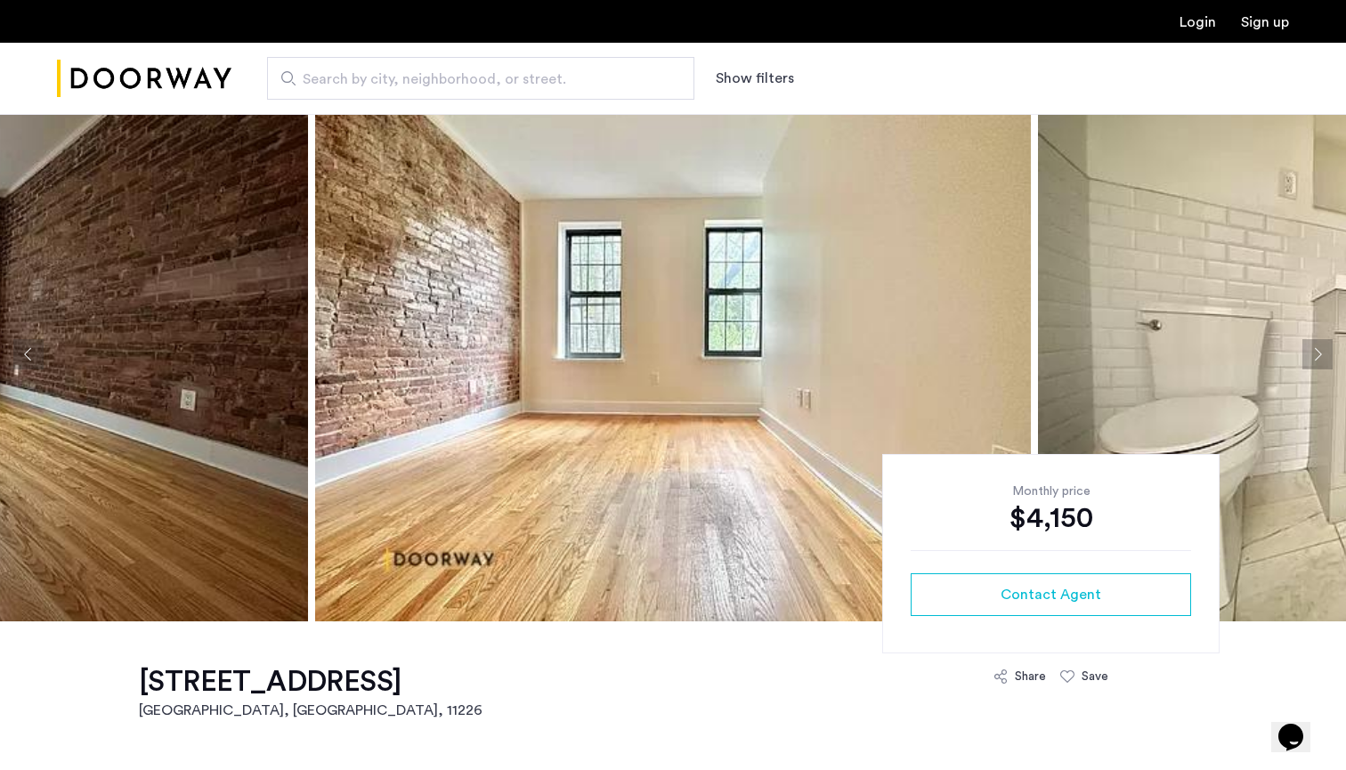
click at [1311, 353] on button "Next apartment" at bounding box center [1317, 354] width 30 height 30
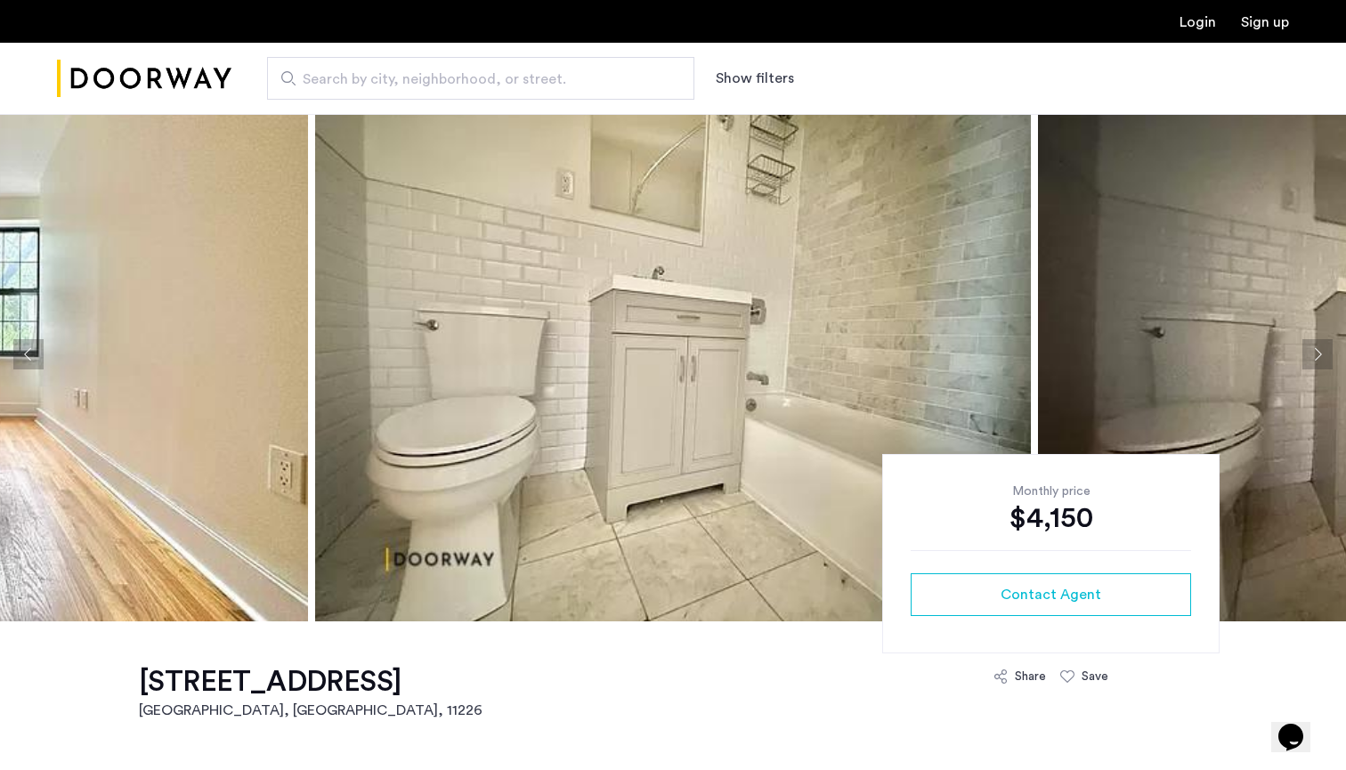
click at [1311, 353] on button "Next apartment" at bounding box center [1317, 354] width 30 height 30
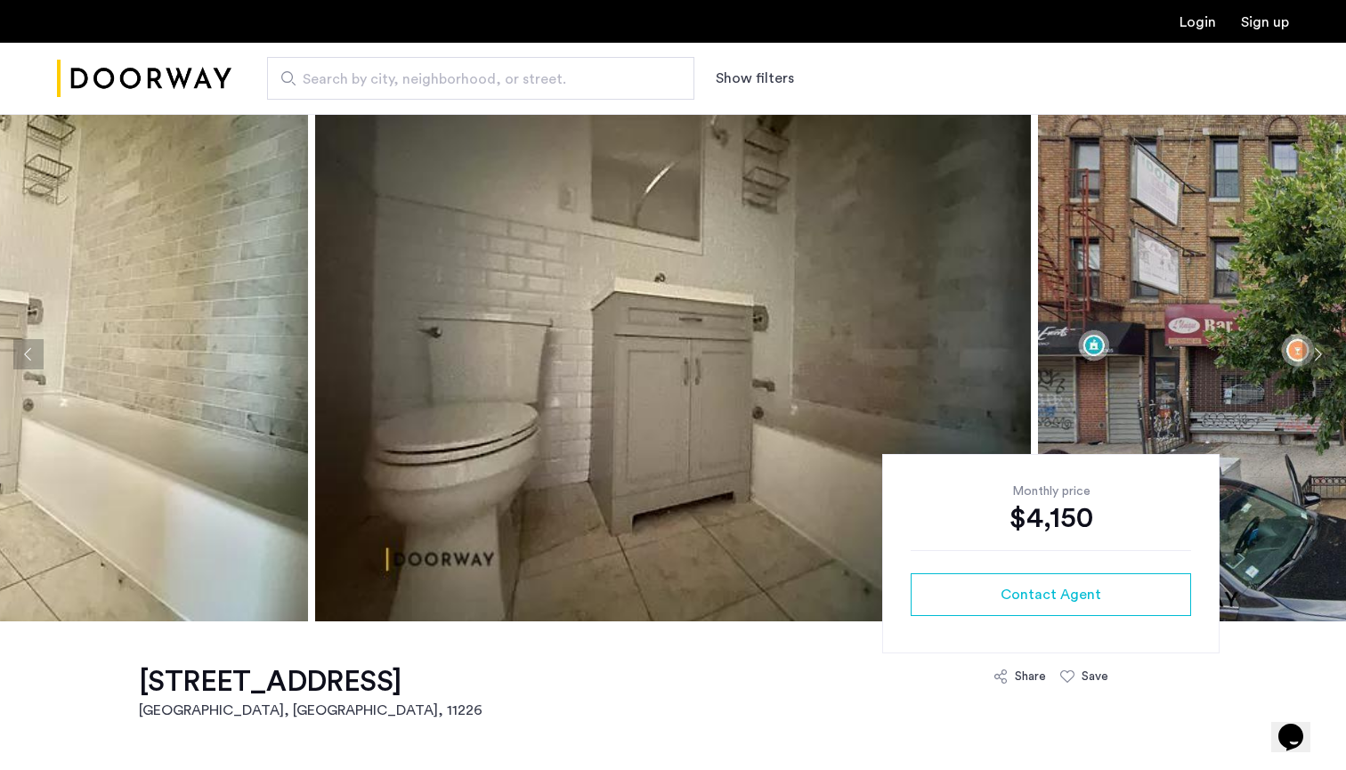
click at [1311, 353] on button "Next apartment" at bounding box center [1317, 354] width 30 height 30
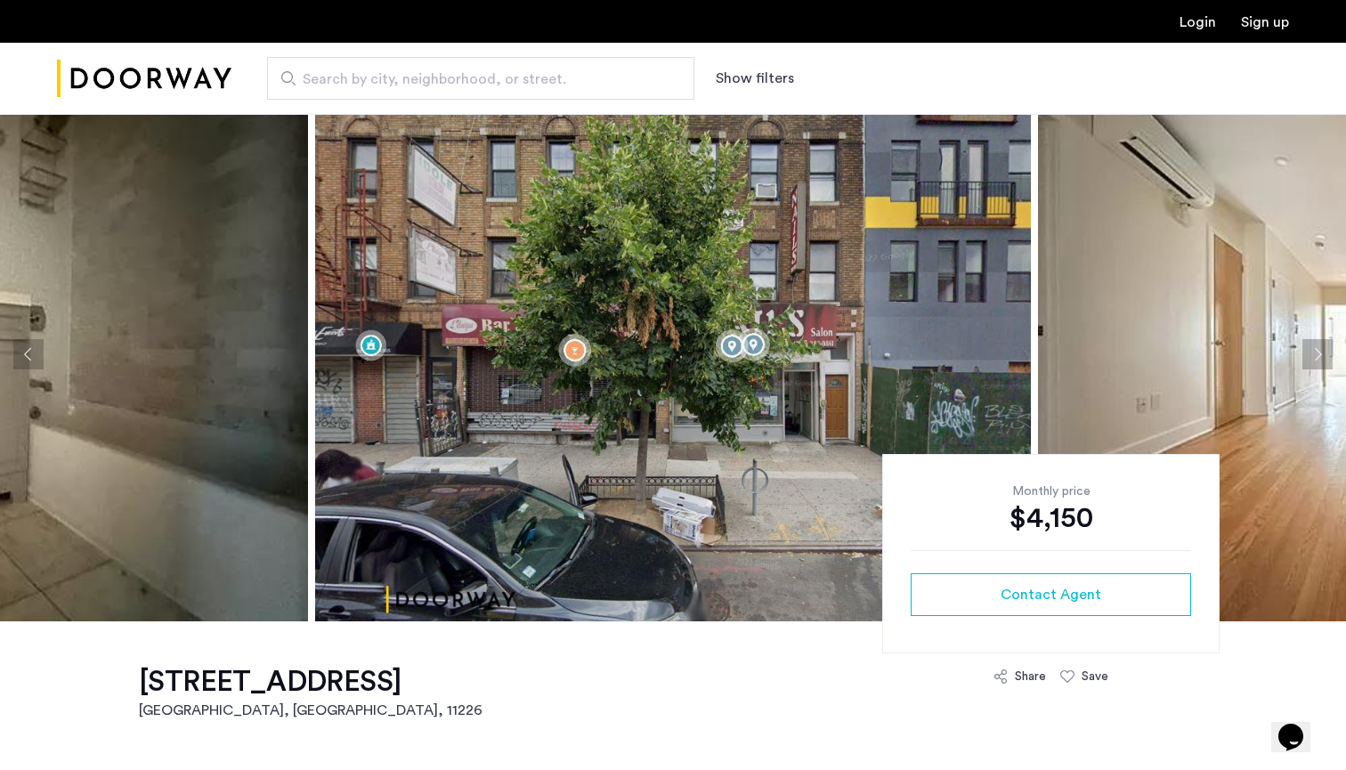
click at [841, 244] on img at bounding box center [673, 354] width 716 height 534
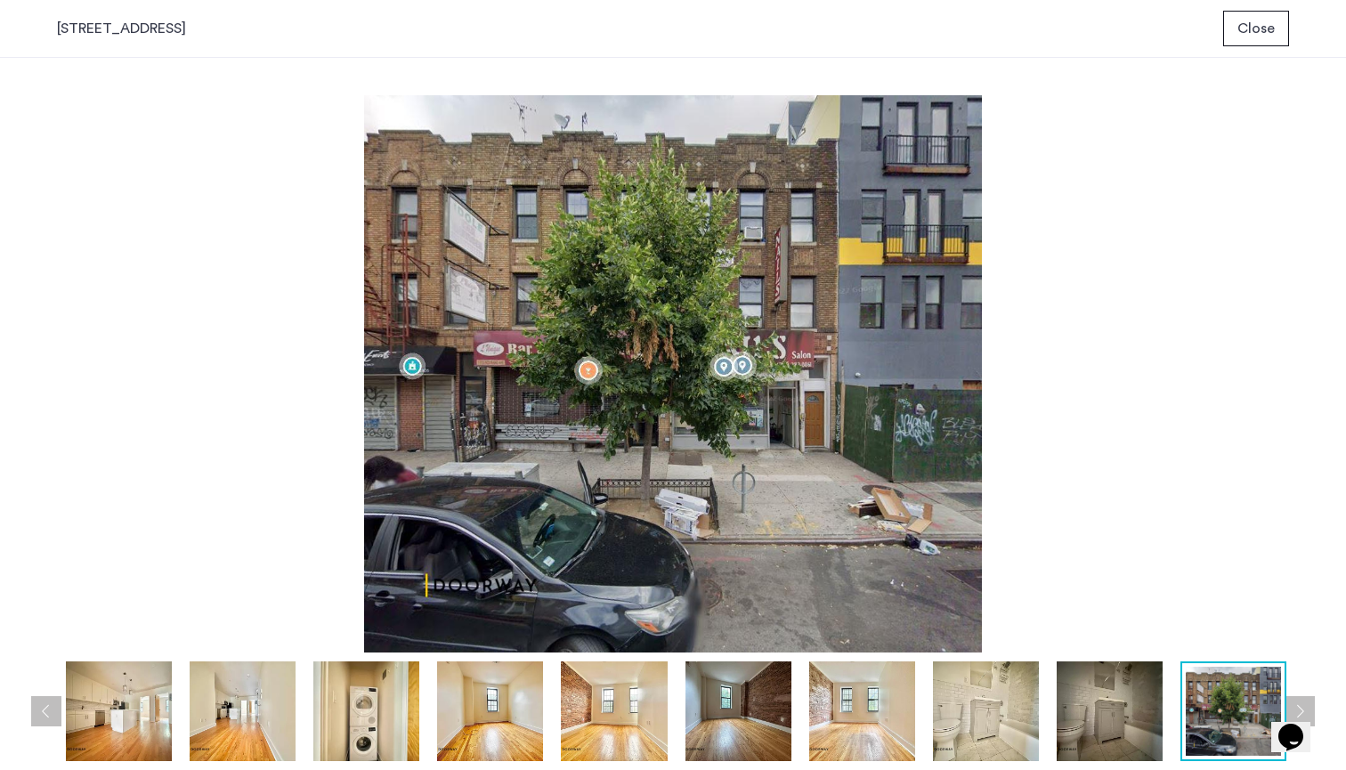
scroll to position [0, 0]
click at [925, 265] on img at bounding box center [673, 373] width 1232 height 557
click at [1250, 37] on span "Close" at bounding box center [1255, 28] width 37 height 21
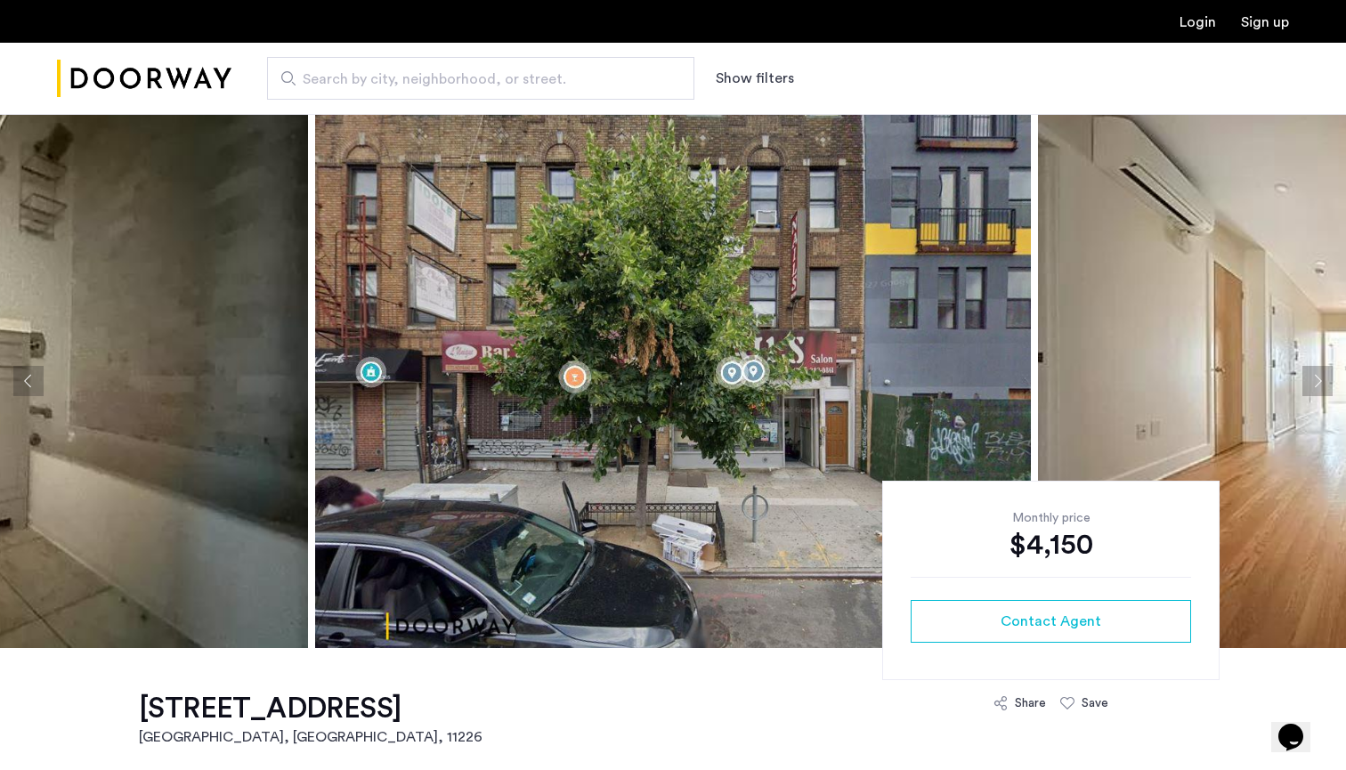
scroll to position [27, 0]
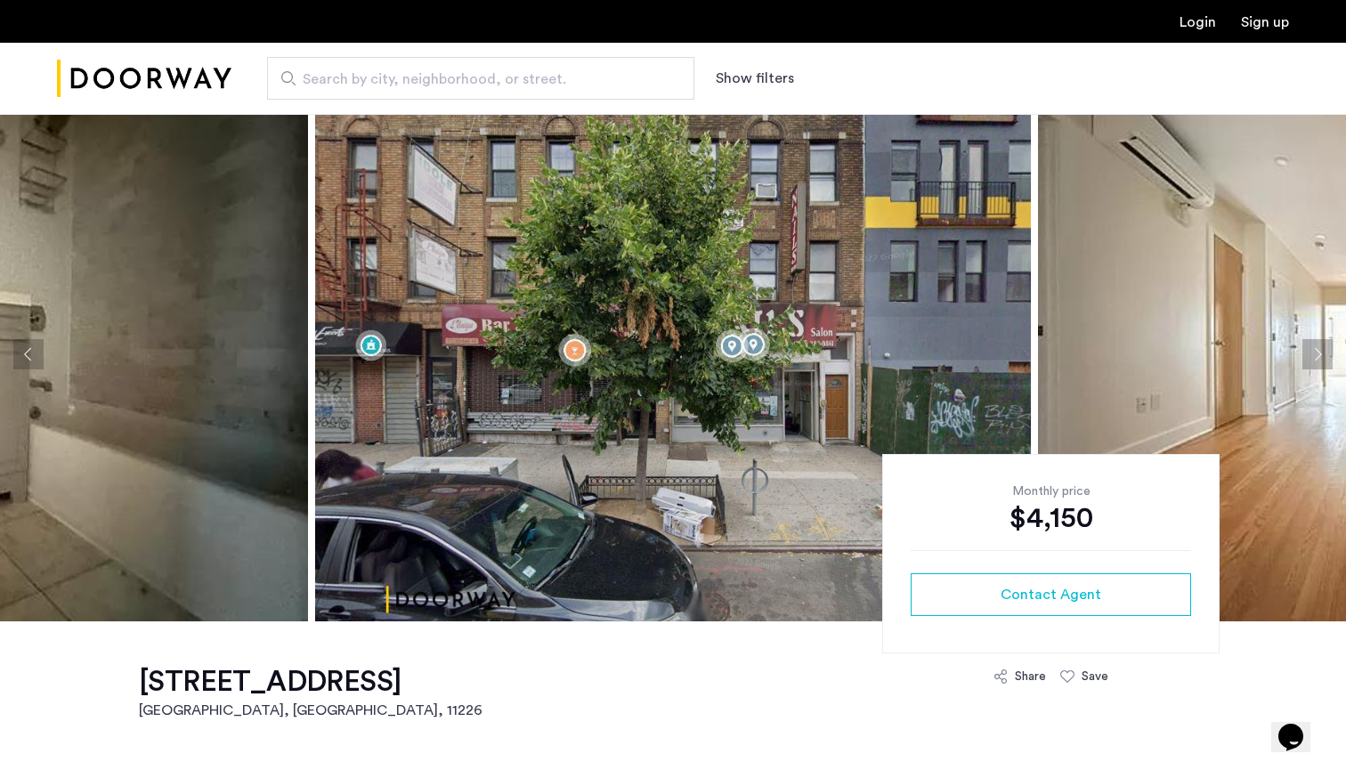
click at [1329, 357] on button "Next apartment" at bounding box center [1317, 354] width 30 height 30
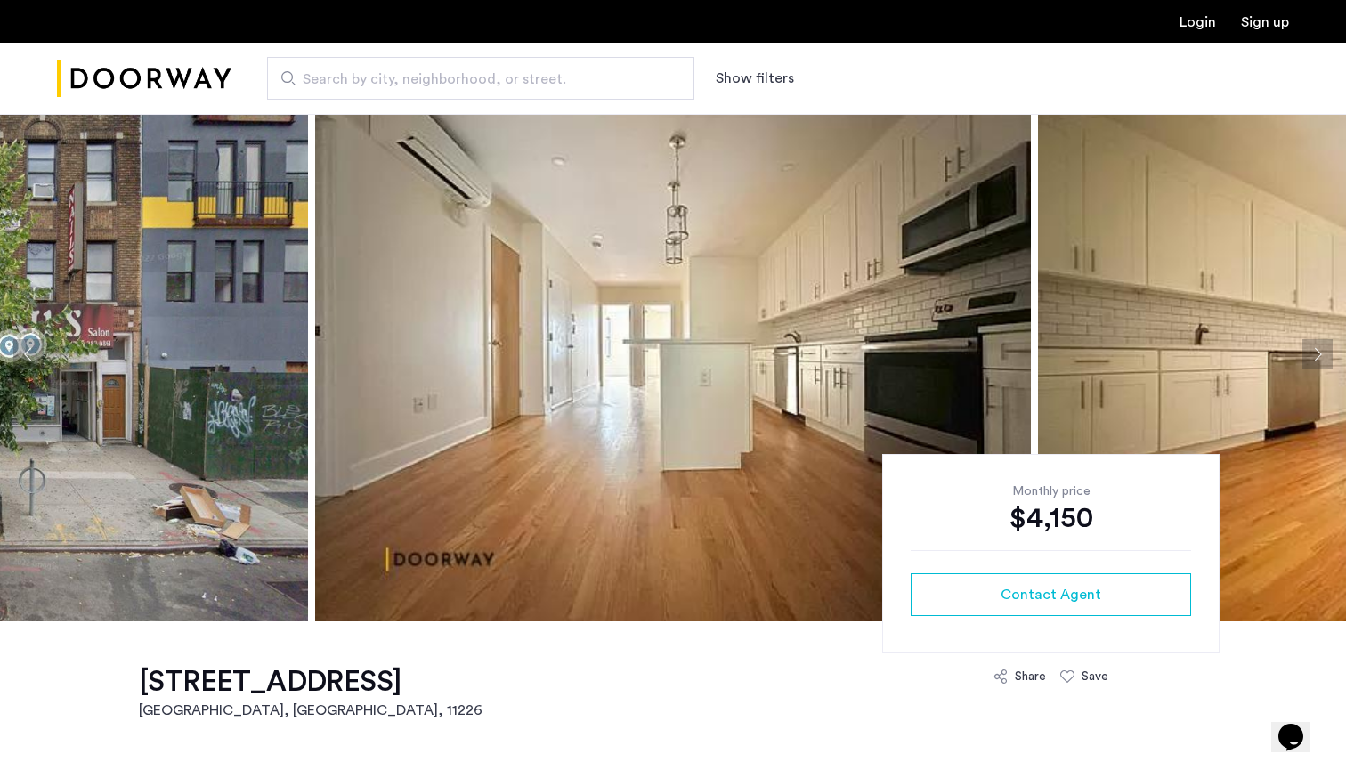
click at [1329, 357] on button "Next apartment" at bounding box center [1317, 354] width 30 height 30
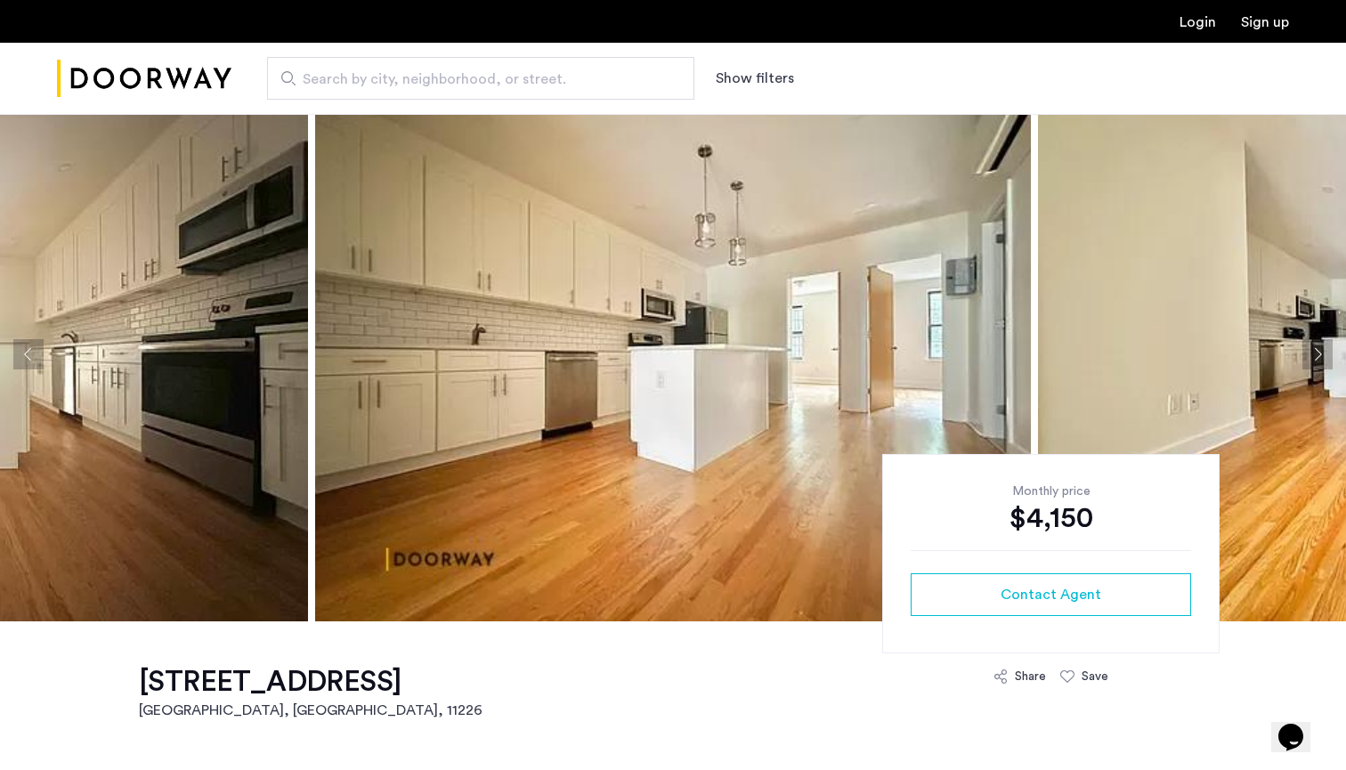
click at [1329, 357] on button "Next apartment" at bounding box center [1317, 354] width 30 height 30
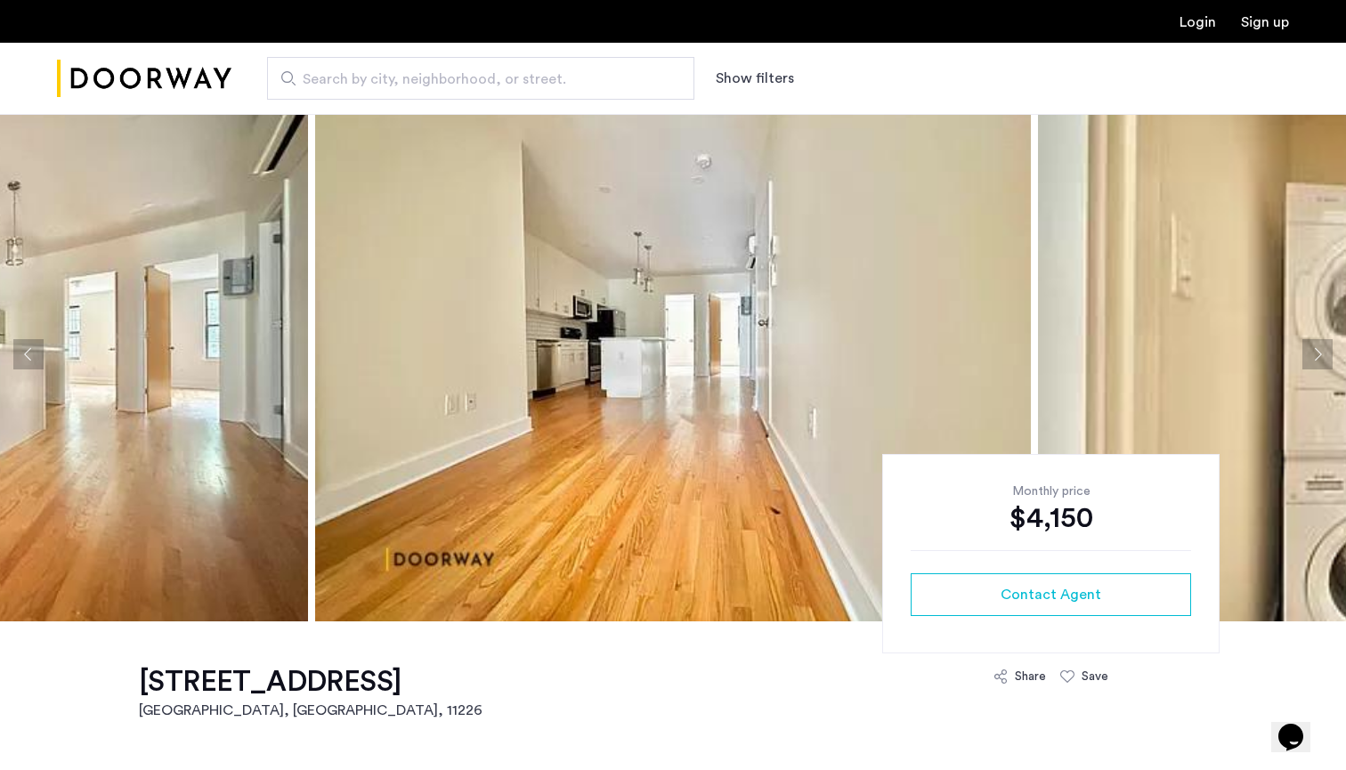
click at [1329, 357] on button "Next apartment" at bounding box center [1317, 354] width 30 height 30
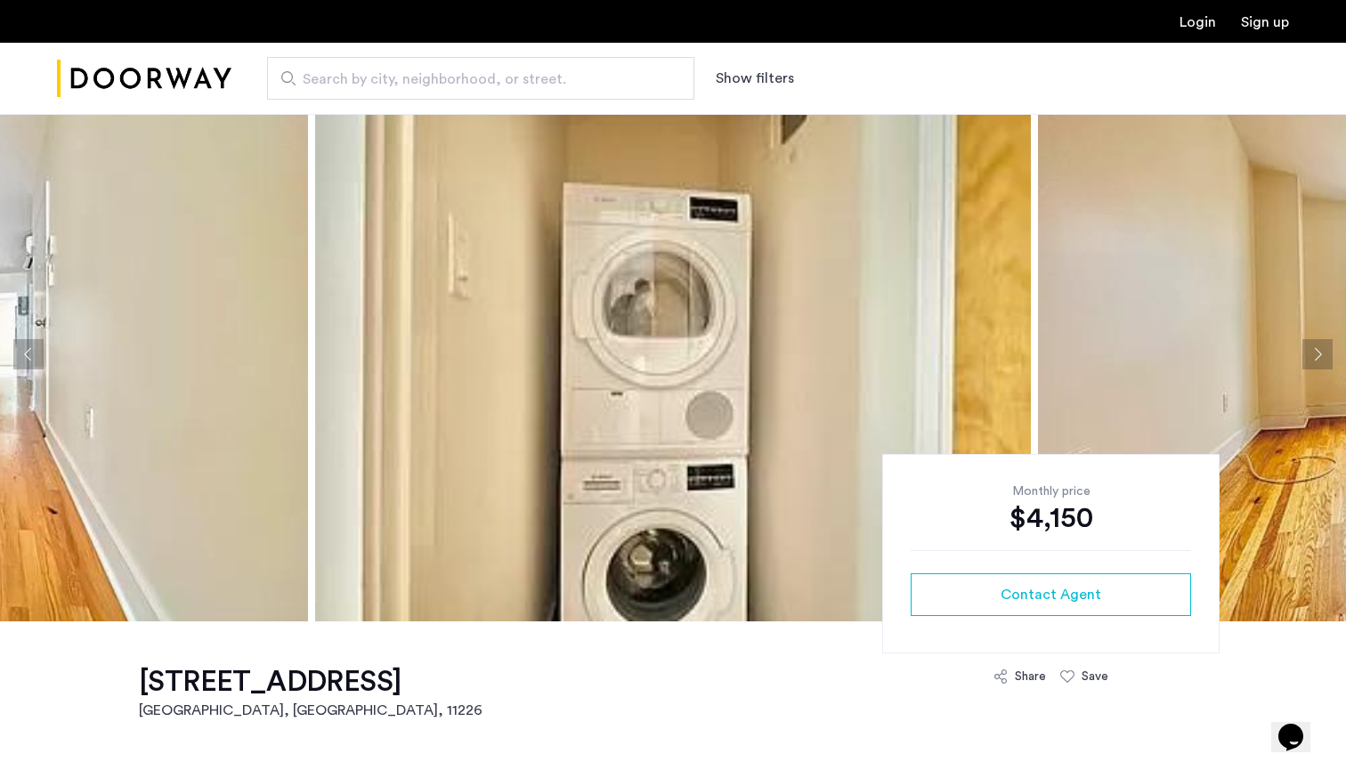
click at [1329, 357] on button "Next apartment" at bounding box center [1317, 354] width 30 height 30
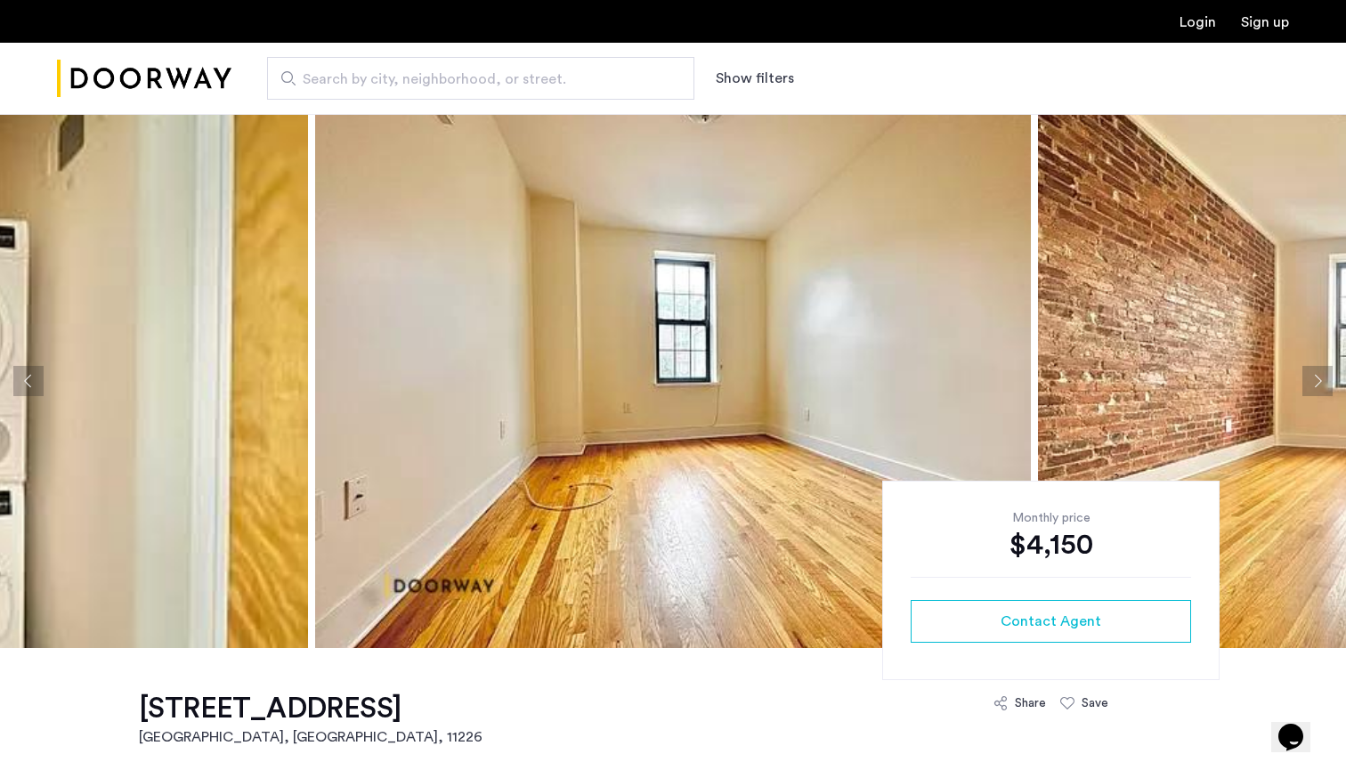
scroll to position [0, 0]
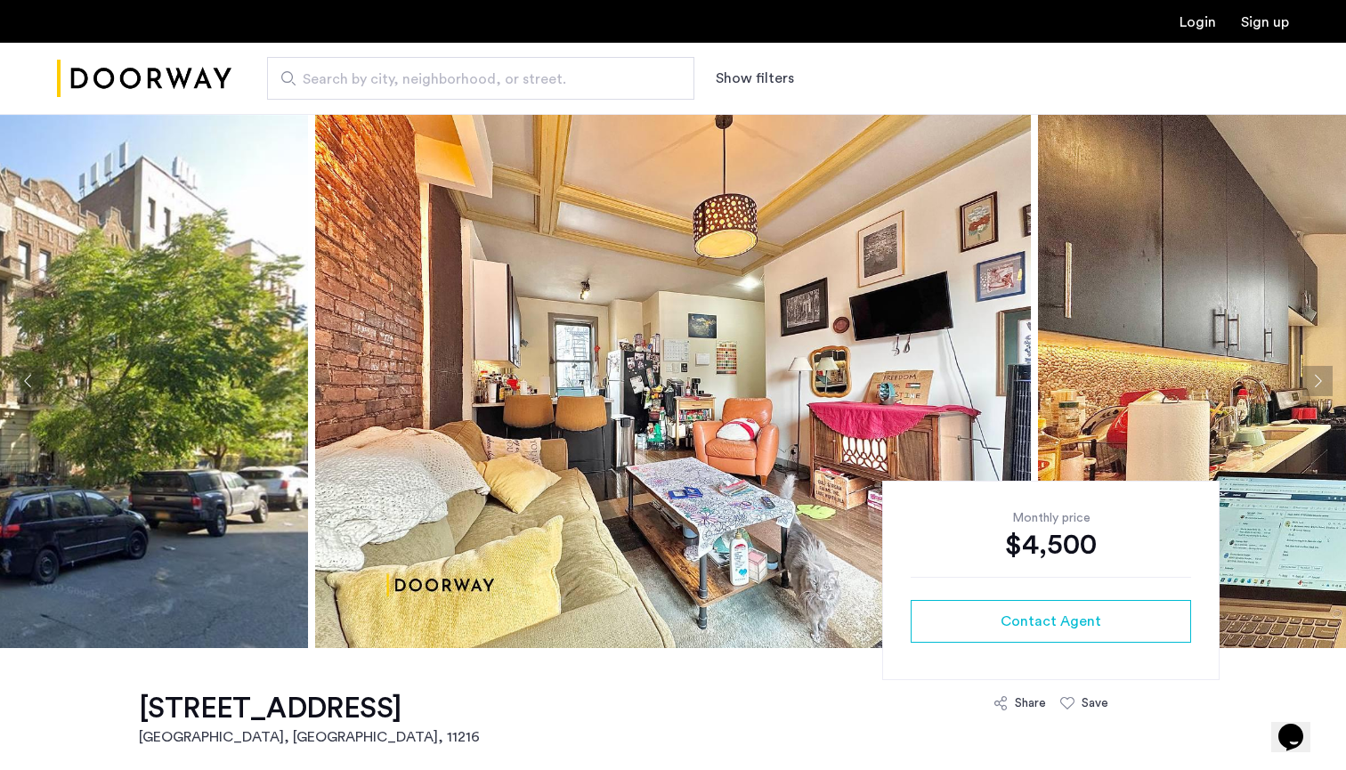
click at [1322, 373] on button "Next apartment" at bounding box center [1317, 381] width 30 height 30
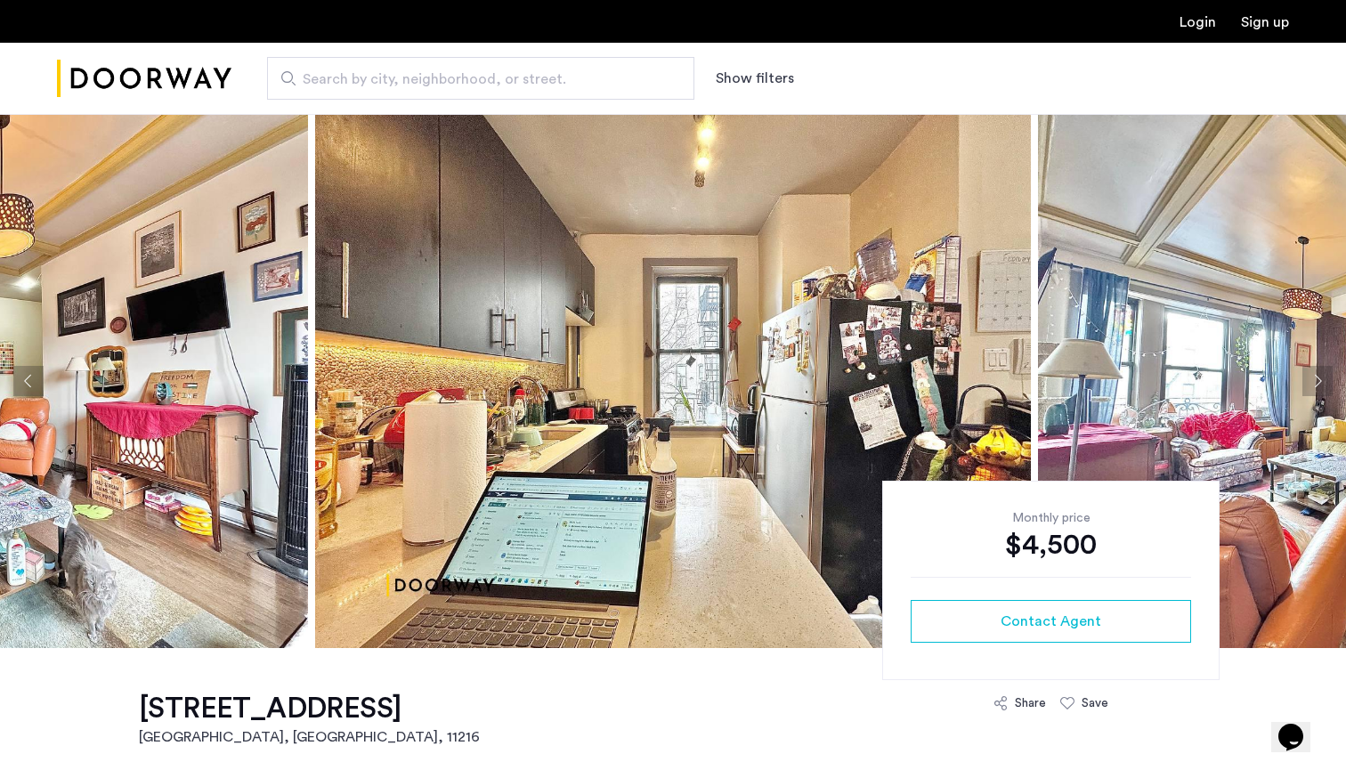
click at [1322, 373] on button "Next apartment" at bounding box center [1317, 381] width 30 height 30
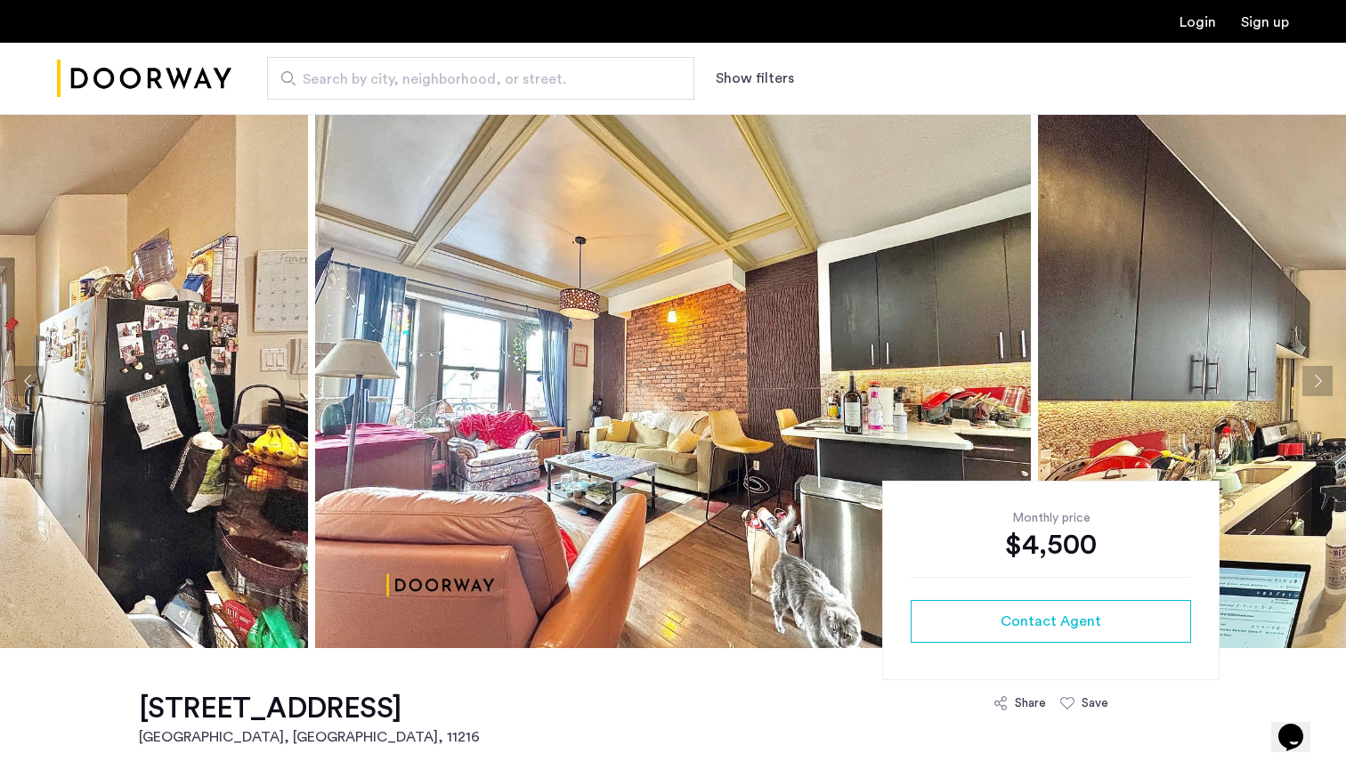
click at [1322, 373] on button "Next apartment" at bounding box center [1317, 381] width 30 height 30
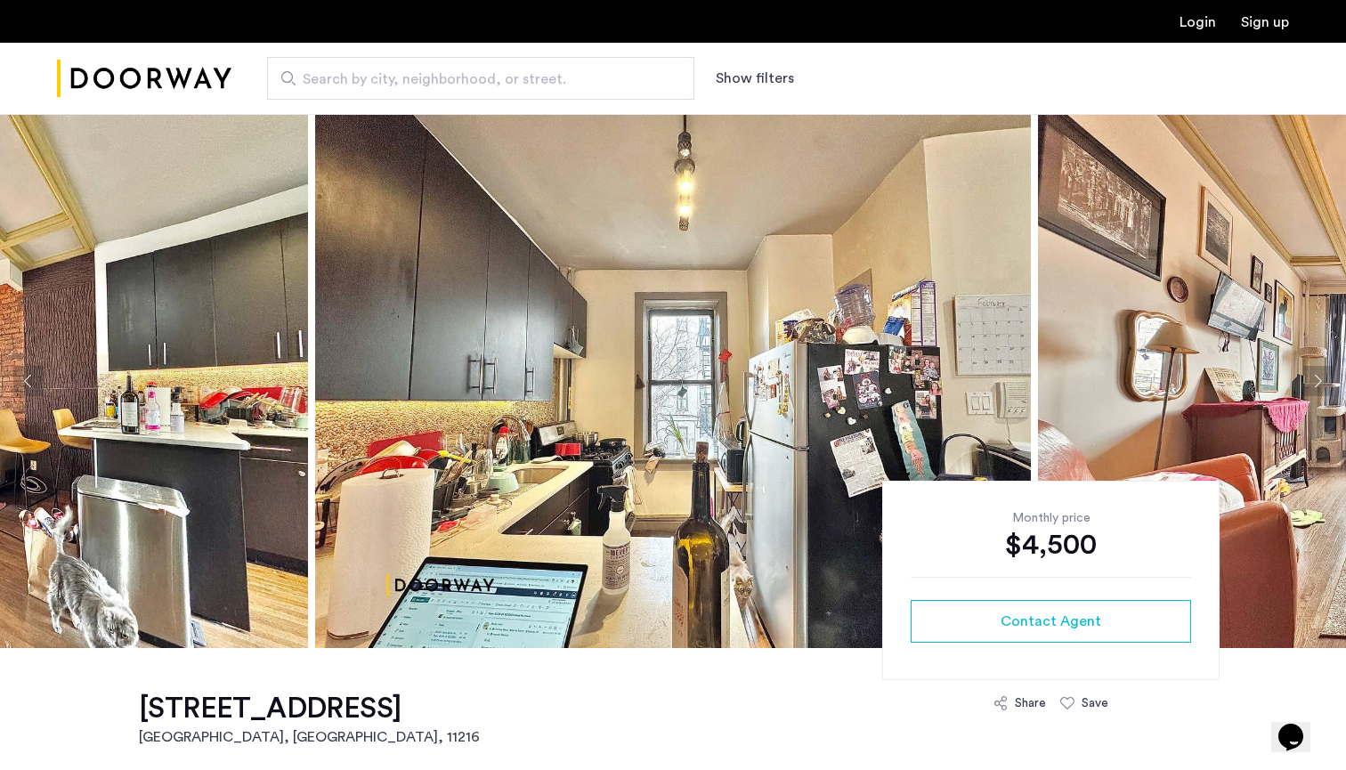
click at [1322, 373] on button "Next apartment" at bounding box center [1317, 381] width 30 height 30
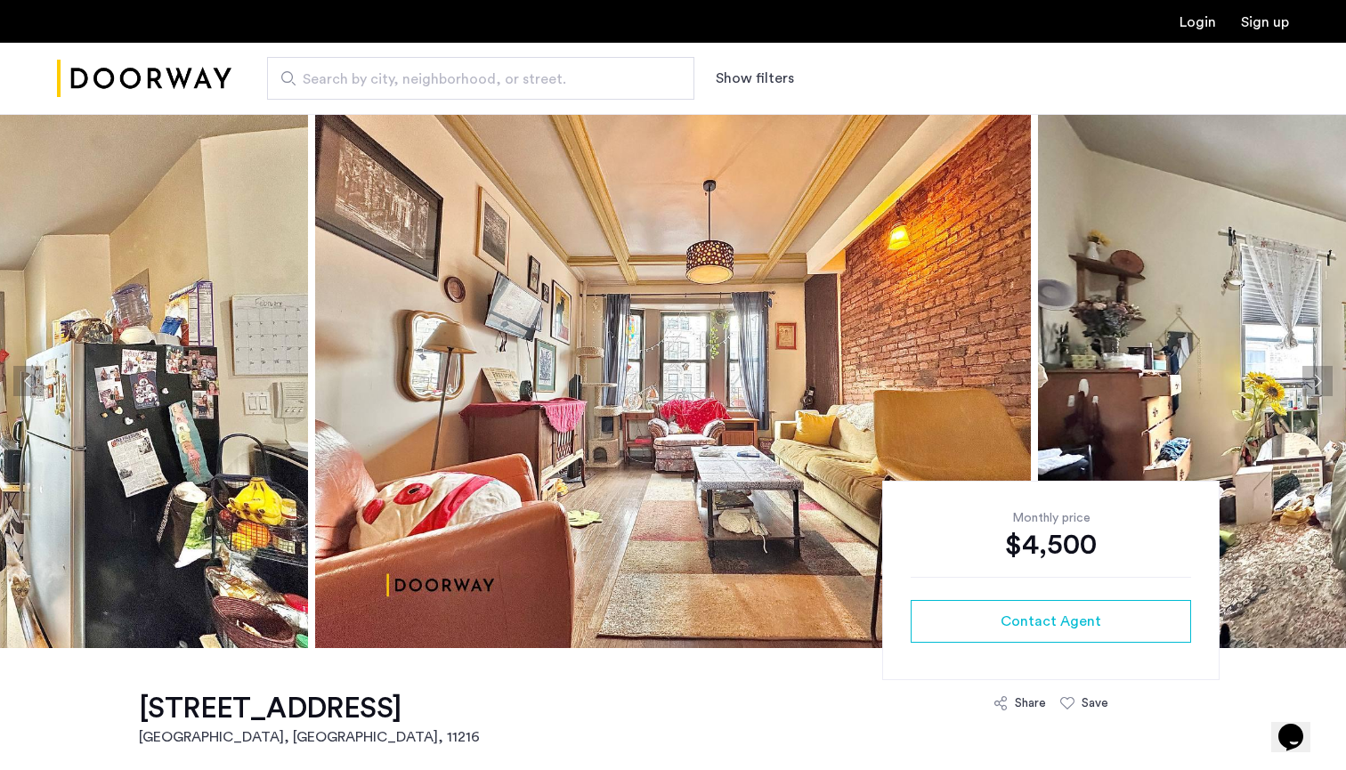
click at [1322, 373] on button "Next apartment" at bounding box center [1317, 381] width 30 height 30
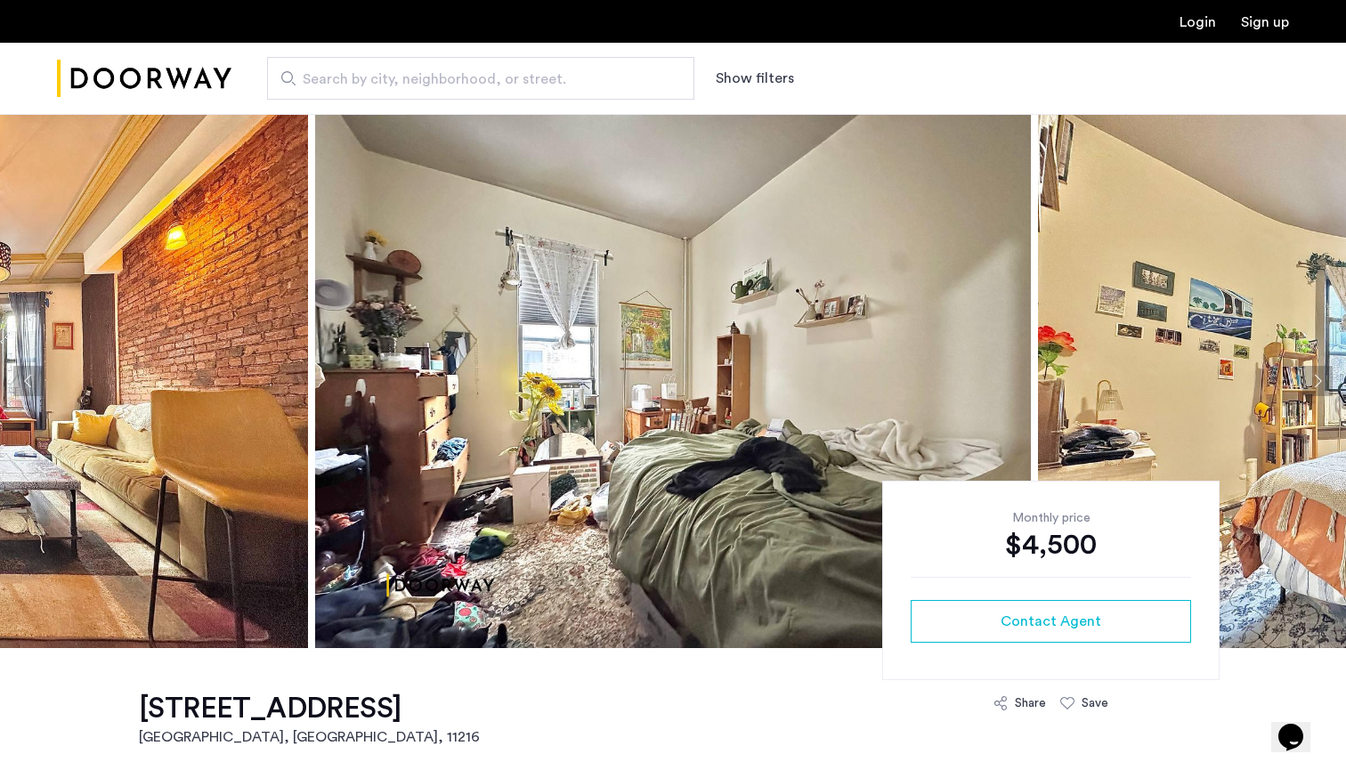
click at [1323, 373] on button "Next apartment" at bounding box center [1317, 381] width 30 height 30
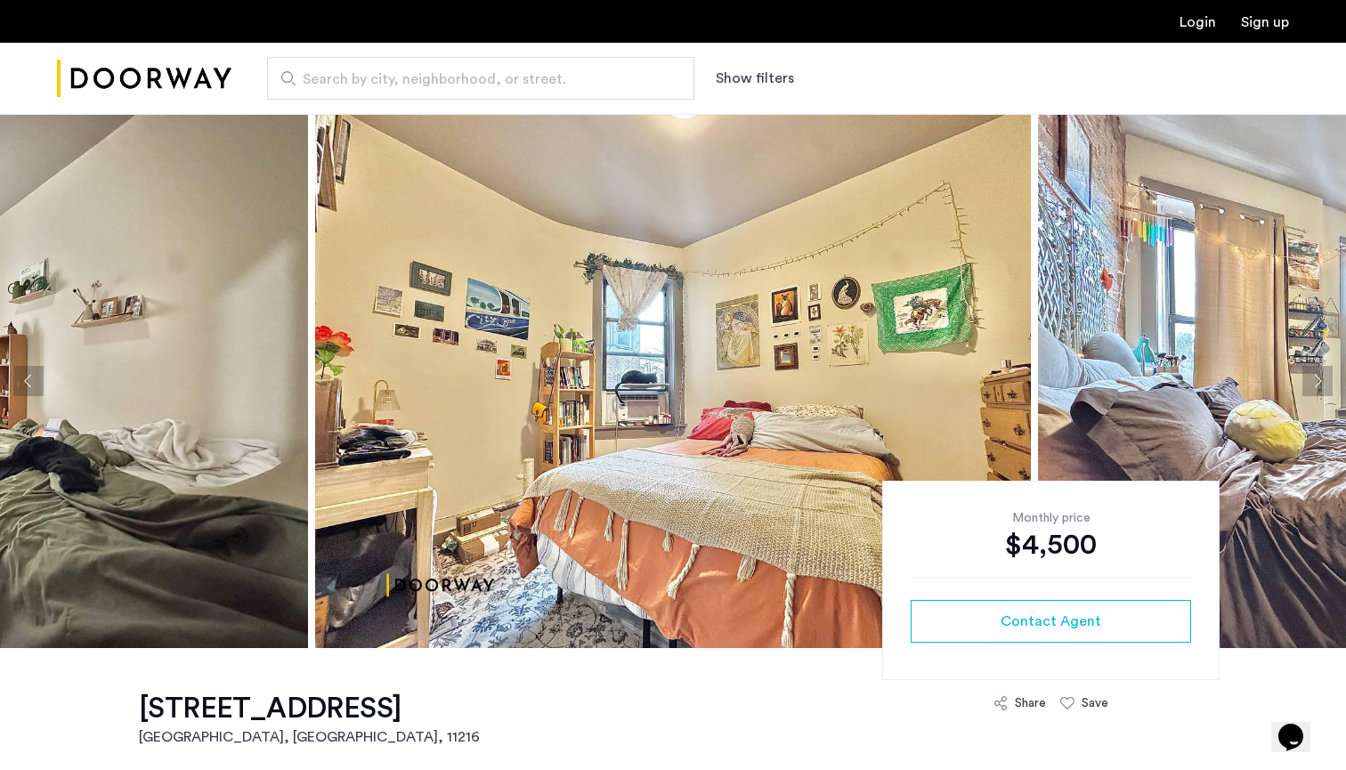
click at [1323, 373] on button "Next apartment" at bounding box center [1317, 381] width 30 height 30
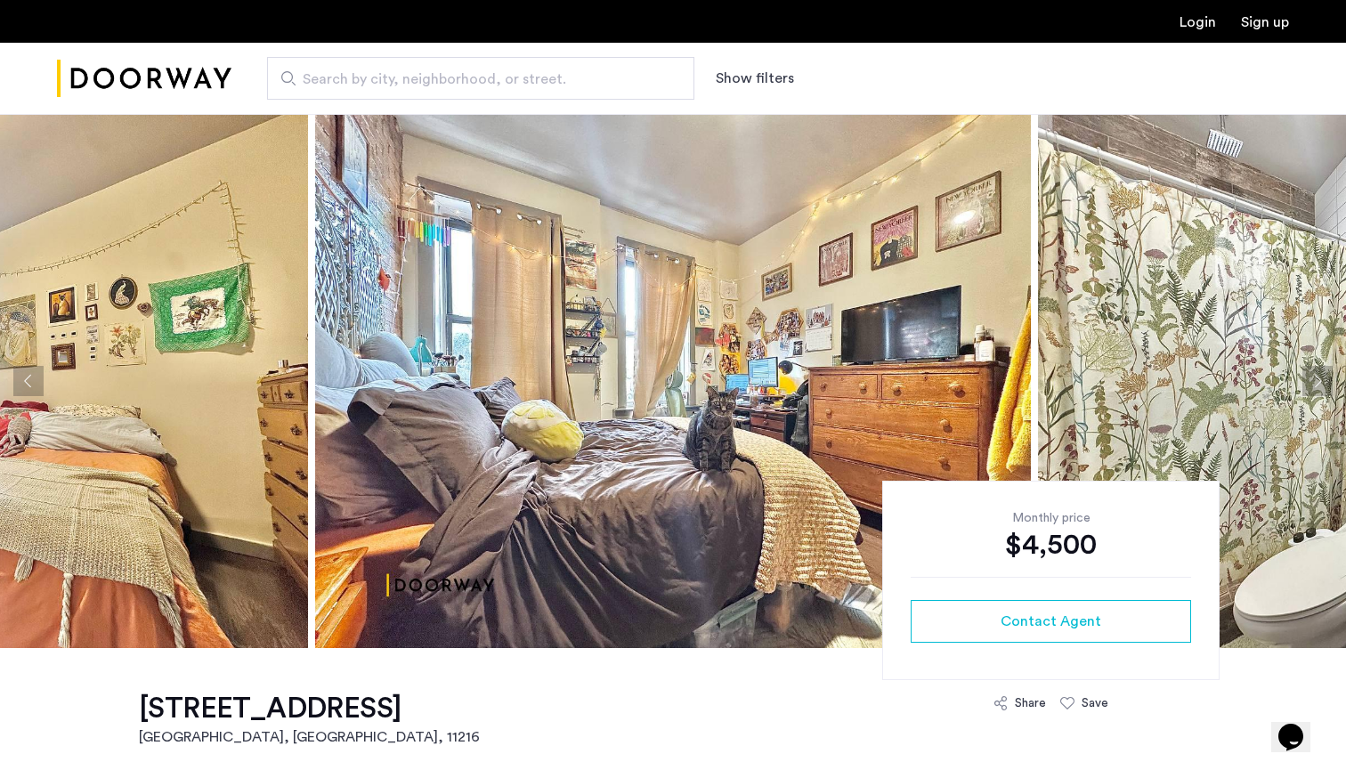
click at [1323, 373] on button "Next apartment" at bounding box center [1317, 381] width 30 height 30
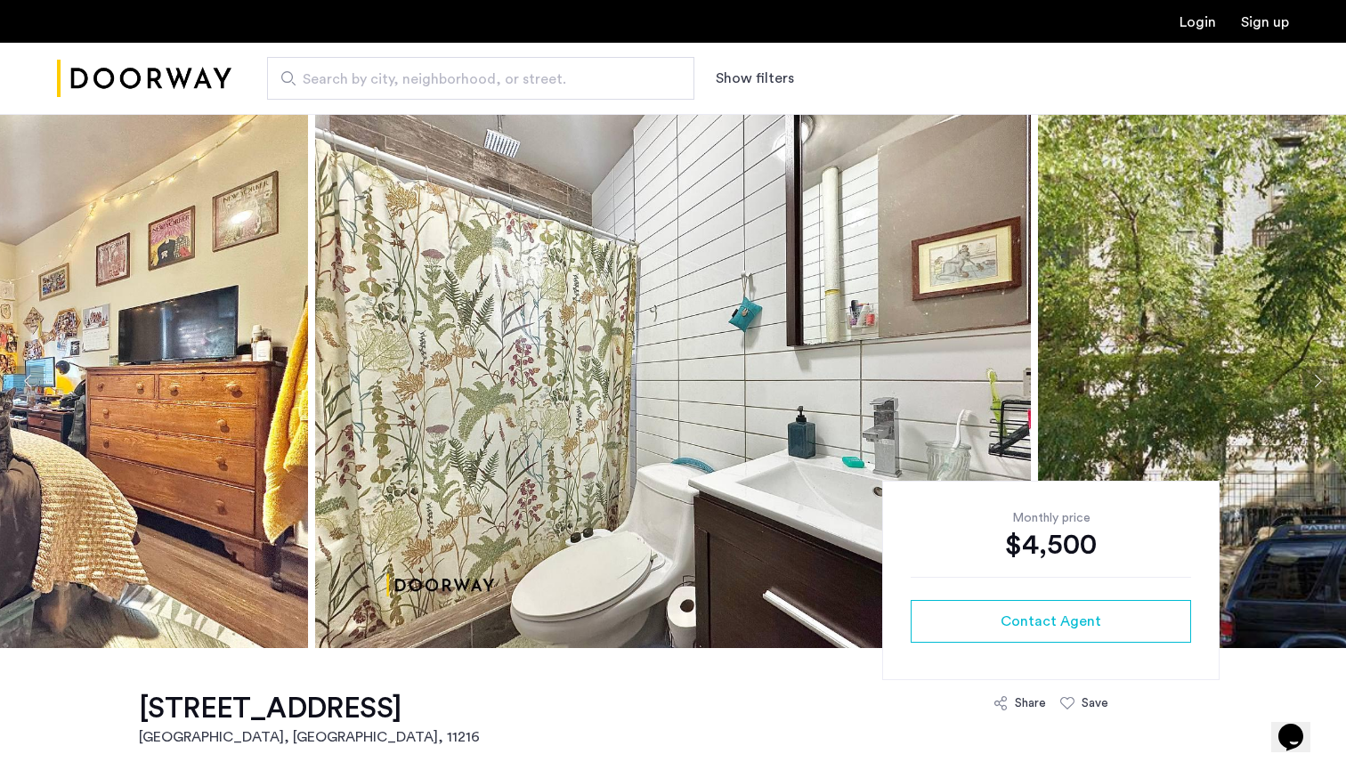
click at [1323, 373] on button "Next apartment" at bounding box center [1317, 381] width 30 height 30
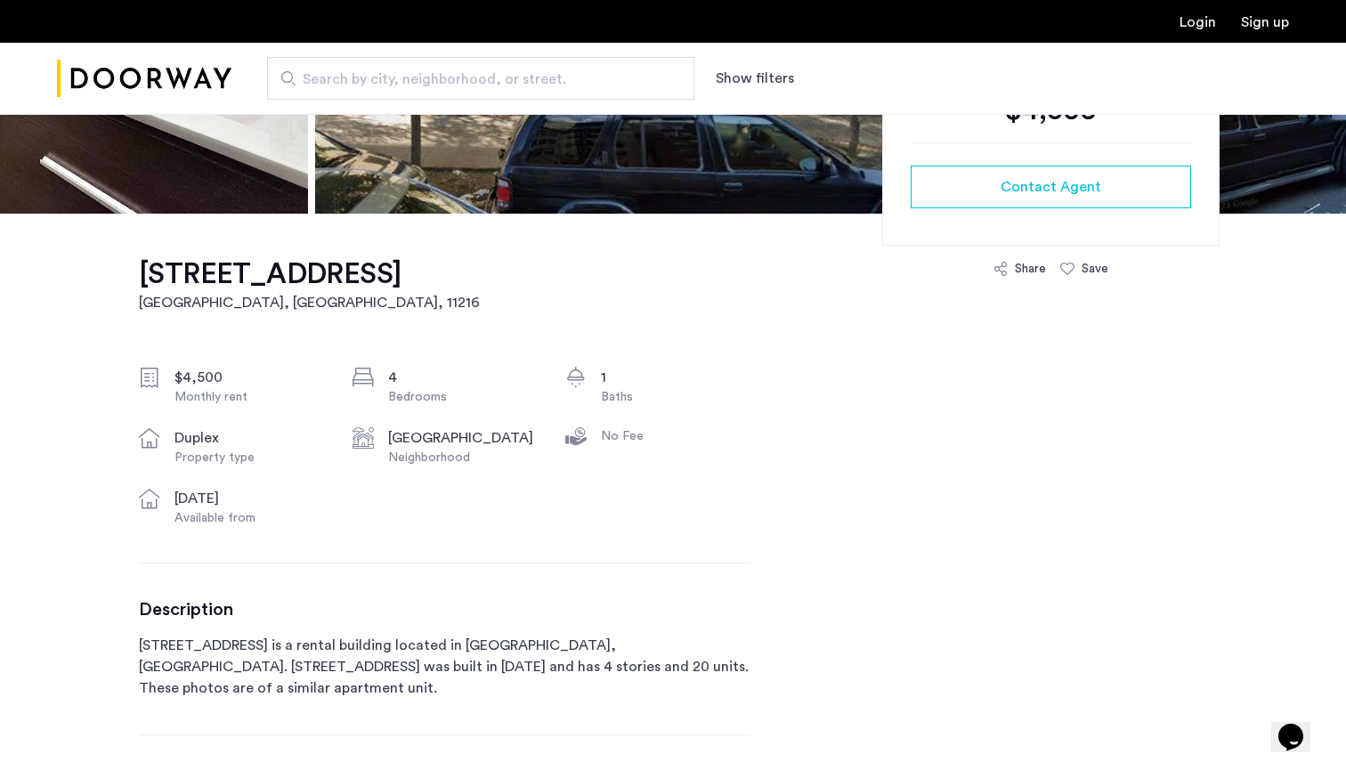
scroll to position [438, 0]
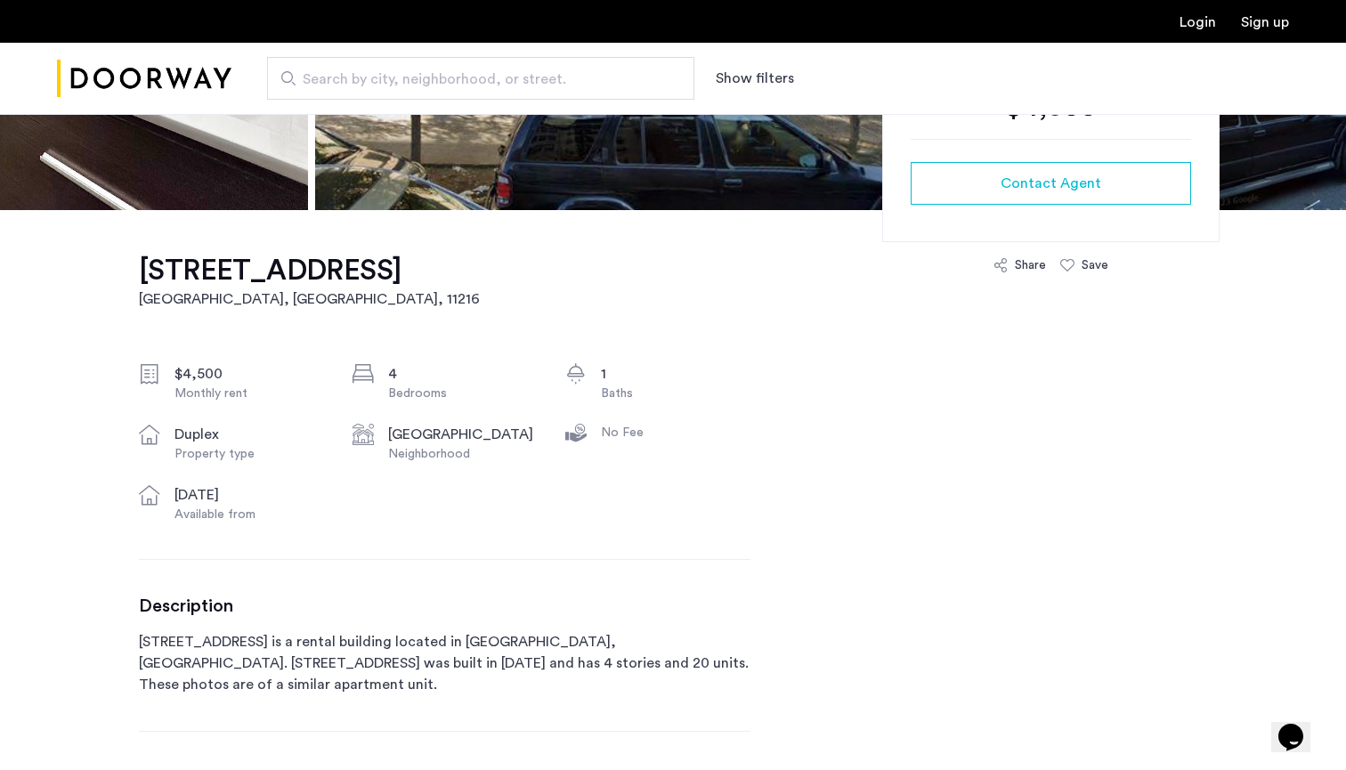
drag, startPoint x: 118, startPoint y: 264, endPoint x: 436, endPoint y: 270, distance: 318.8
copy h1 "[STREET_ADDRESS]"
click at [653, 331] on div "[STREET_ADDRESS] $4,500 Monthly rent 4 Bedrooms 1 Baths duplex Property type [G…" at bounding box center [445, 696] width 612 height 972
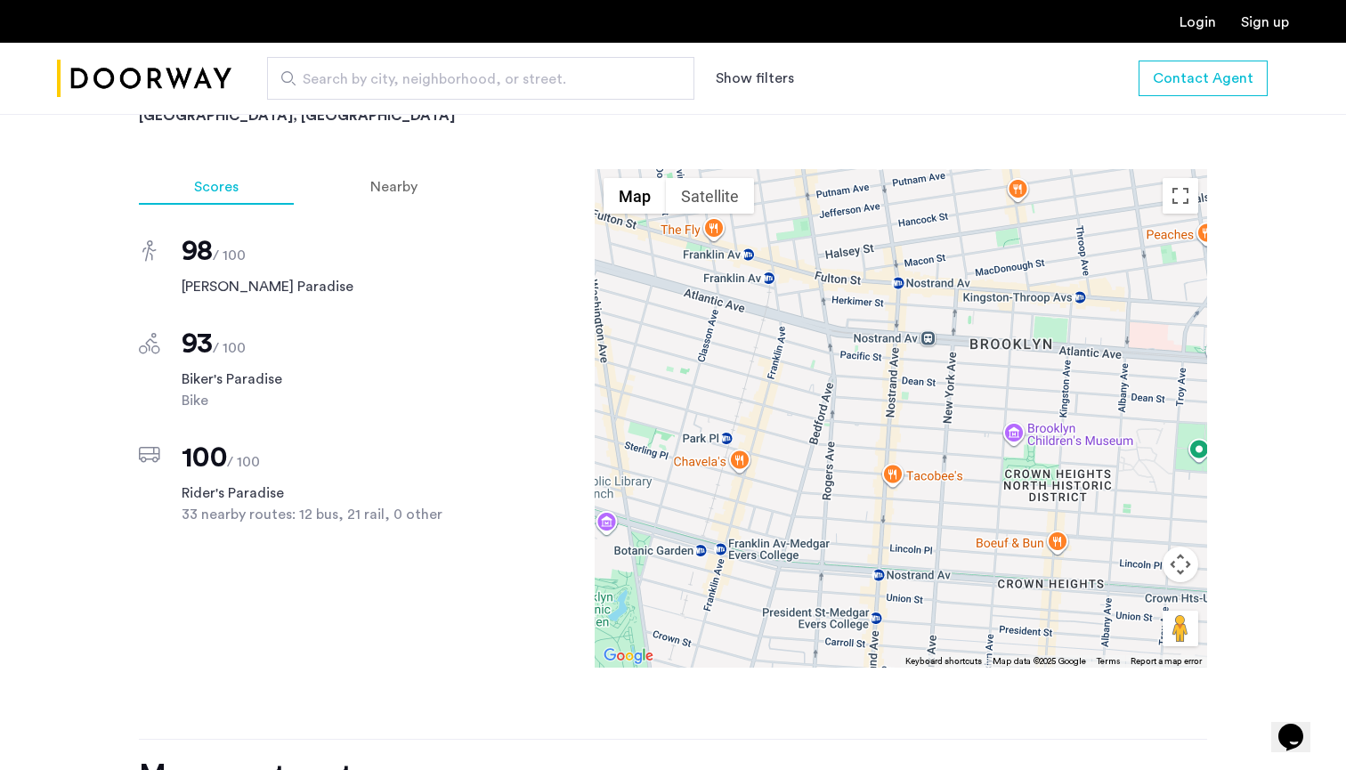
scroll to position [1553, 0]
click at [386, 178] on span "Nearby" at bounding box center [393, 185] width 47 height 14
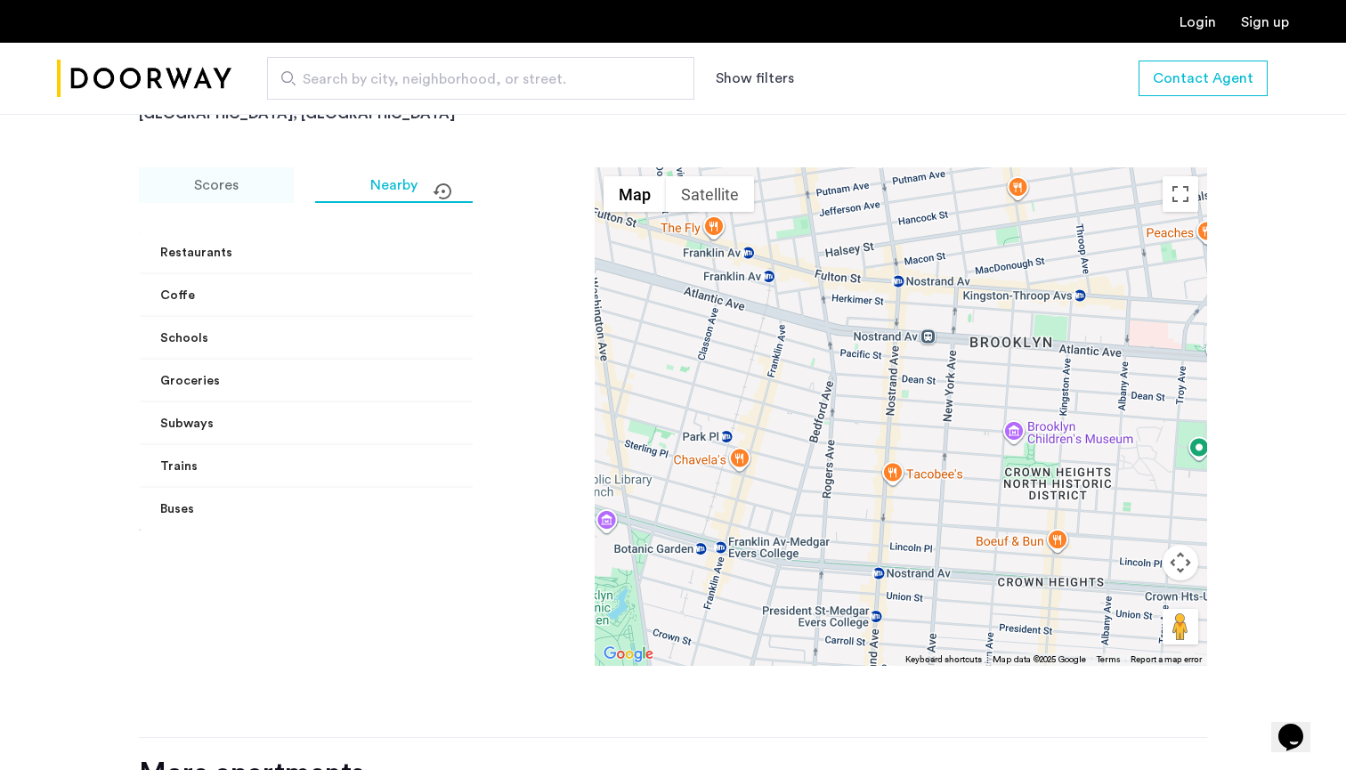
click at [273, 186] on div "Scores" at bounding box center [216, 185] width 155 height 36
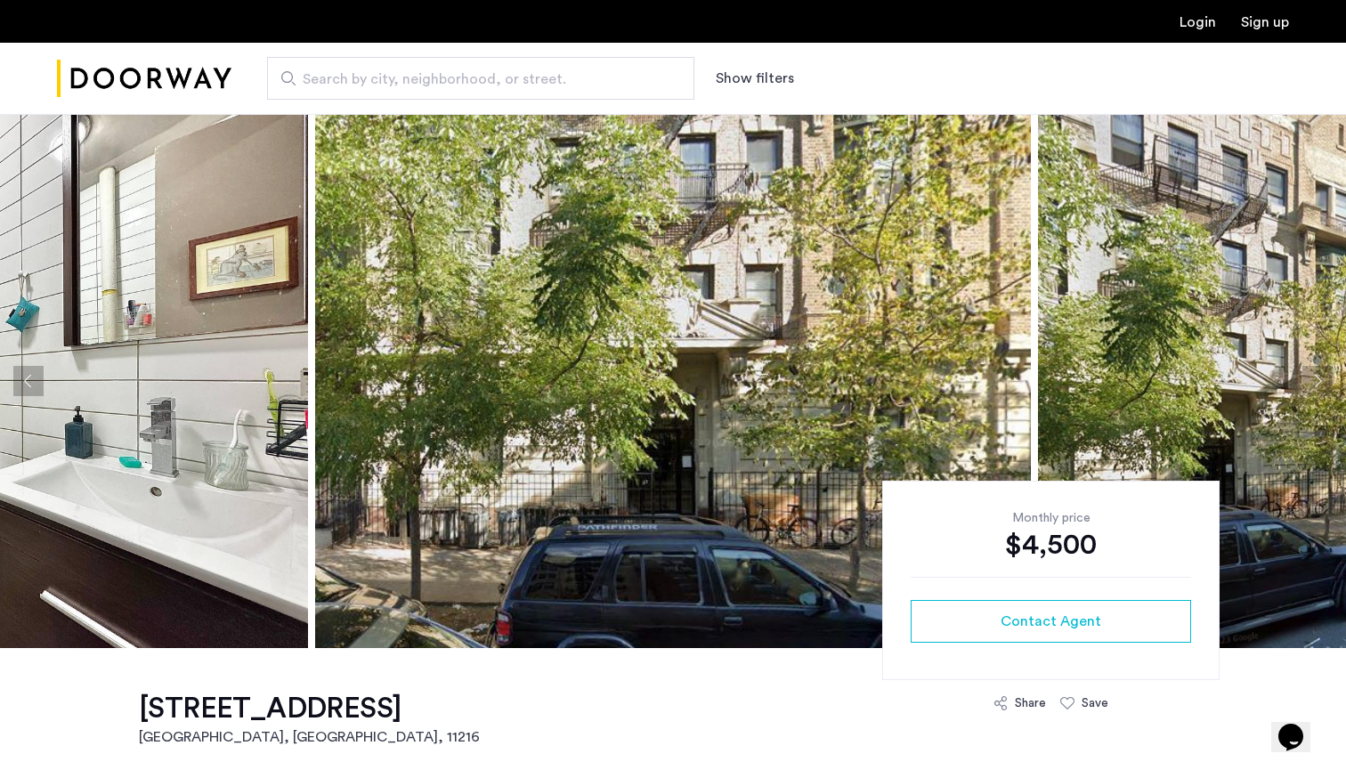
scroll to position [0, 0]
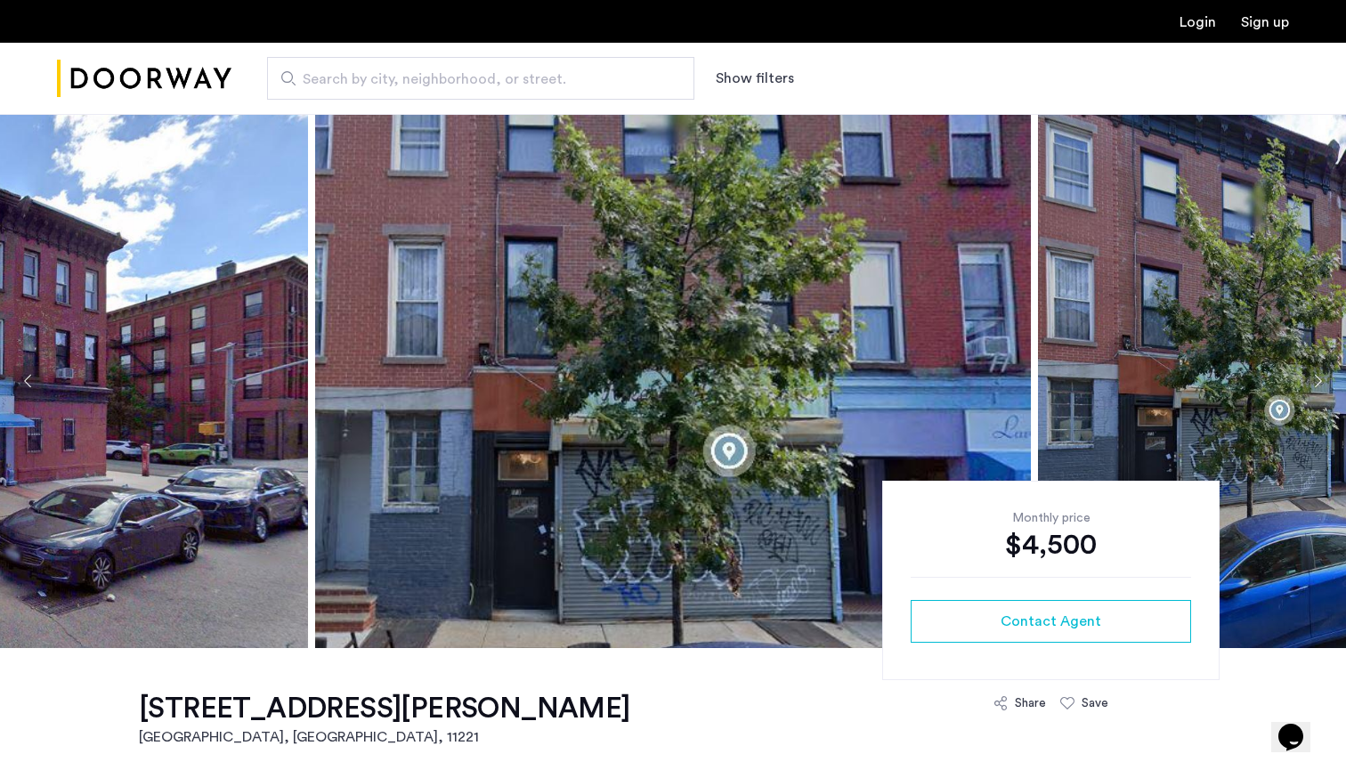
click at [1316, 388] on button "Next apartment" at bounding box center [1317, 381] width 30 height 30
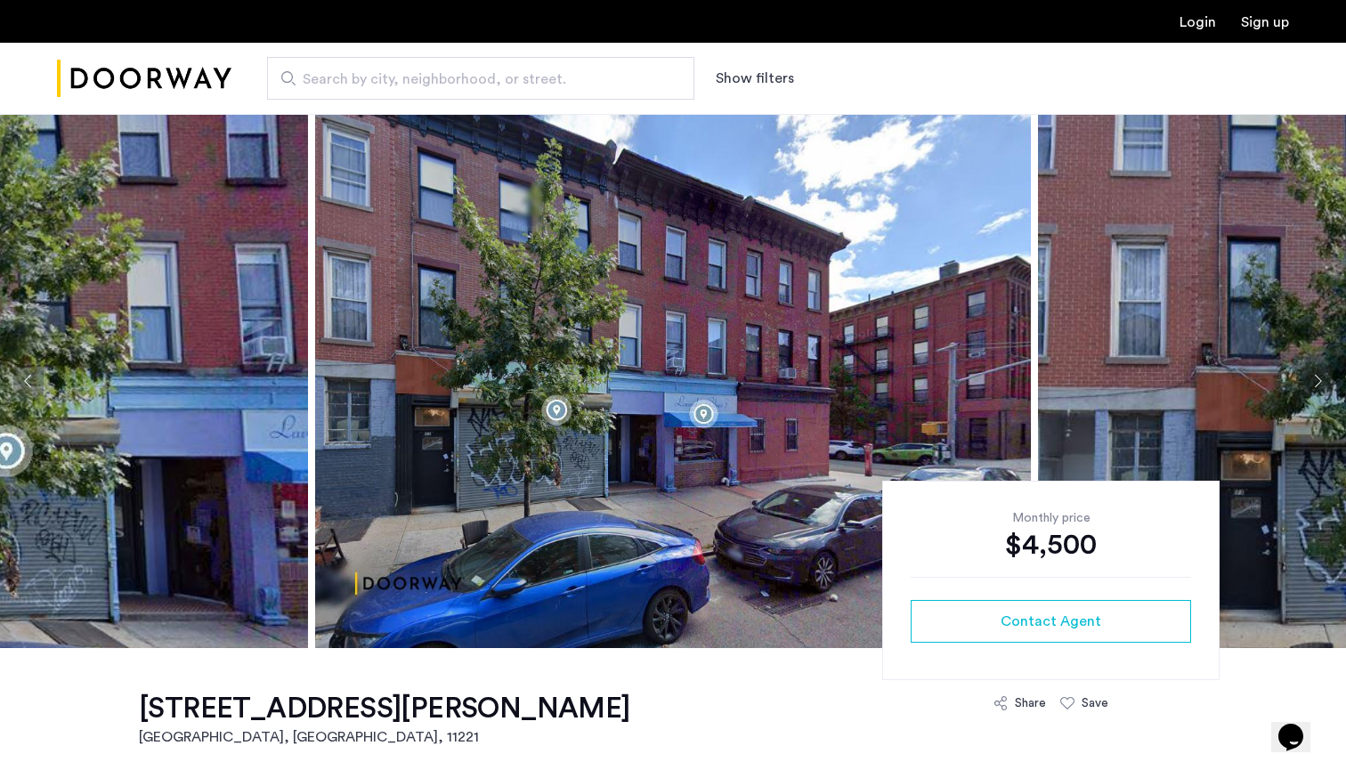
click at [1316, 388] on button "Next apartment" at bounding box center [1317, 381] width 30 height 30
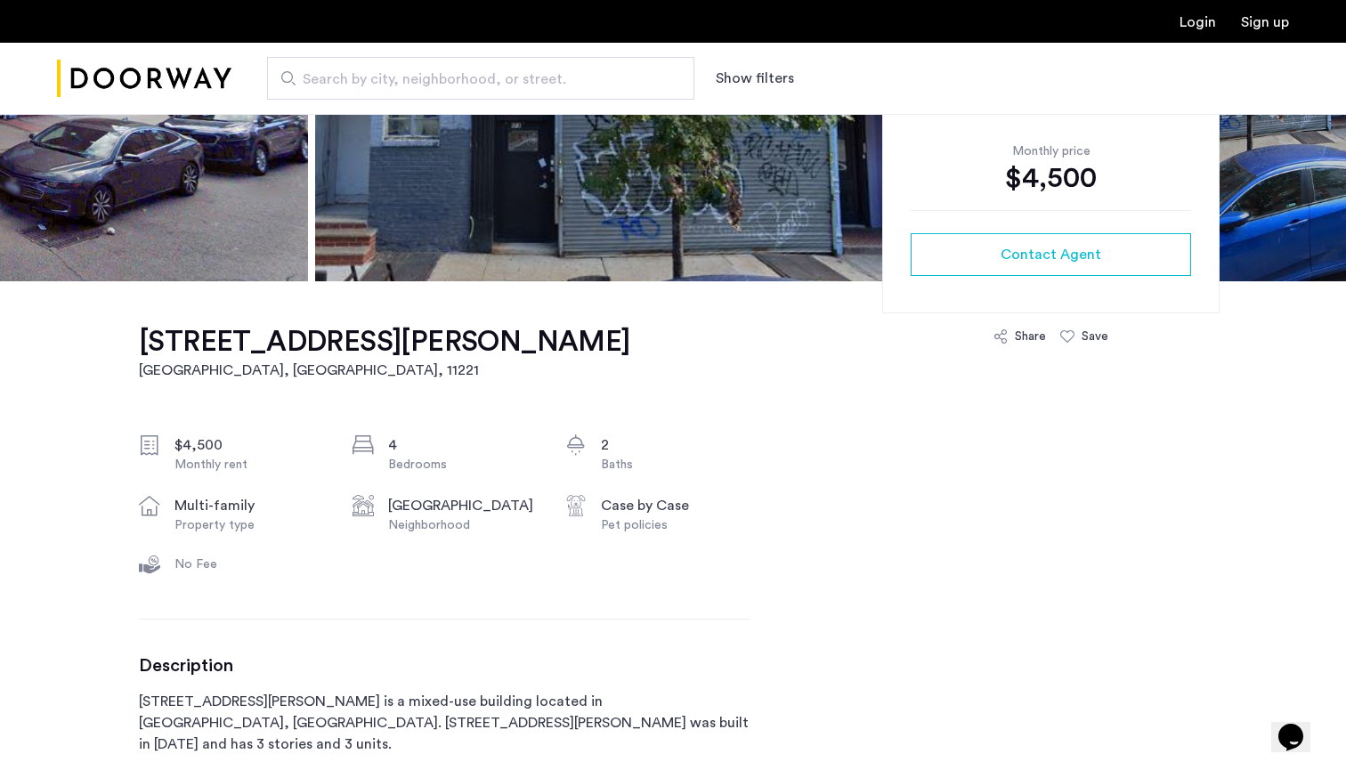
scroll to position [341, 0]
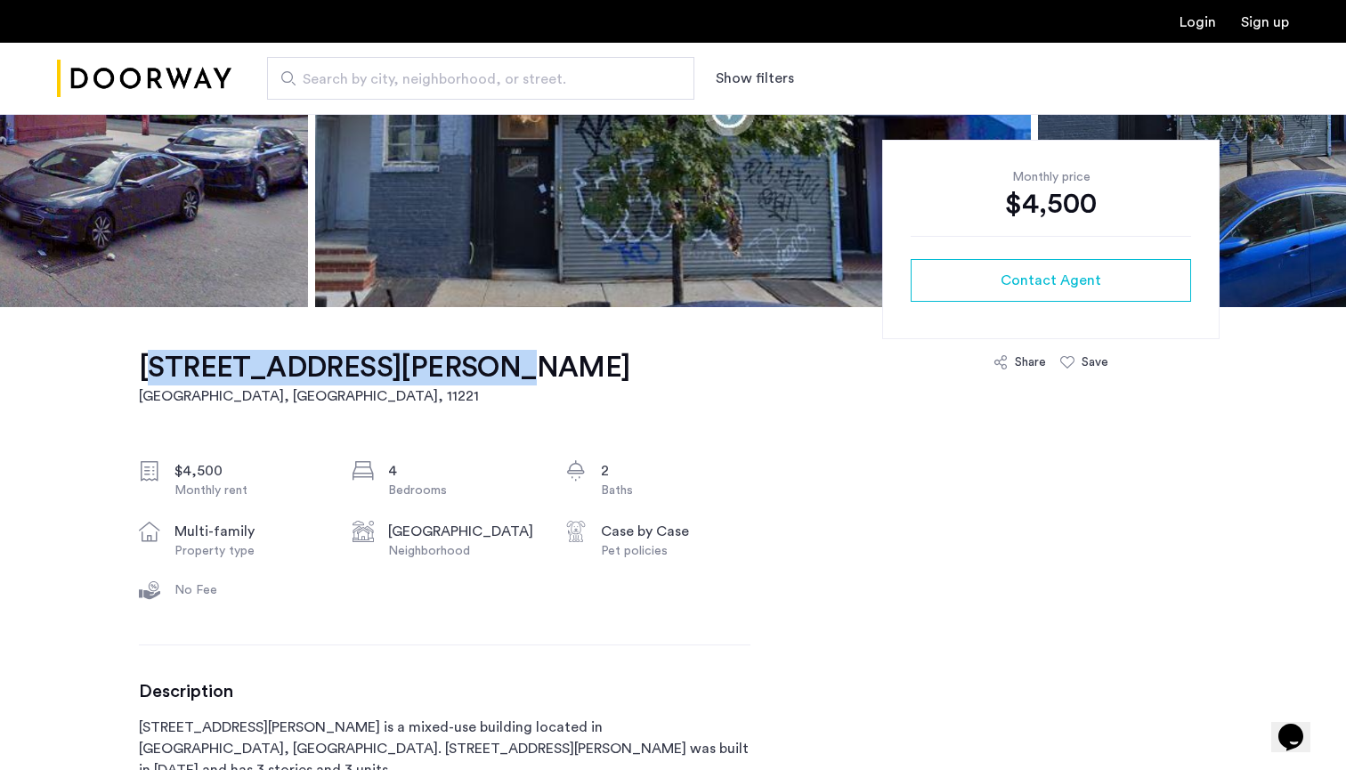
drag, startPoint x: 116, startPoint y: 369, endPoint x: 447, endPoint y: 370, distance: 331.2
copy h1 "173 Malcolm X Boulevard"
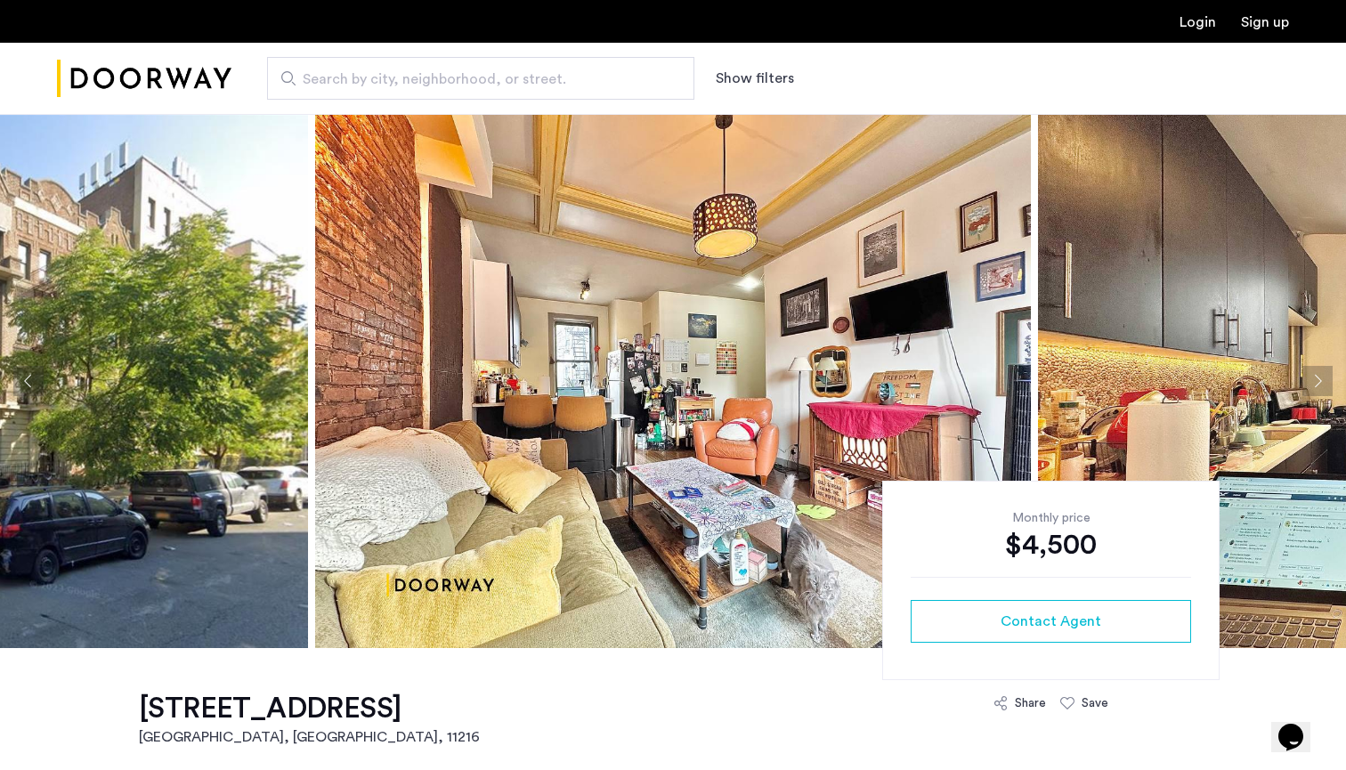
click at [1317, 385] on button "Next apartment" at bounding box center [1317, 381] width 30 height 30
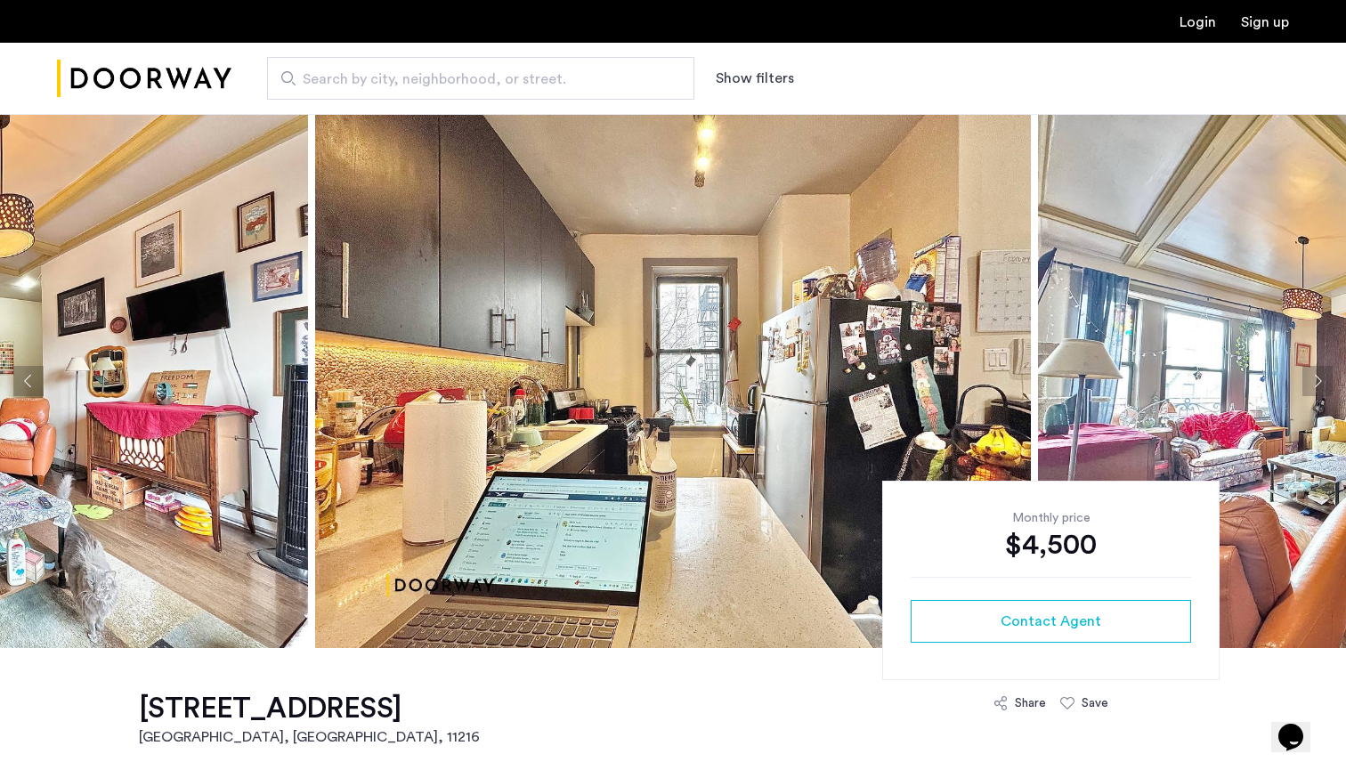
click at [1317, 385] on button "Next apartment" at bounding box center [1317, 381] width 30 height 30
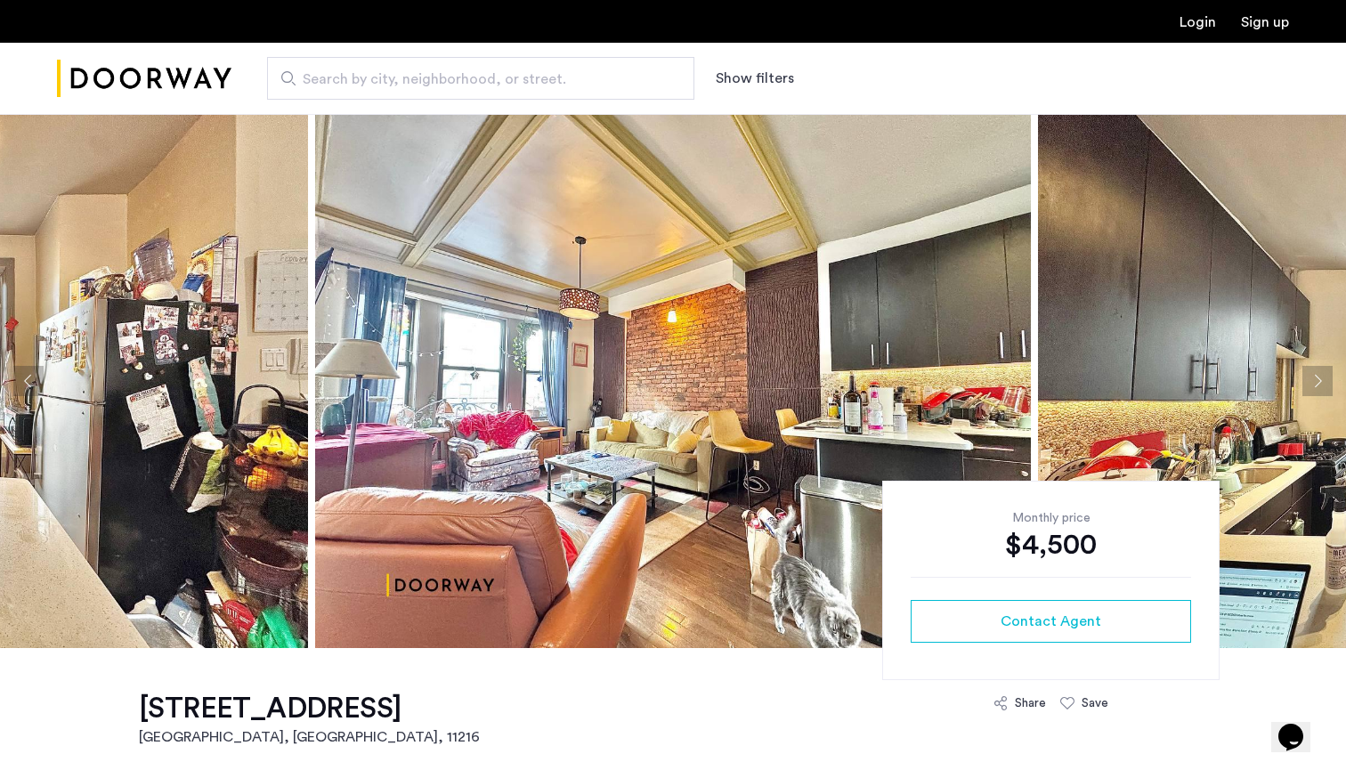
click at [1317, 385] on button "Next apartment" at bounding box center [1317, 381] width 30 height 30
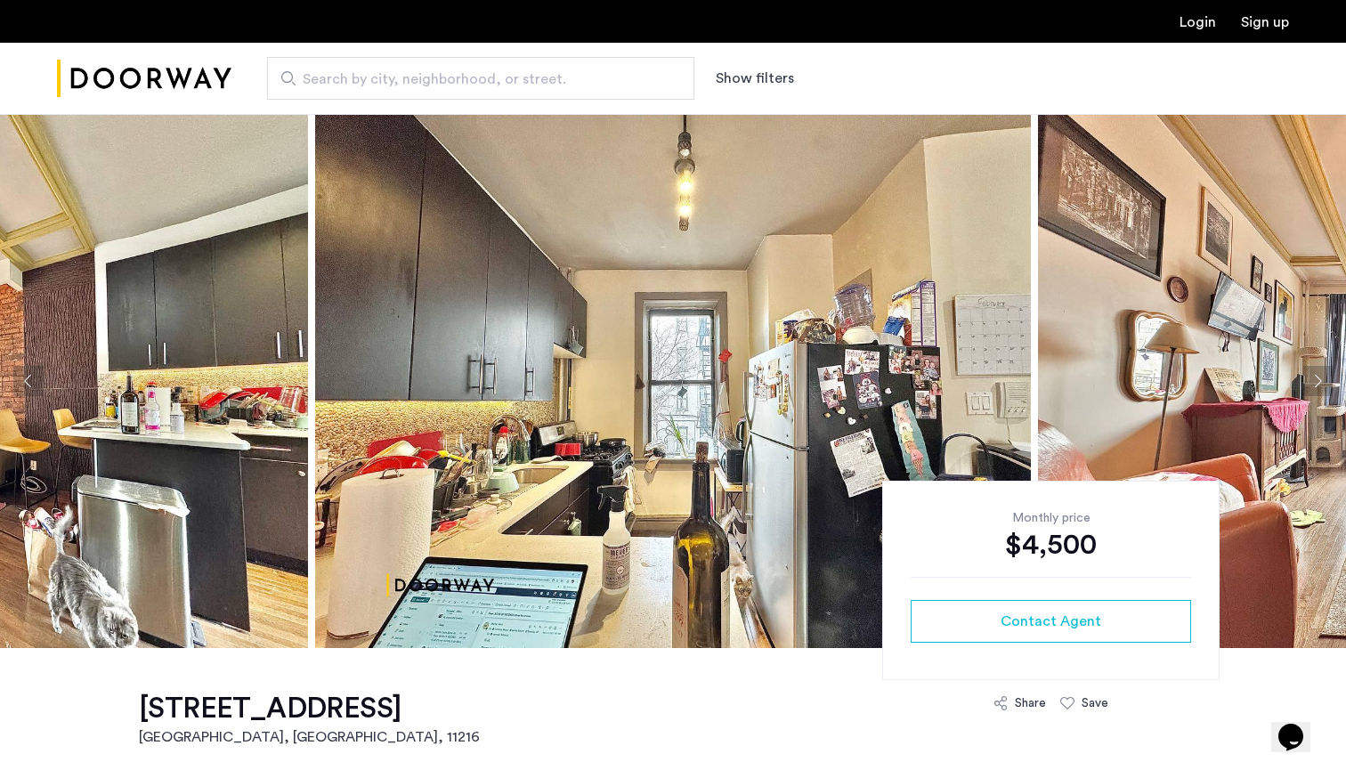
click at [1317, 385] on button "Next apartment" at bounding box center [1317, 381] width 30 height 30
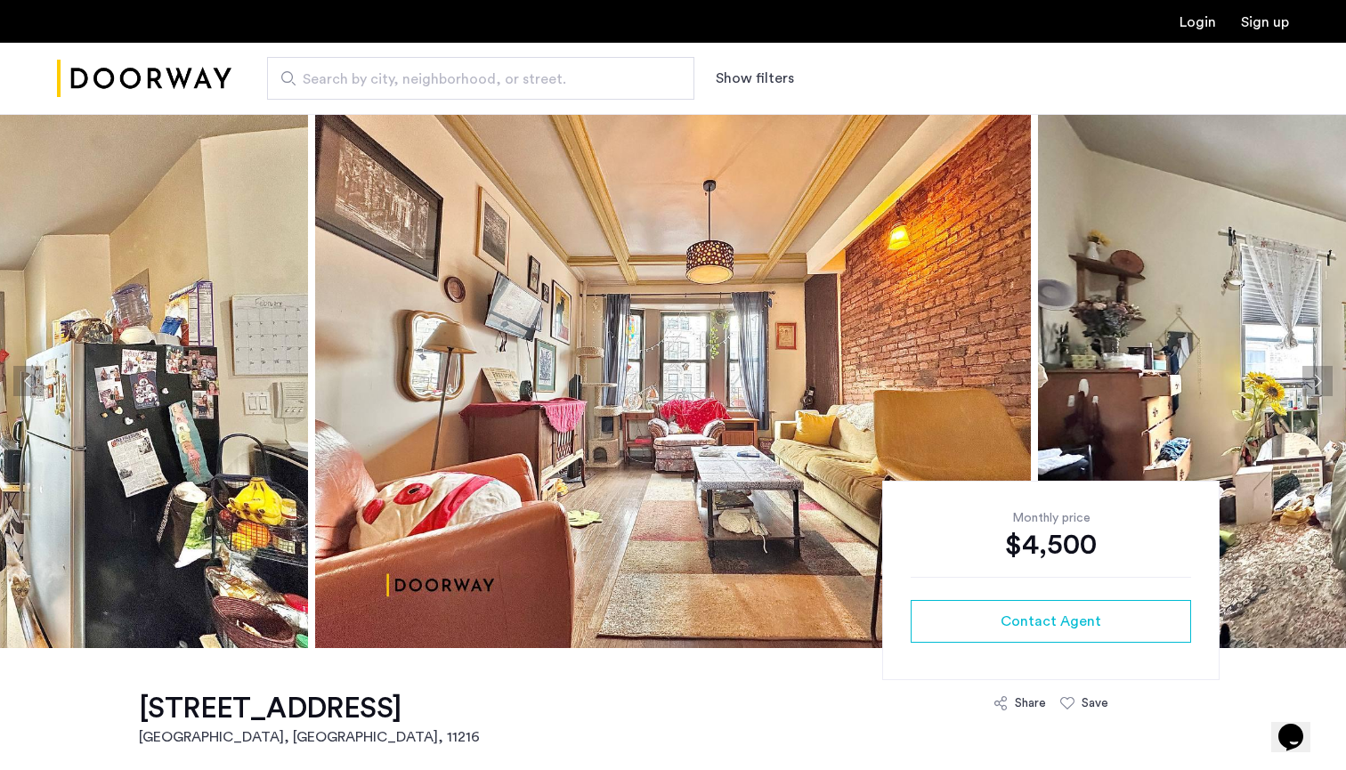
click at [1317, 385] on button "Next apartment" at bounding box center [1317, 381] width 30 height 30
click at [1306, 384] on button "Next apartment" at bounding box center [1317, 381] width 30 height 30
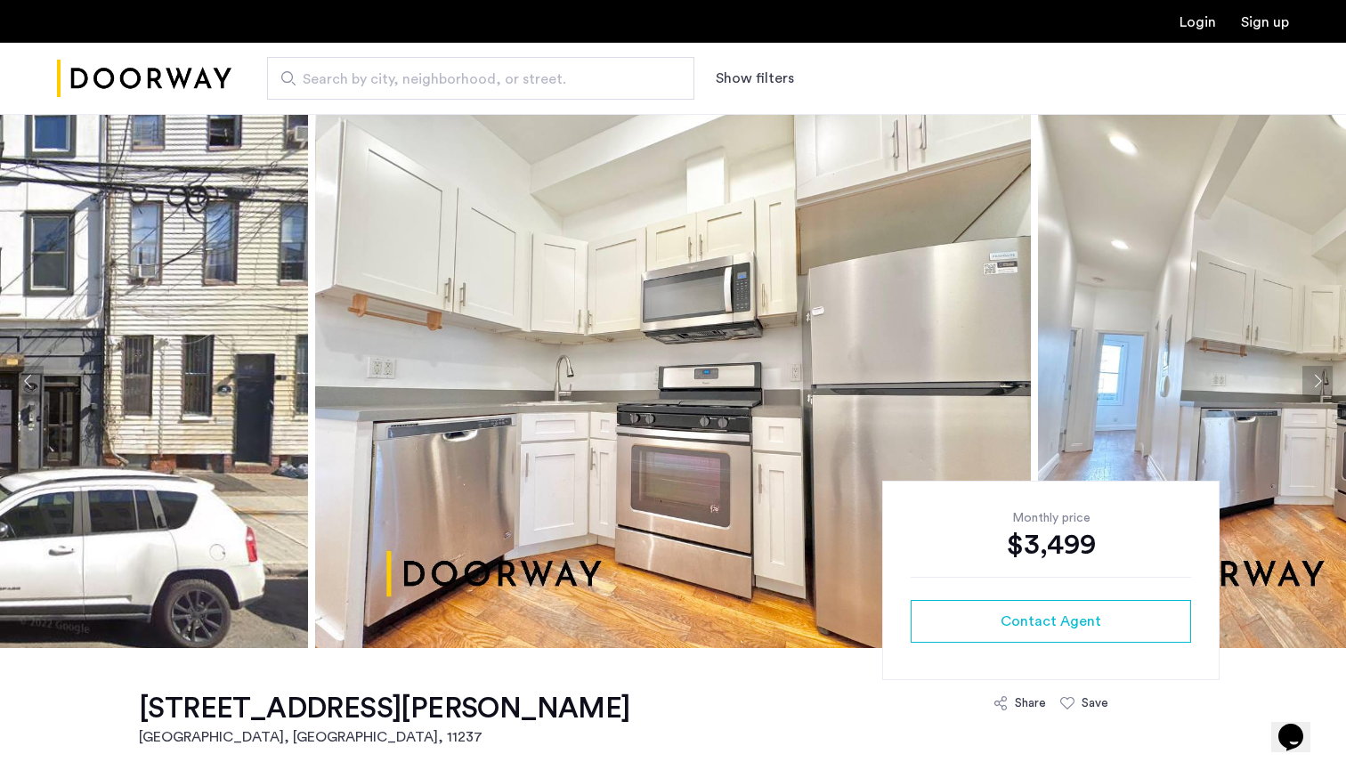
click at [1326, 384] on button "Next apartment" at bounding box center [1317, 381] width 30 height 30
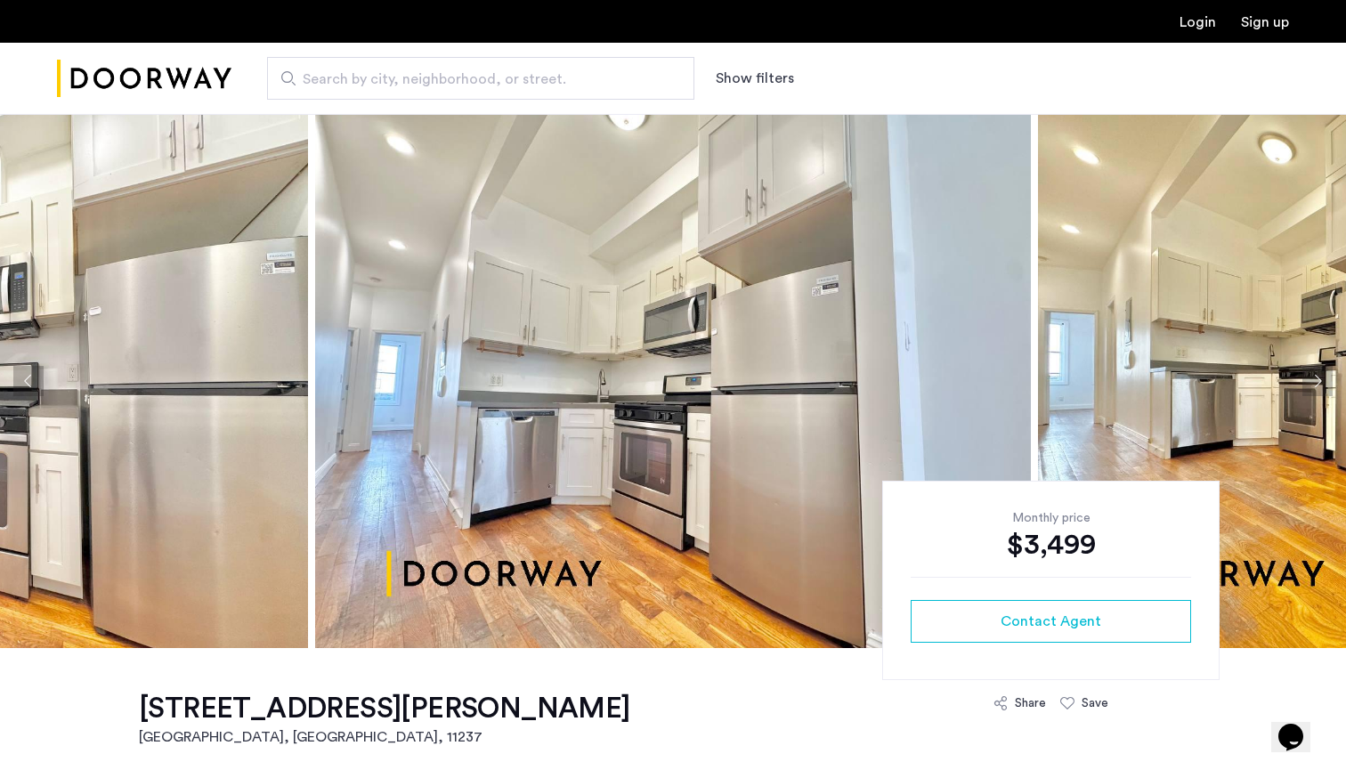
click at [1326, 384] on button "Next apartment" at bounding box center [1317, 381] width 30 height 30
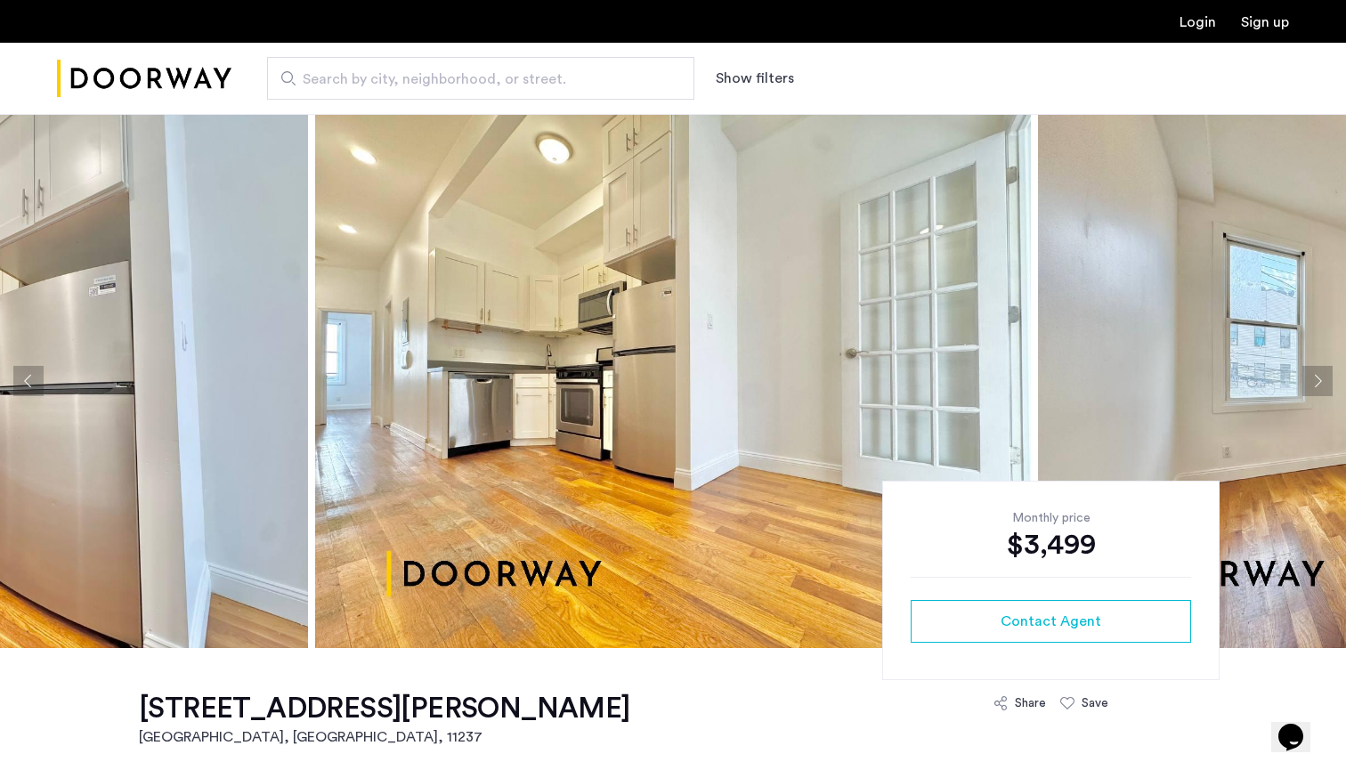
click at [1326, 384] on button "Next apartment" at bounding box center [1317, 381] width 30 height 30
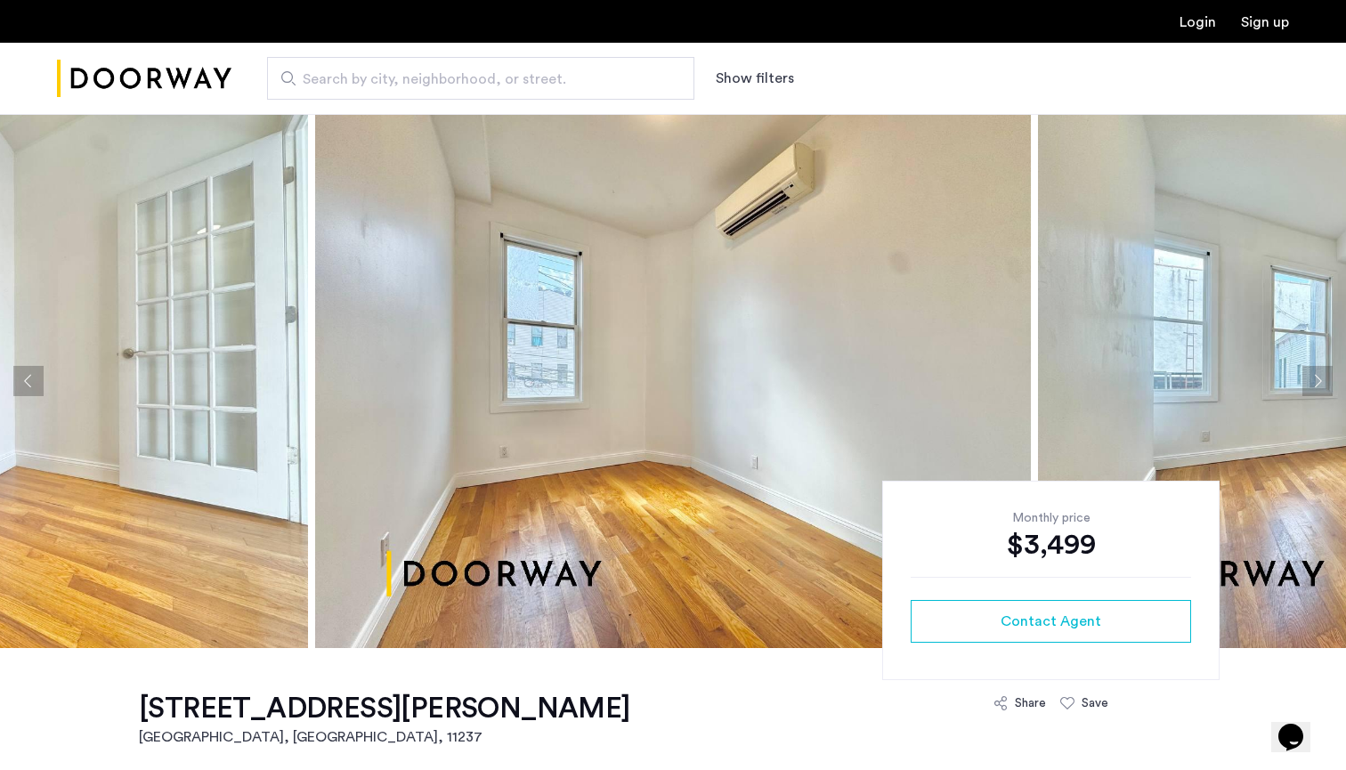
click at [1326, 384] on button "Next apartment" at bounding box center [1317, 381] width 30 height 30
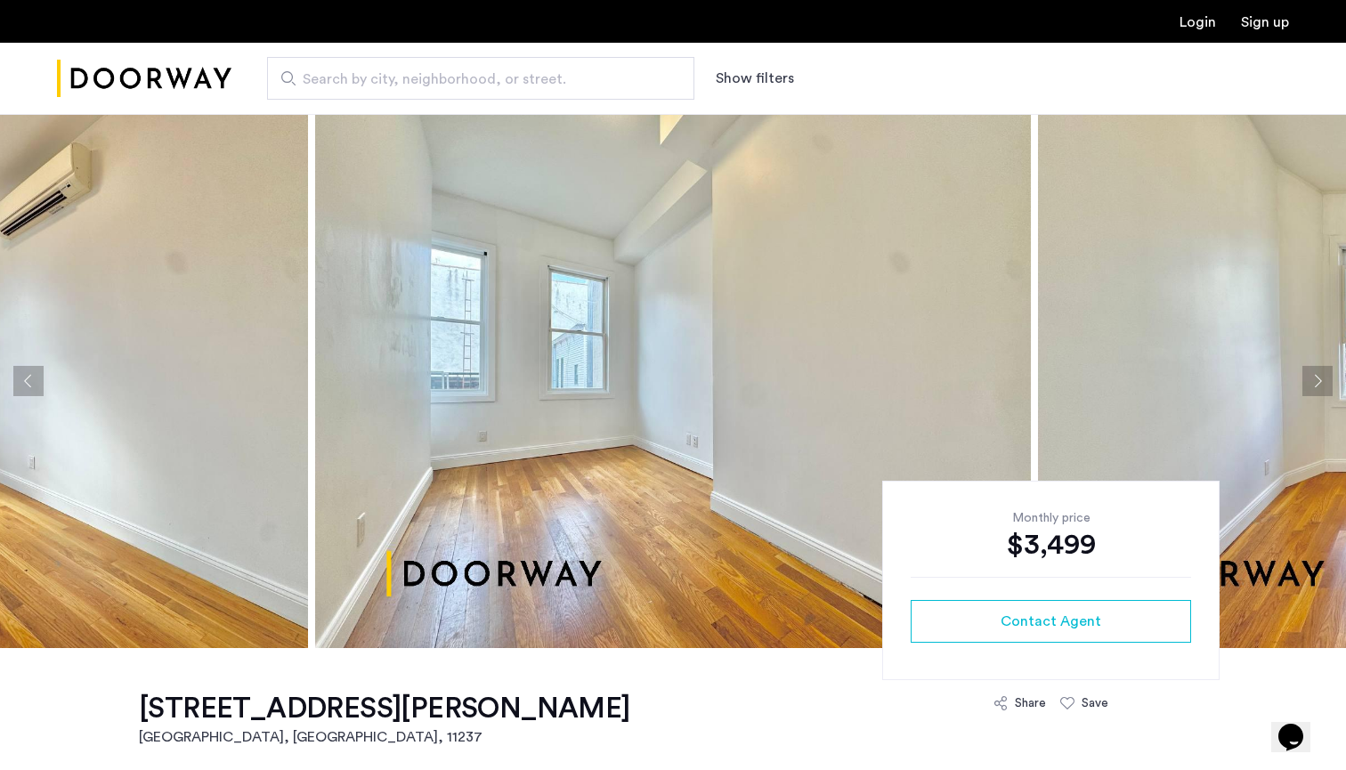
click at [1326, 384] on button "Next apartment" at bounding box center [1317, 381] width 30 height 30
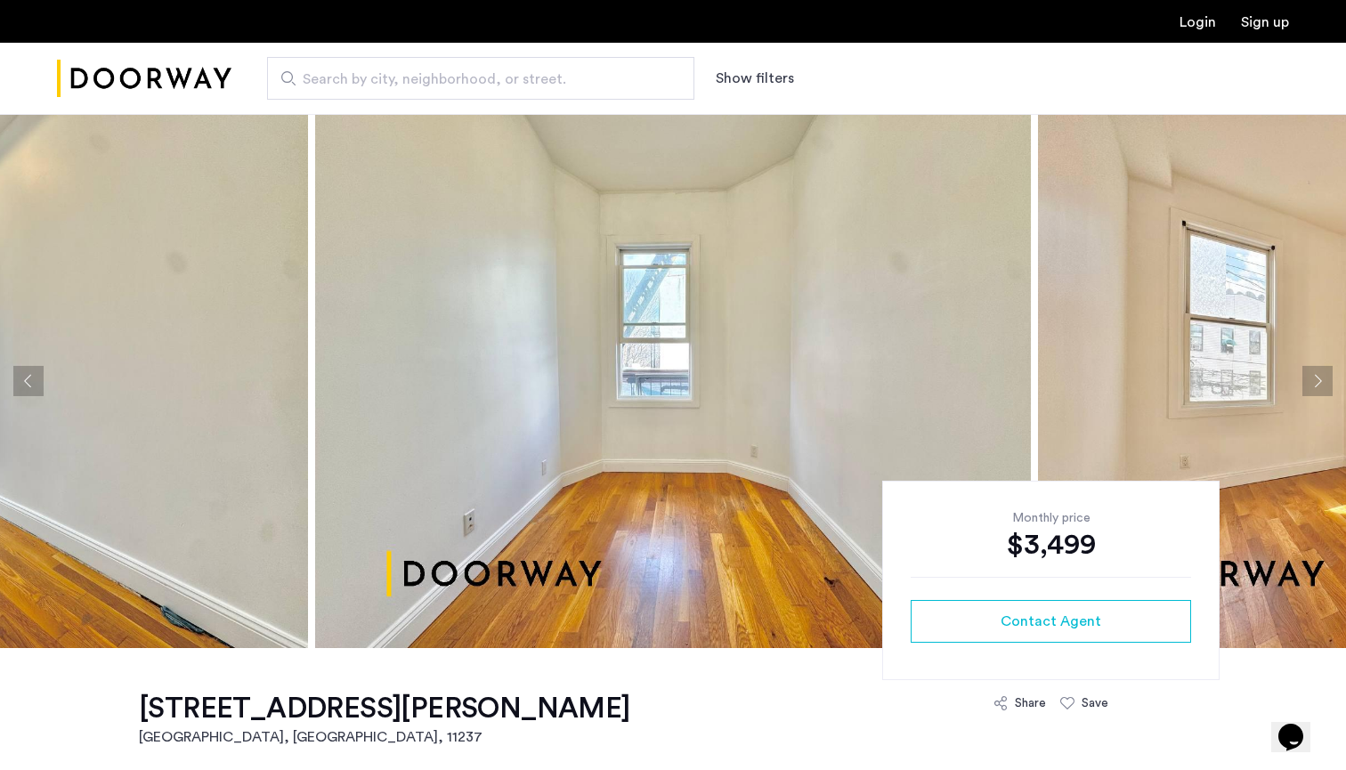
click at [1326, 384] on button "Next apartment" at bounding box center [1317, 381] width 30 height 30
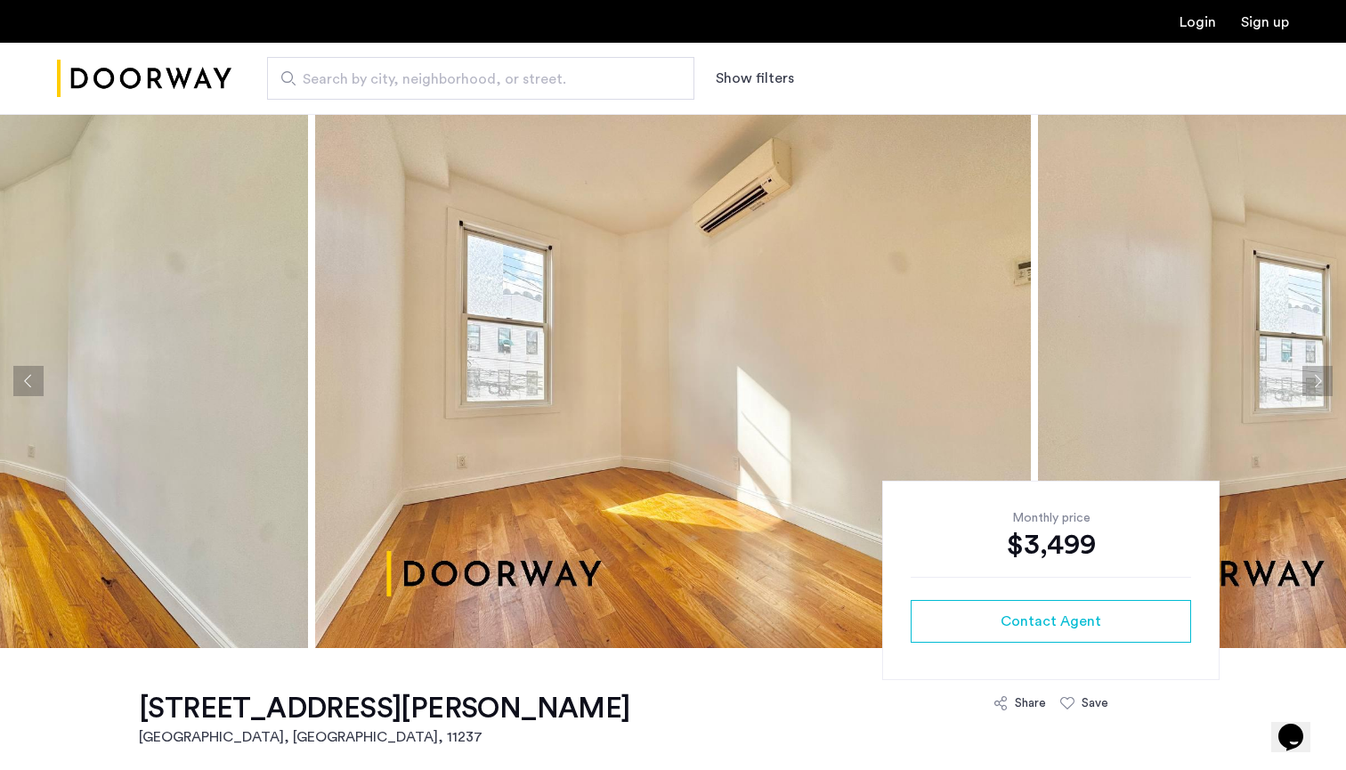
click at [1326, 384] on button "Next apartment" at bounding box center [1317, 381] width 30 height 30
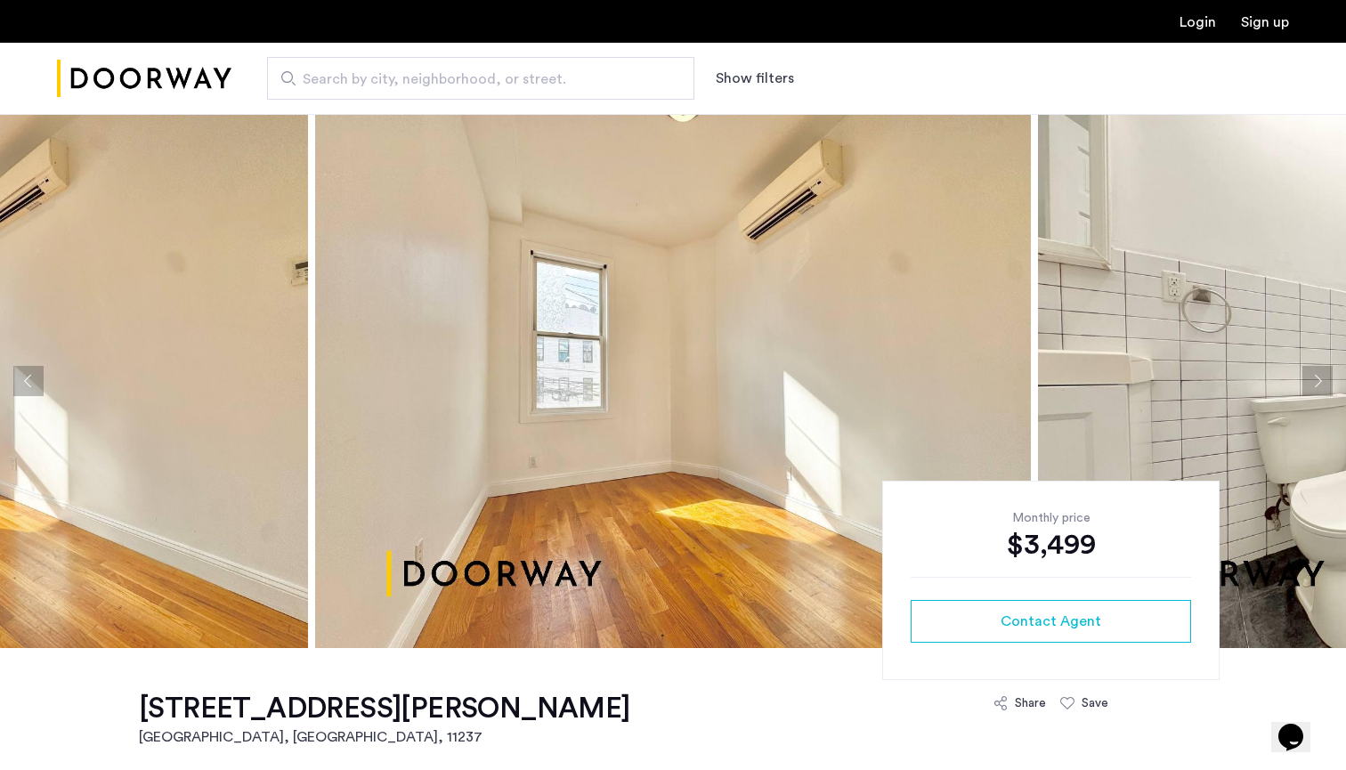
click at [1326, 384] on button "Next apartment" at bounding box center [1317, 381] width 30 height 30
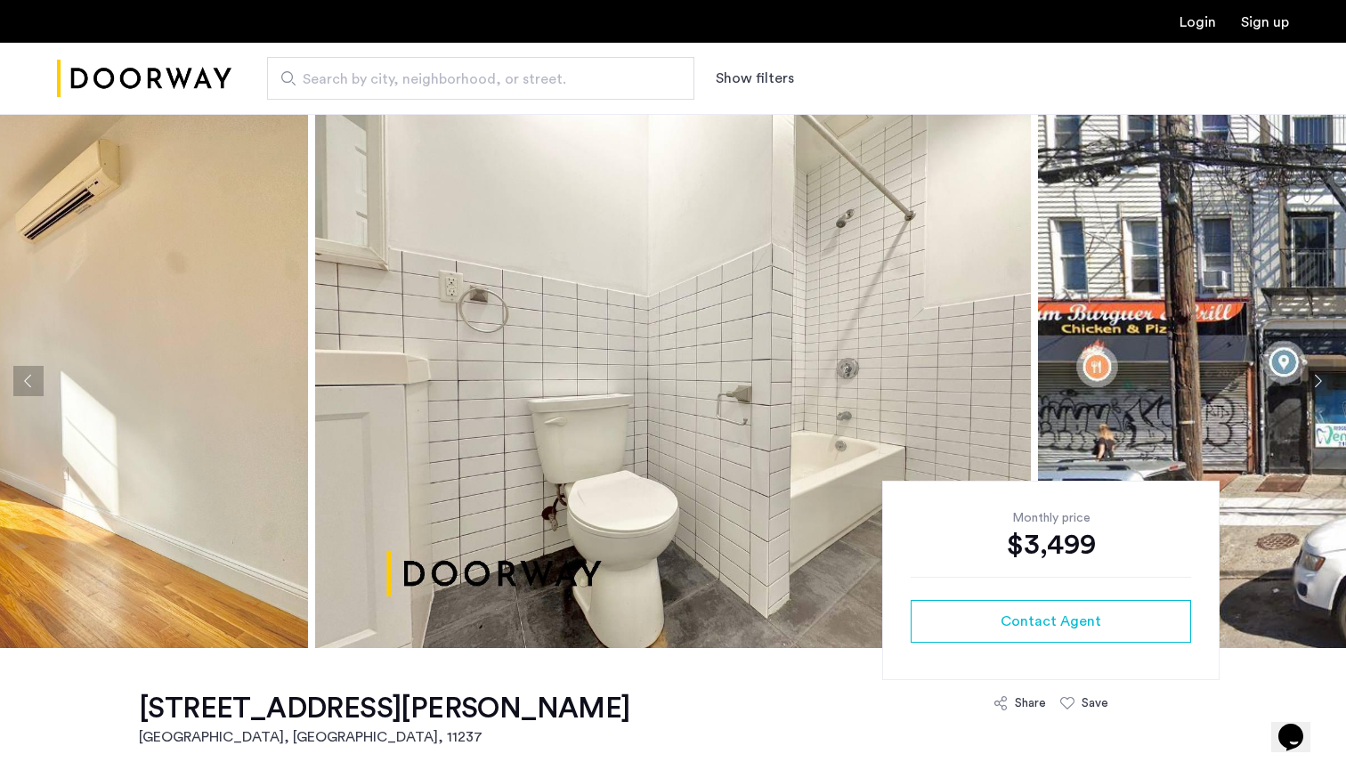
click at [1326, 384] on button "Next apartment" at bounding box center [1317, 381] width 30 height 30
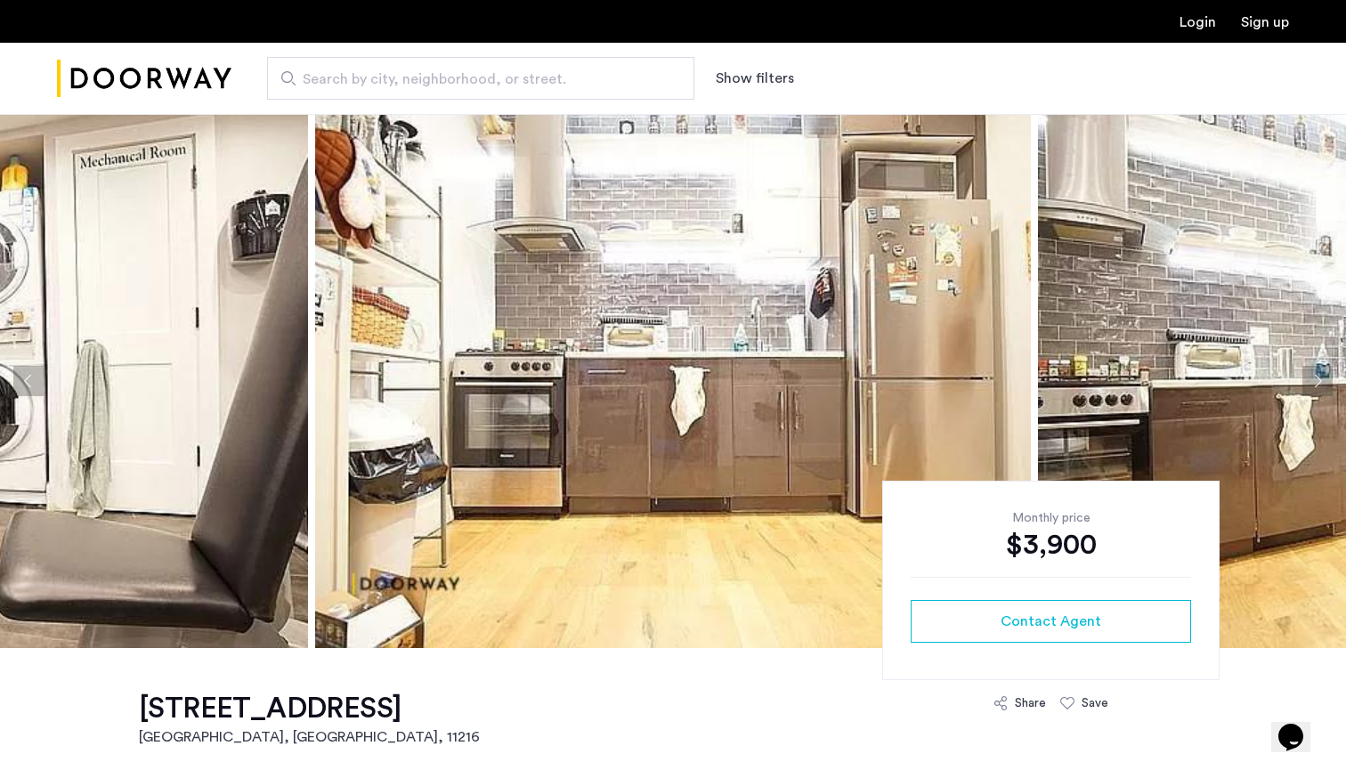
click at [1324, 371] on button "Next apartment" at bounding box center [1317, 381] width 30 height 30
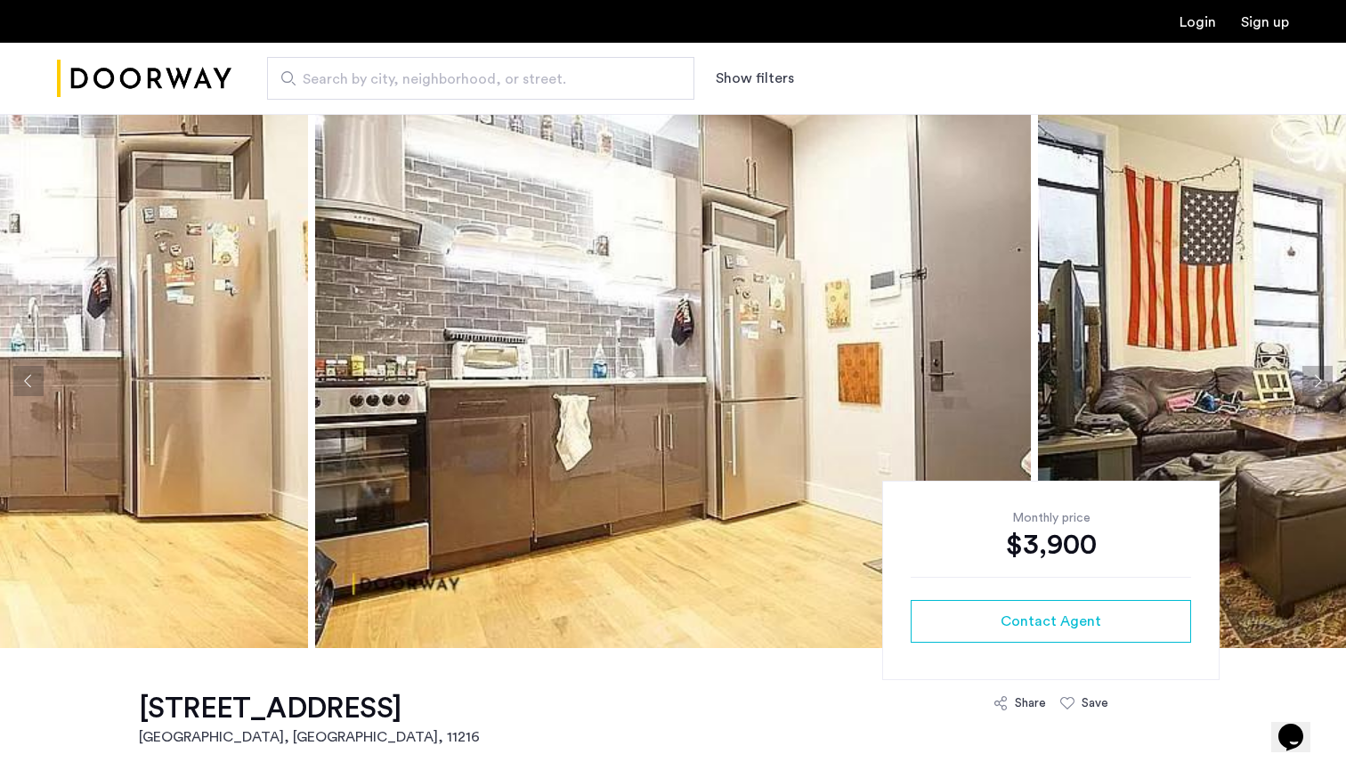
click at [1324, 371] on button "Next apartment" at bounding box center [1317, 381] width 30 height 30
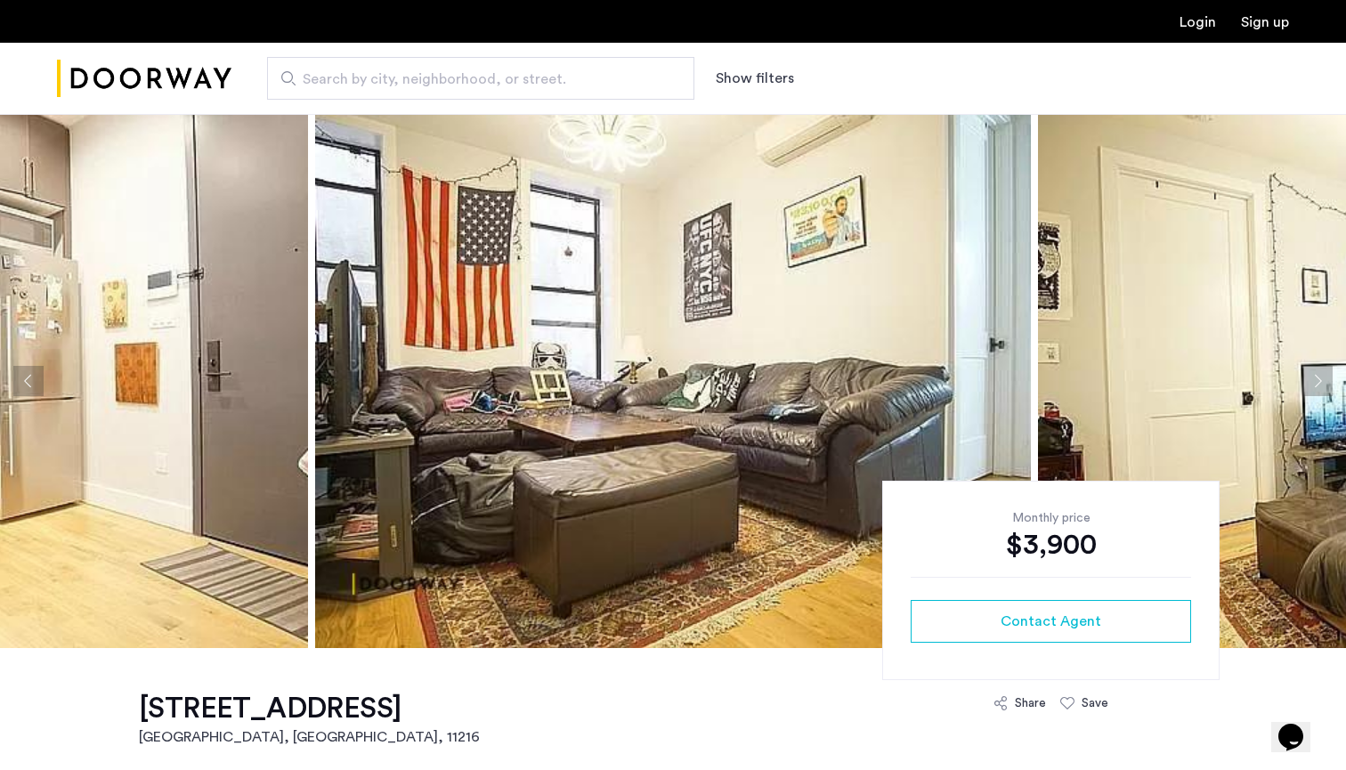
click at [1324, 371] on button "Next apartment" at bounding box center [1317, 381] width 30 height 30
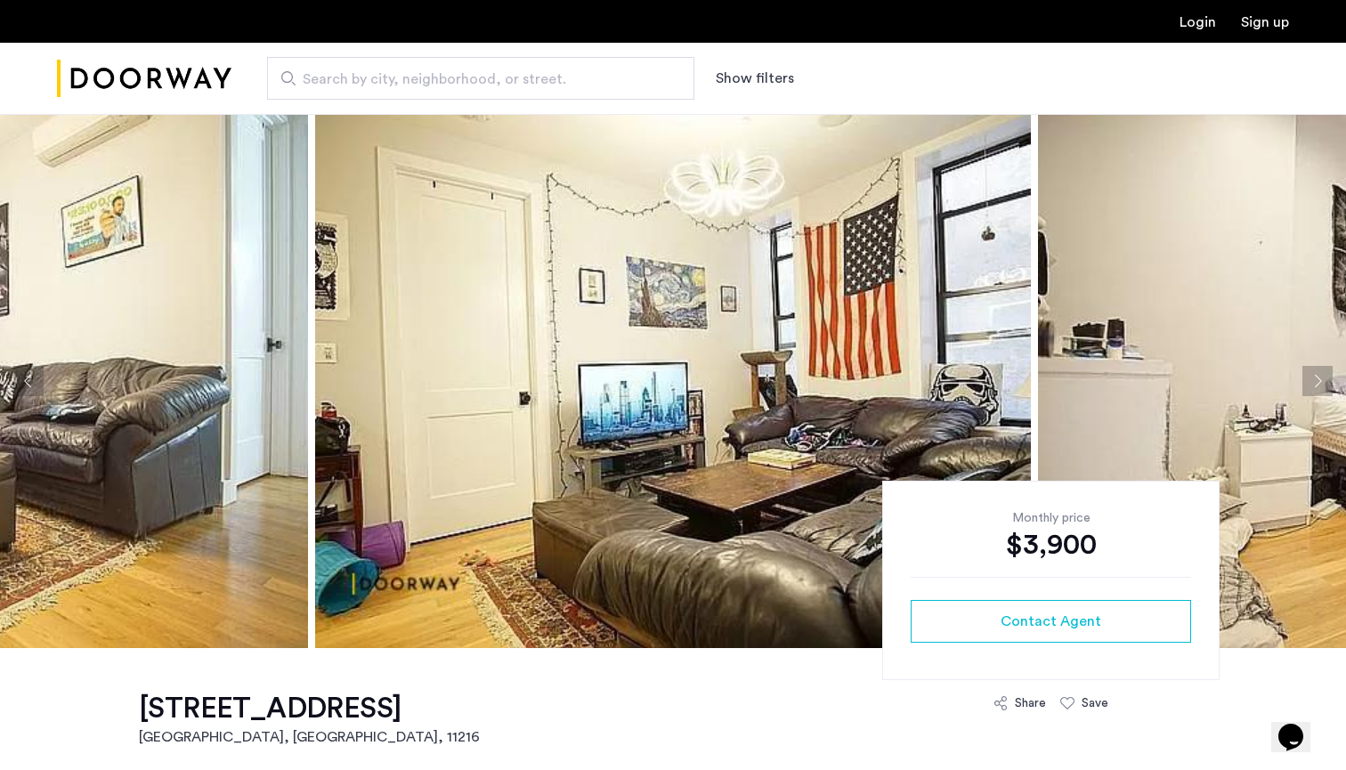
click at [1324, 371] on button "Next apartment" at bounding box center [1317, 381] width 30 height 30
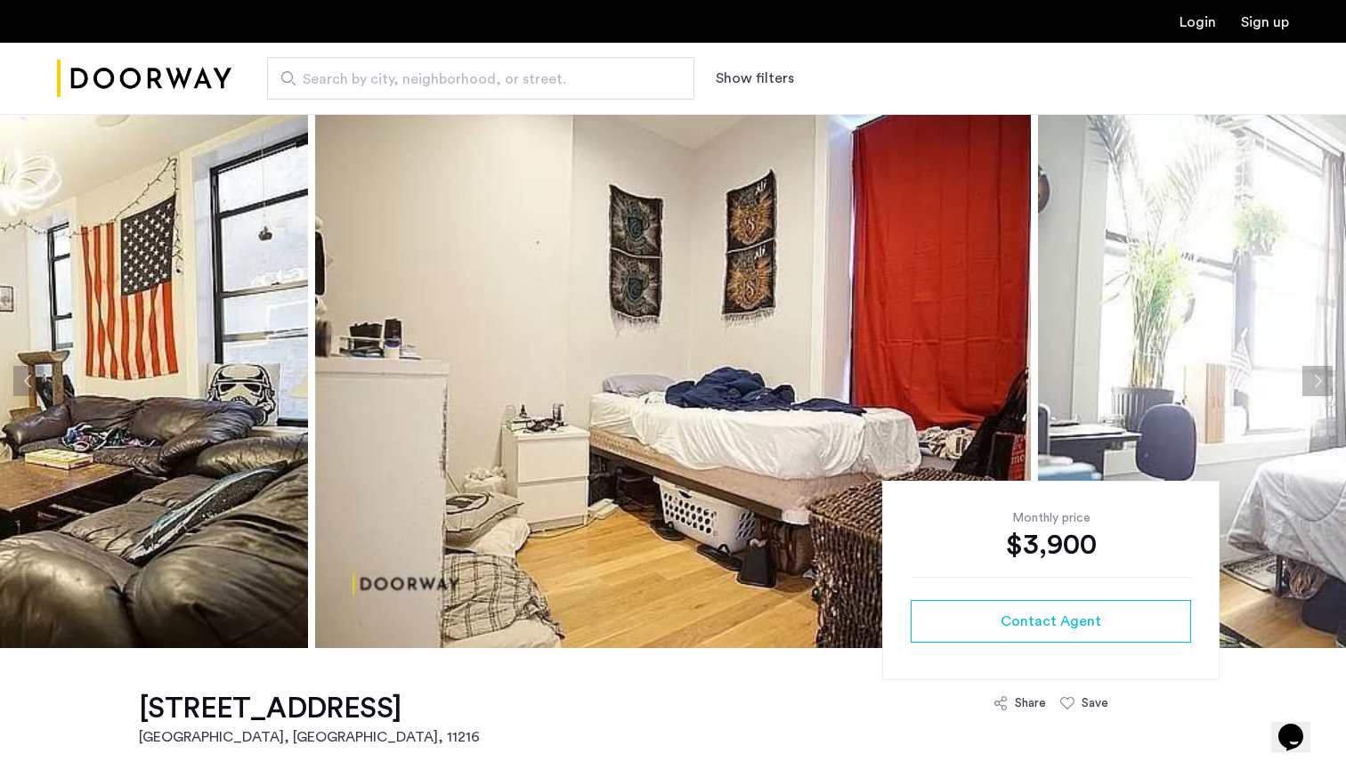
click at [1324, 371] on button "Next apartment" at bounding box center [1317, 381] width 30 height 30
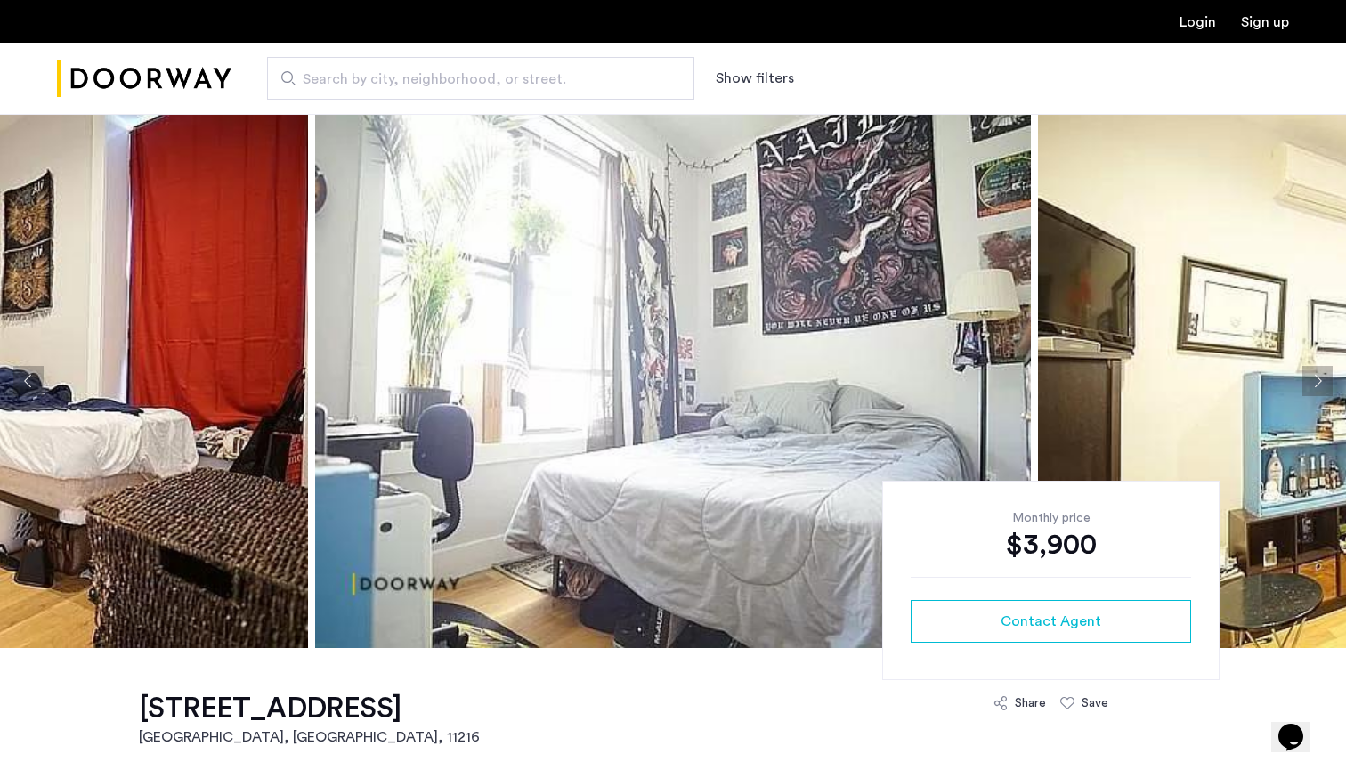
click at [1324, 371] on button "Next apartment" at bounding box center [1317, 381] width 30 height 30
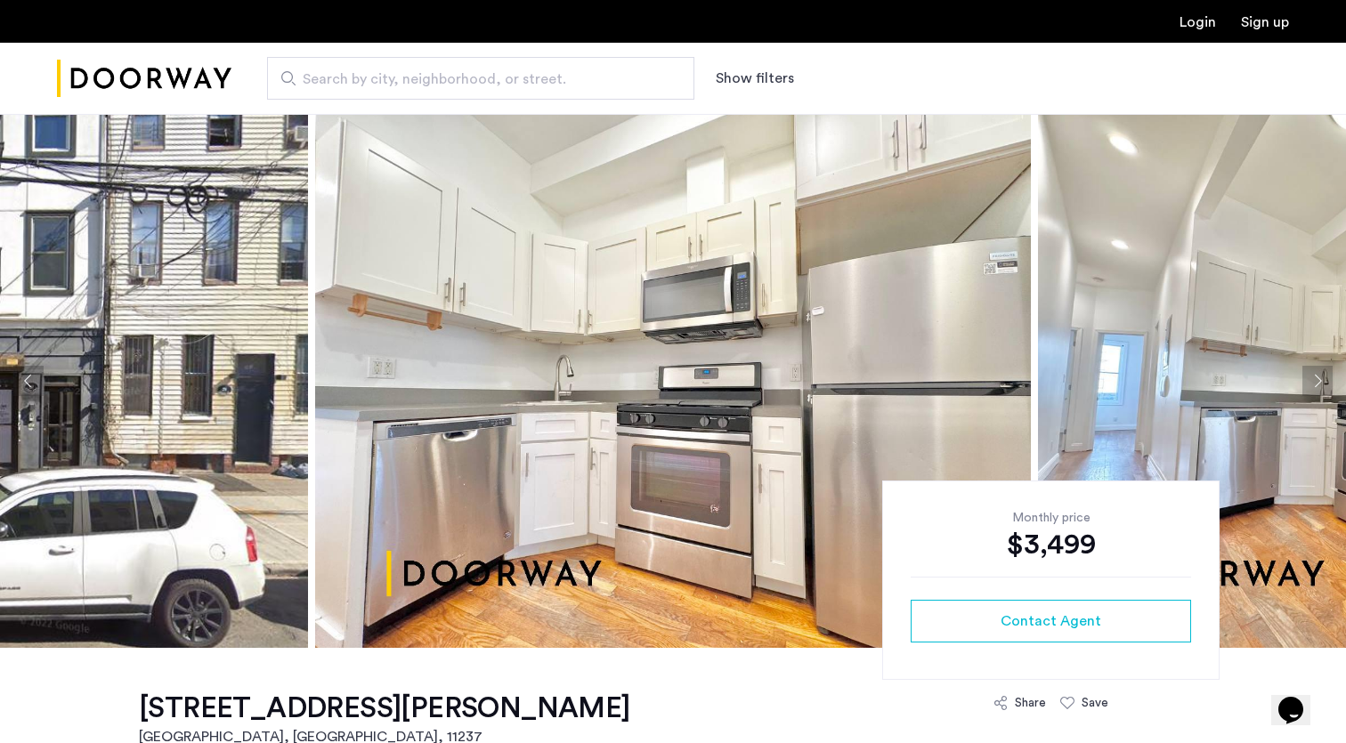
click at [1316, 380] on button "Next apartment" at bounding box center [1317, 381] width 30 height 30
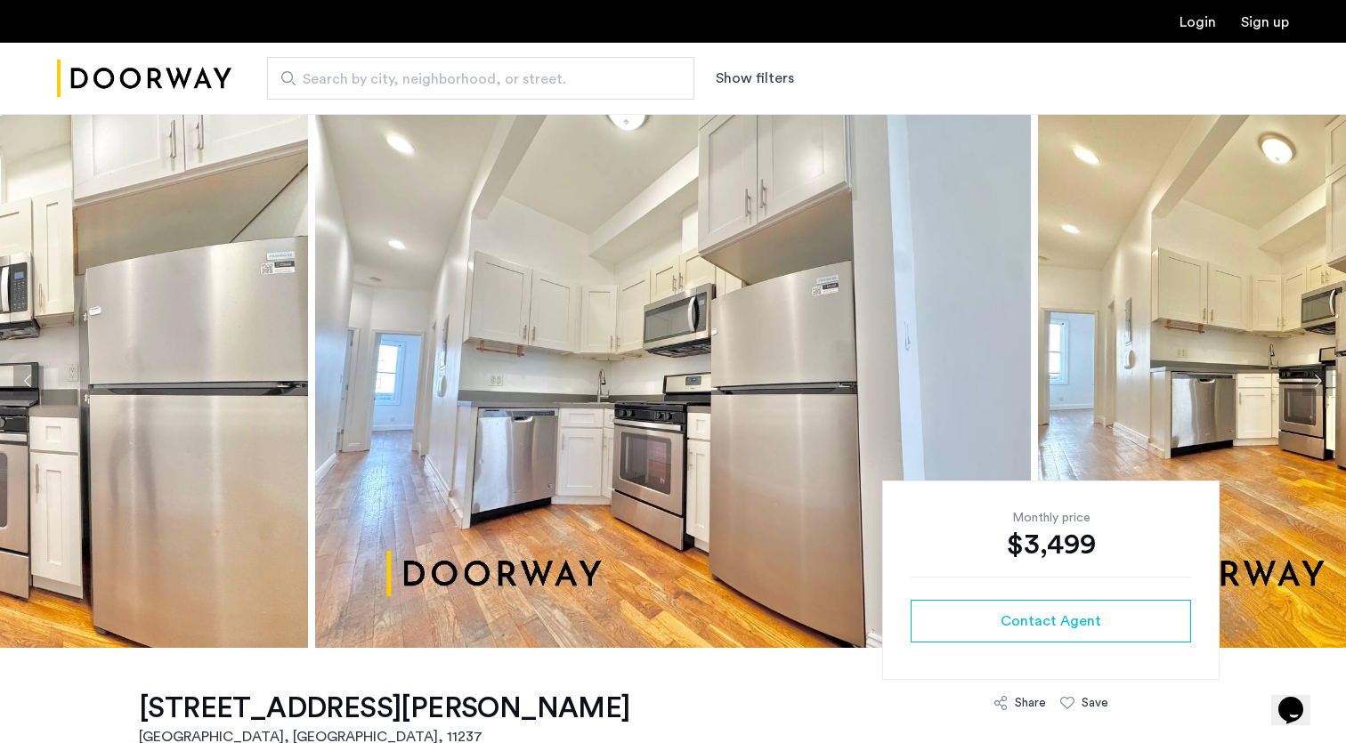
click at [1316, 380] on button "Next apartment" at bounding box center [1317, 381] width 30 height 30
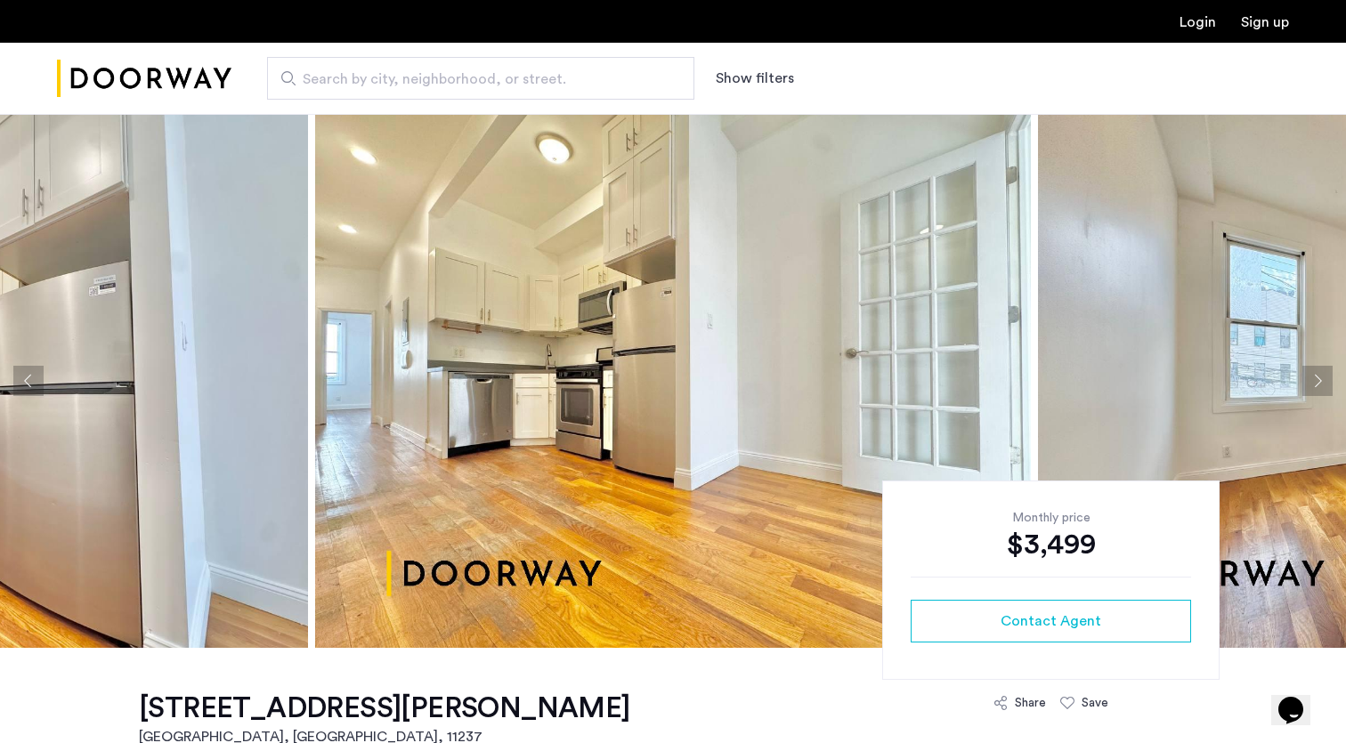
click at [1316, 380] on button "Next apartment" at bounding box center [1317, 381] width 30 height 30
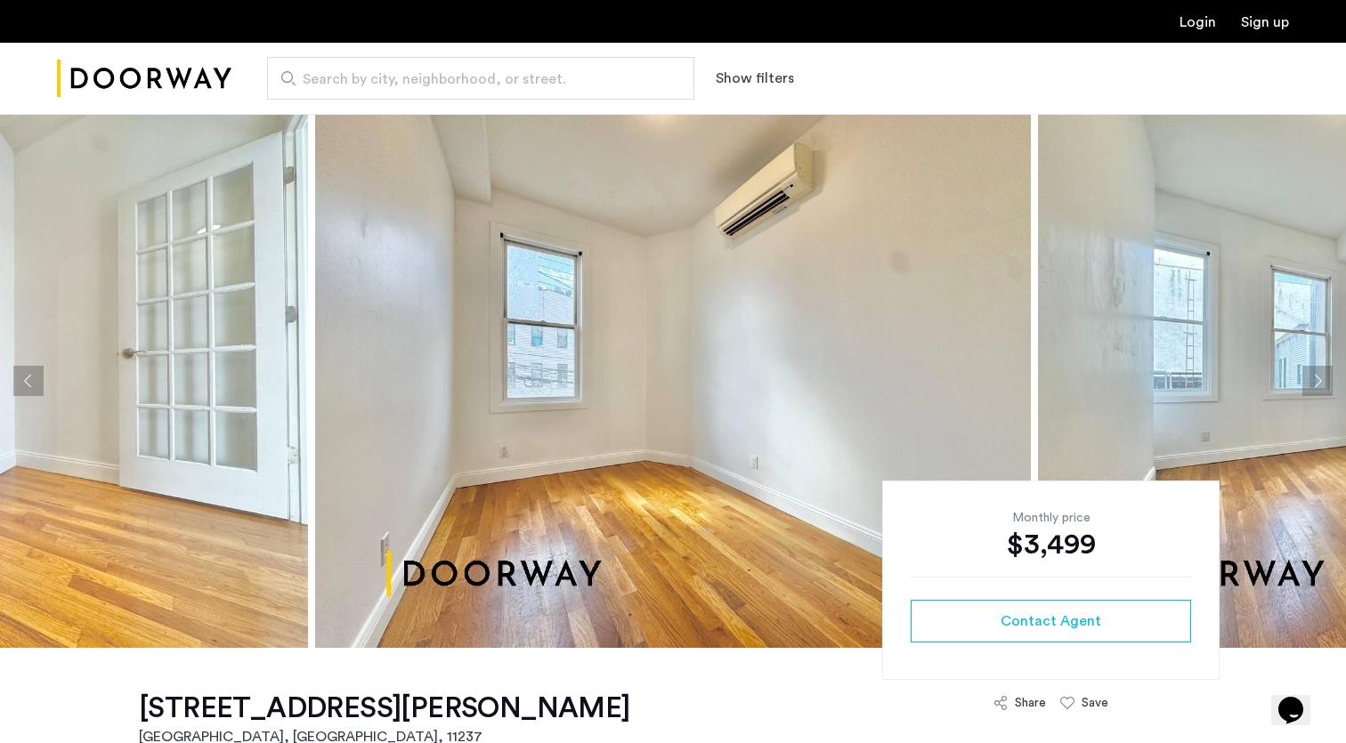
click at [1316, 380] on button "Next apartment" at bounding box center [1317, 381] width 30 height 30
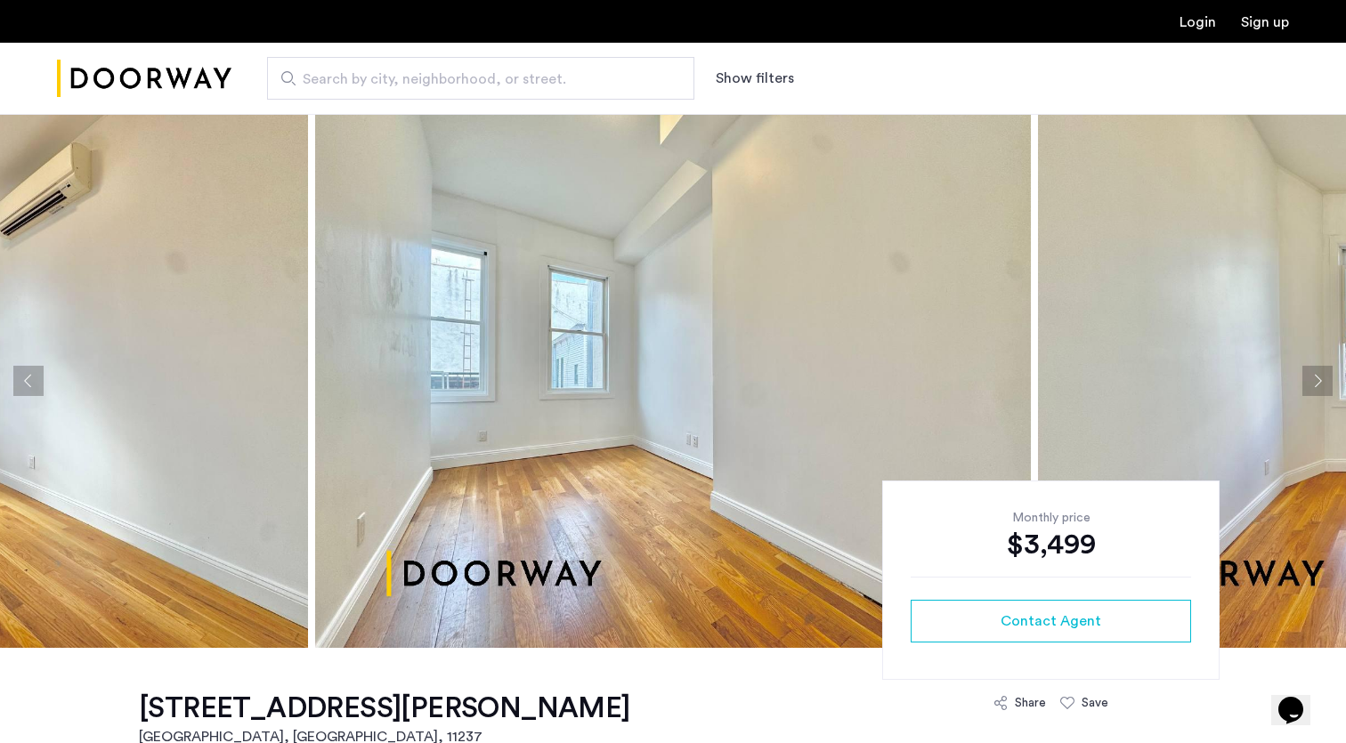
click at [1316, 380] on button "Next apartment" at bounding box center [1317, 381] width 30 height 30
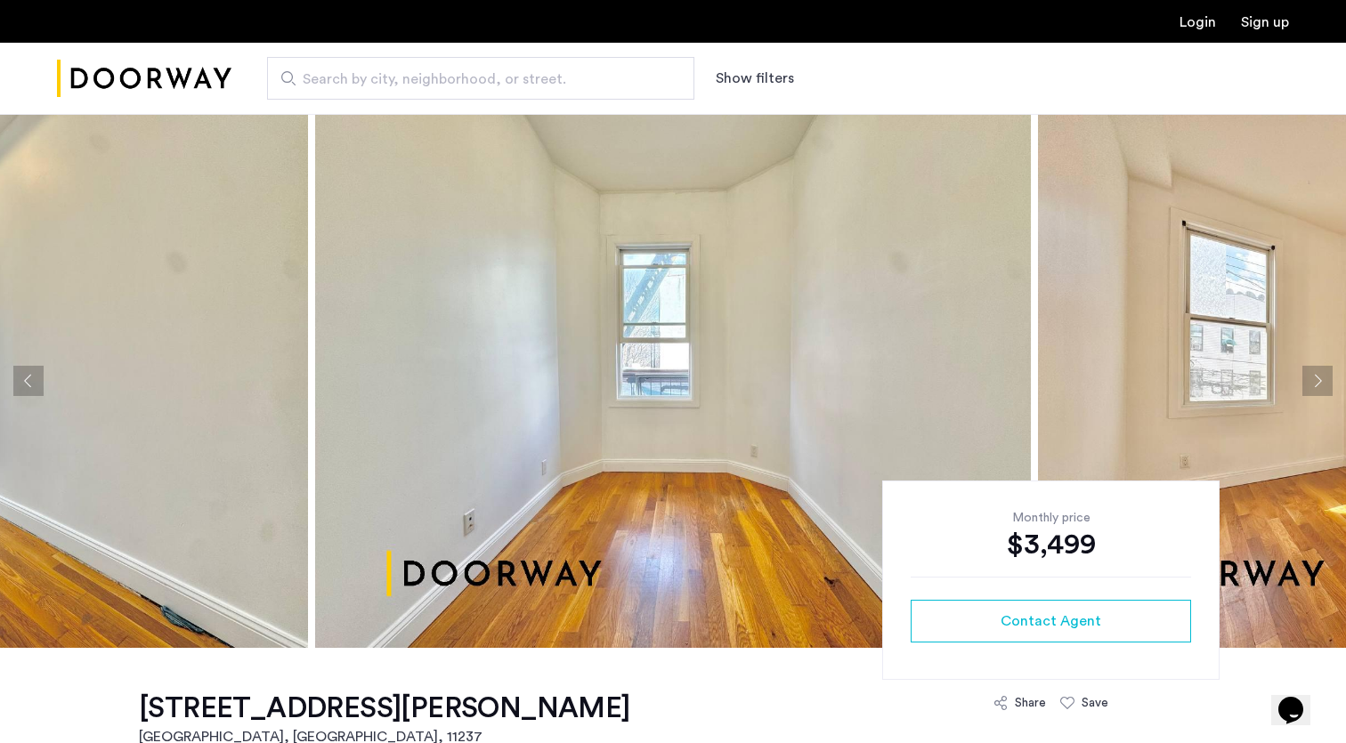
click at [1316, 380] on button "Next apartment" at bounding box center [1317, 381] width 30 height 30
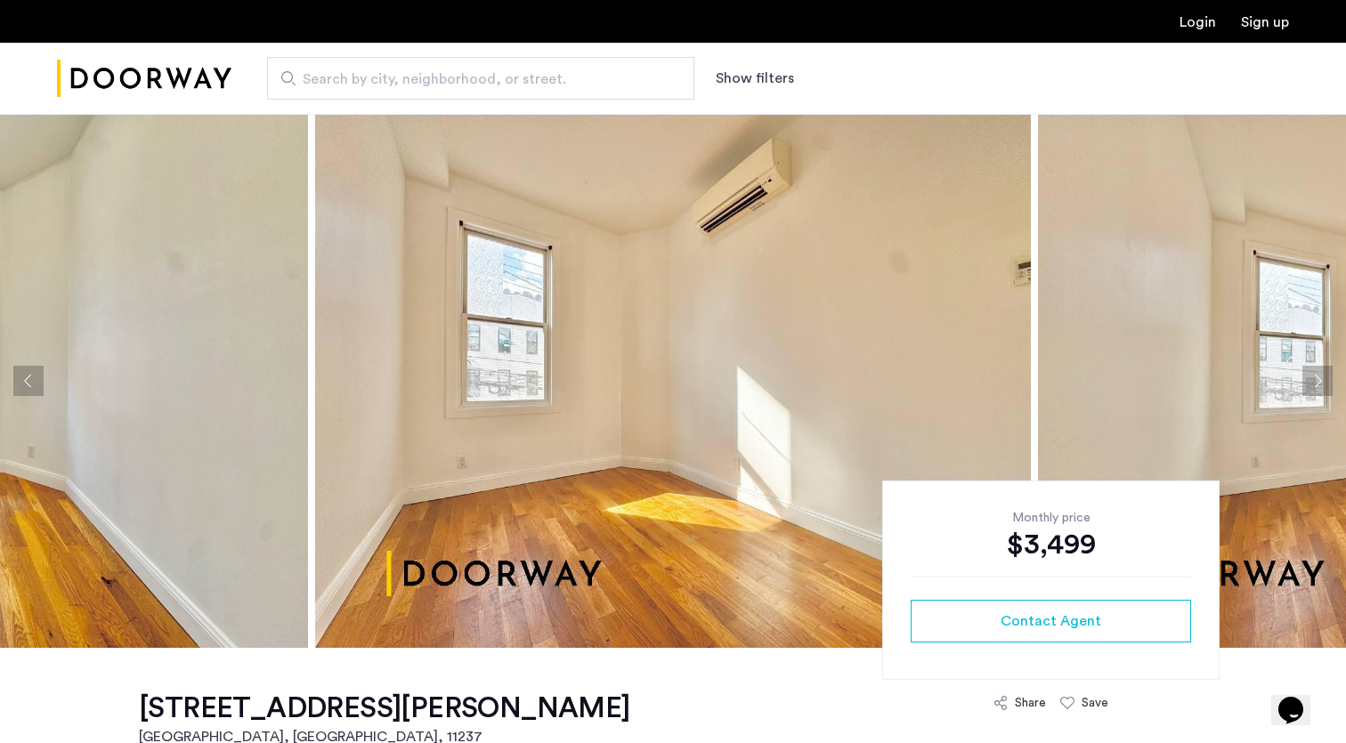
click at [1316, 380] on button "Next apartment" at bounding box center [1317, 381] width 30 height 30
